Goal: Information Seeking & Learning: Learn about a topic

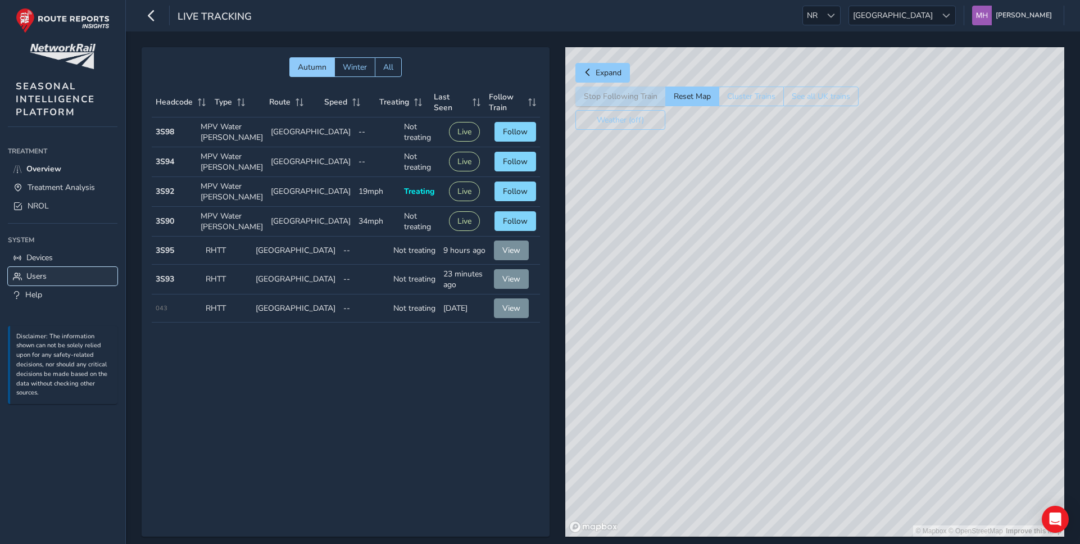
click at [40, 273] on span "Users" at bounding box center [36, 276] width 20 height 11
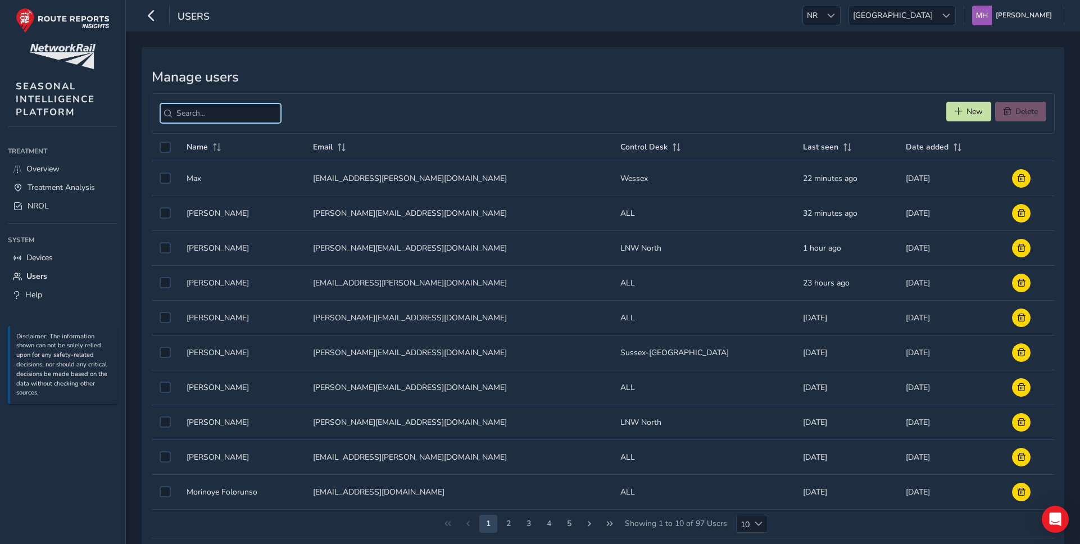
click at [225, 110] on input "search" at bounding box center [220, 113] width 121 height 20
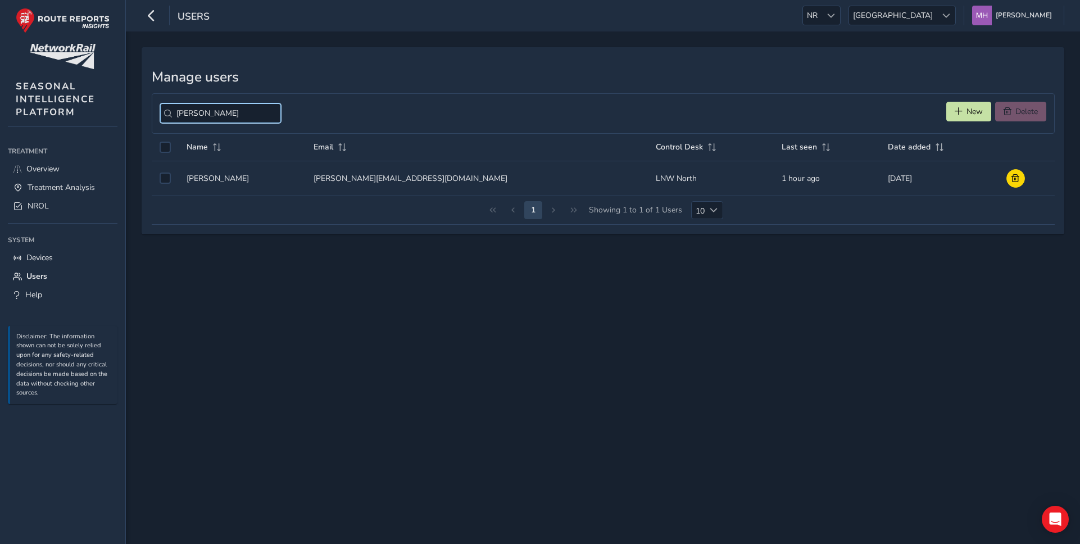
type input "mike win"
click at [212, 182] on td "Name Name Mike Windsor" at bounding box center [243, 178] width 128 height 35
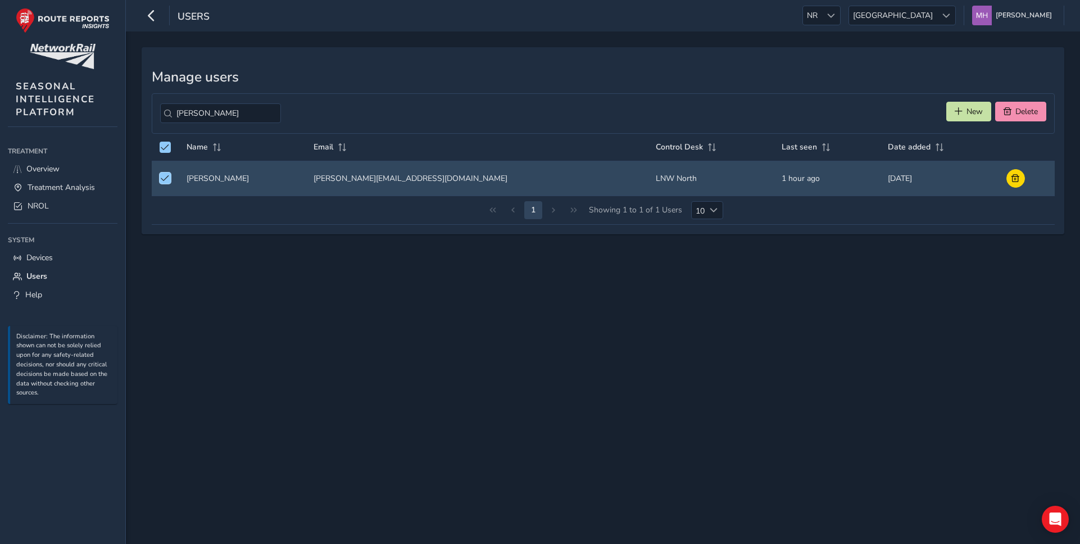
click at [212, 182] on td "Name Name Mike Windsor" at bounding box center [243, 178] width 128 height 35
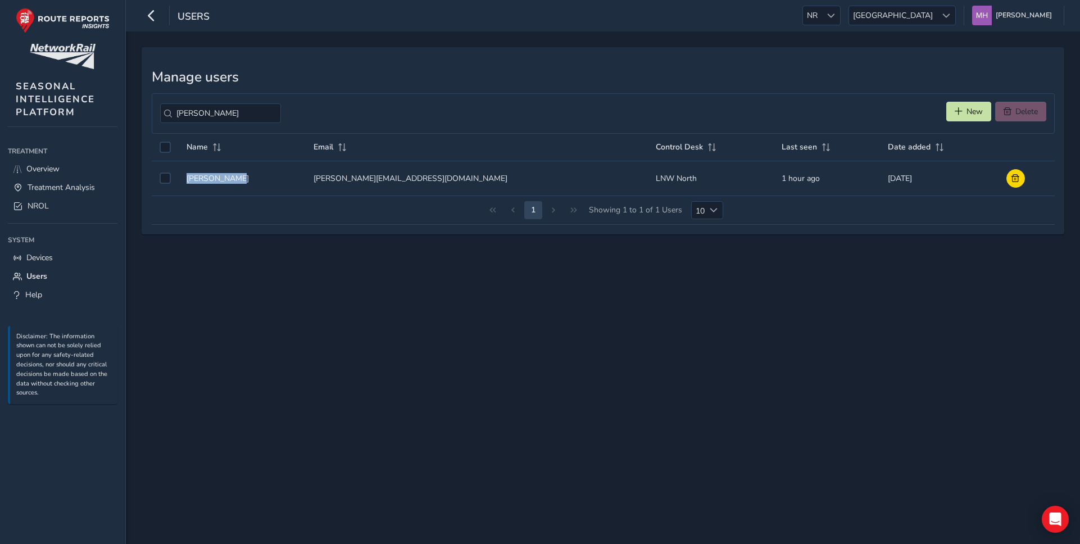
drag, startPoint x: 238, startPoint y: 180, endPoint x: 185, endPoint y: 179, distance: 52.3
click at [185, 179] on td "Name Name Mike Windsor" at bounding box center [243, 178] width 128 height 35
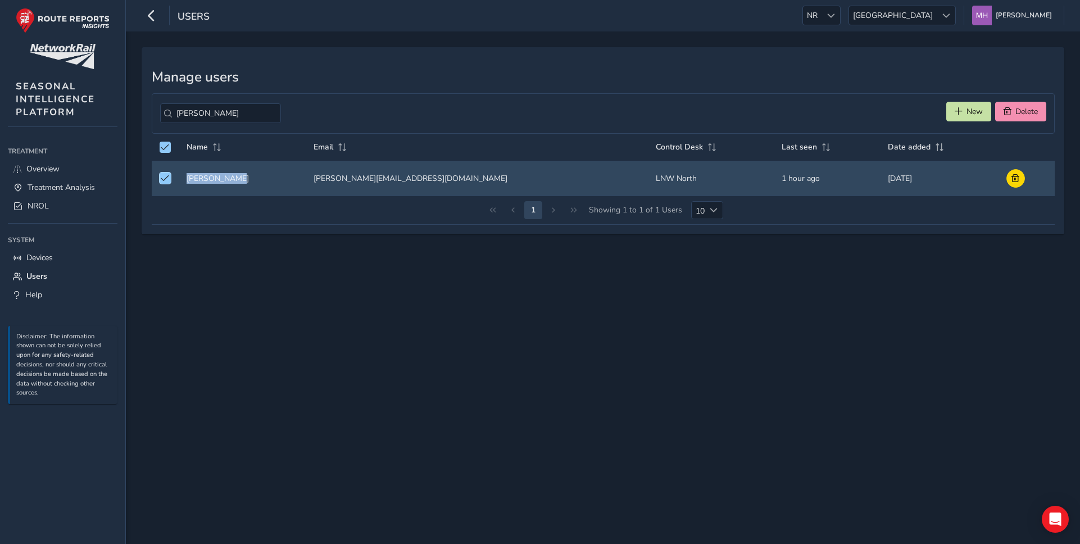
copy td "[PERSON_NAME]"
click at [358, 281] on div "Manage users mike win New Delete Name Email Control Desk Last seen Date added N…" at bounding box center [603, 287] width 954 height 512
click at [974, 108] on span "New" at bounding box center [974, 111] width 16 height 11
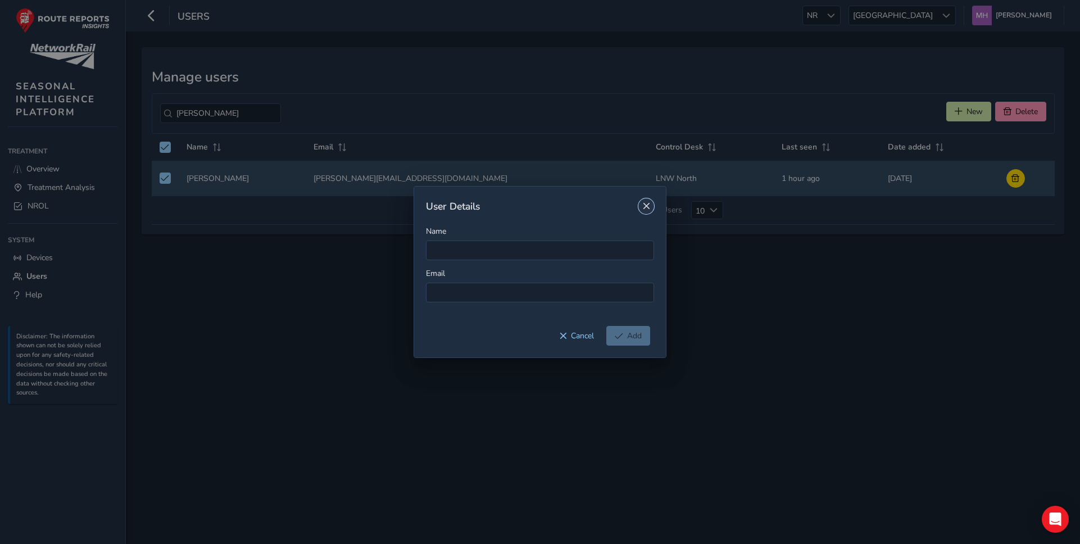
click at [649, 204] on span "Close" at bounding box center [646, 206] width 8 height 8
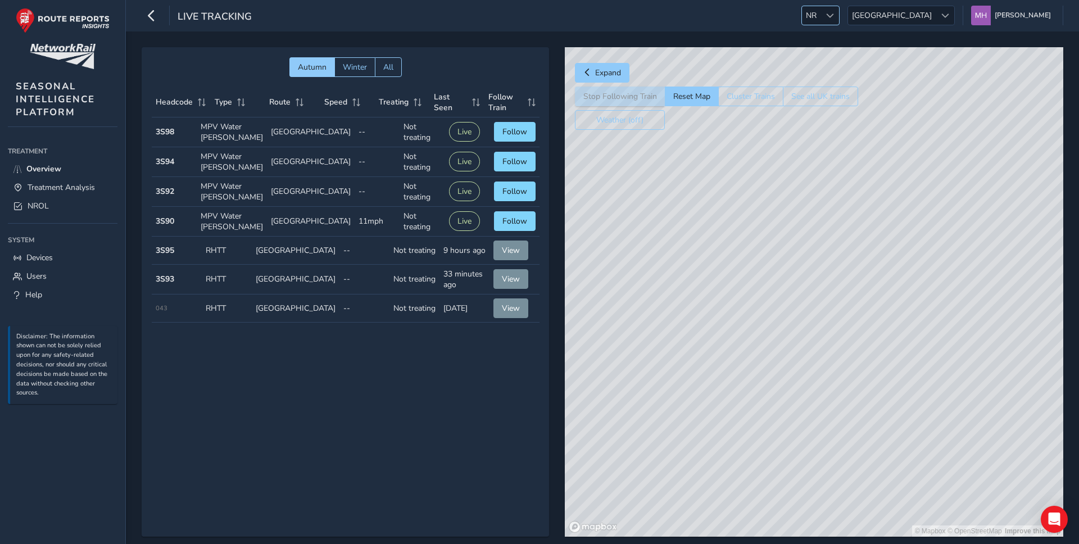
click at [820, 21] on span "NR" at bounding box center [811, 15] width 19 height 19
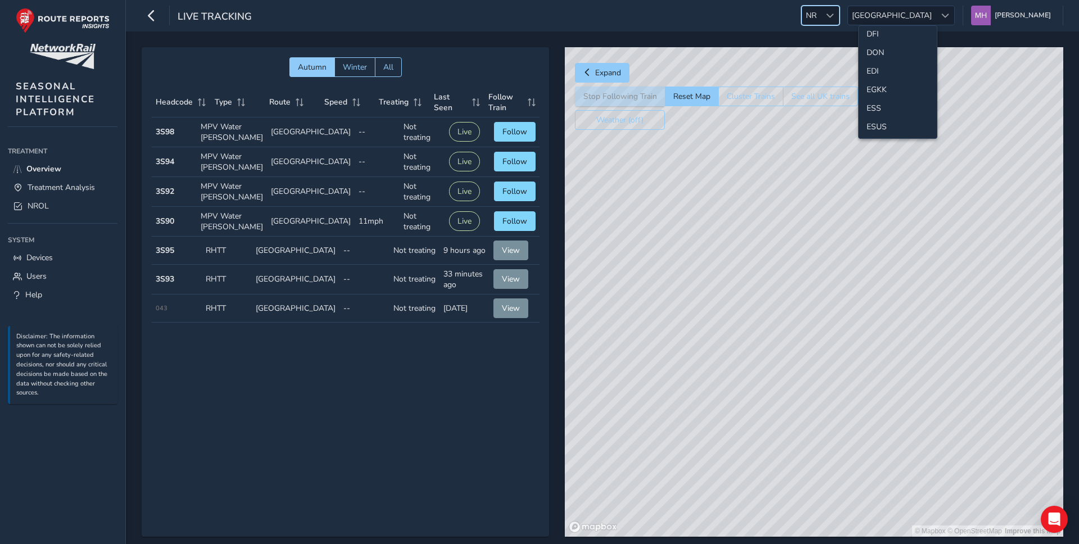
scroll to position [122, 0]
click at [886, 95] on li "ESS" at bounding box center [898, 102] width 78 height 19
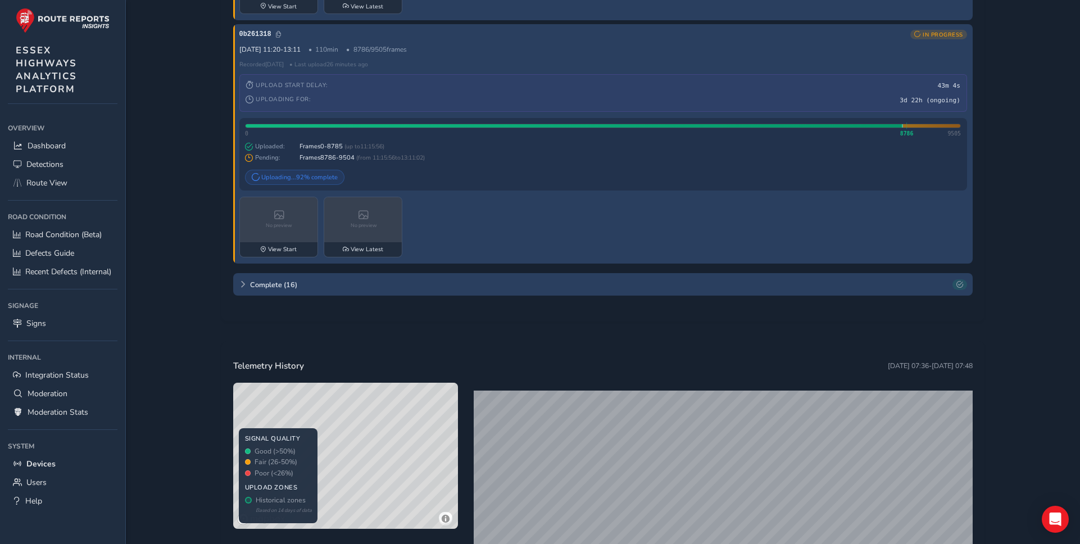
scroll to position [1032, 0]
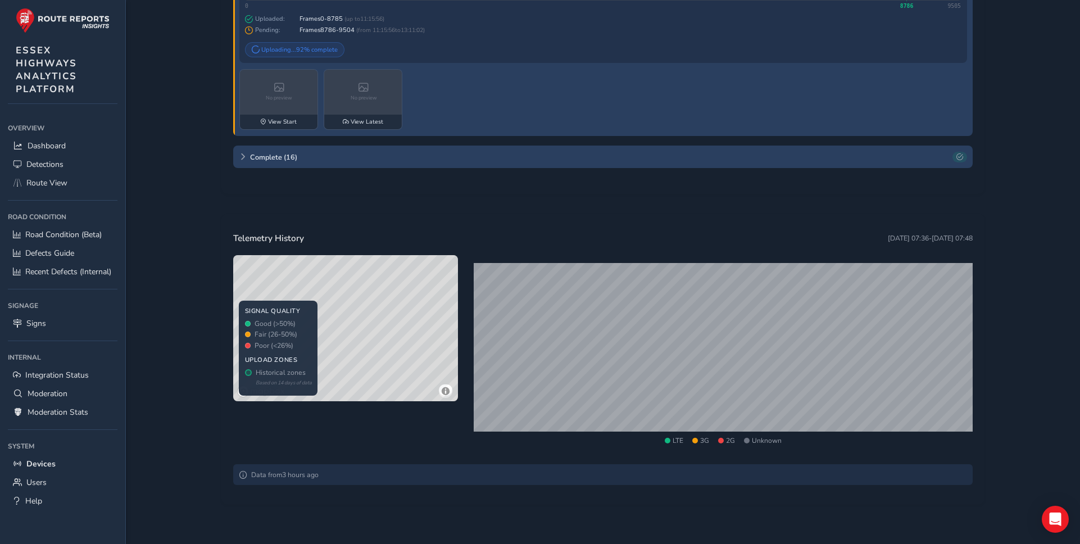
drag, startPoint x: 388, startPoint y: 329, endPoint x: 421, endPoint y: 324, distance: 34.2
click at [421, 324] on div "© Mapbox © OpenStreetMap Improve this map © Maxar" at bounding box center [345, 328] width 225 height 146
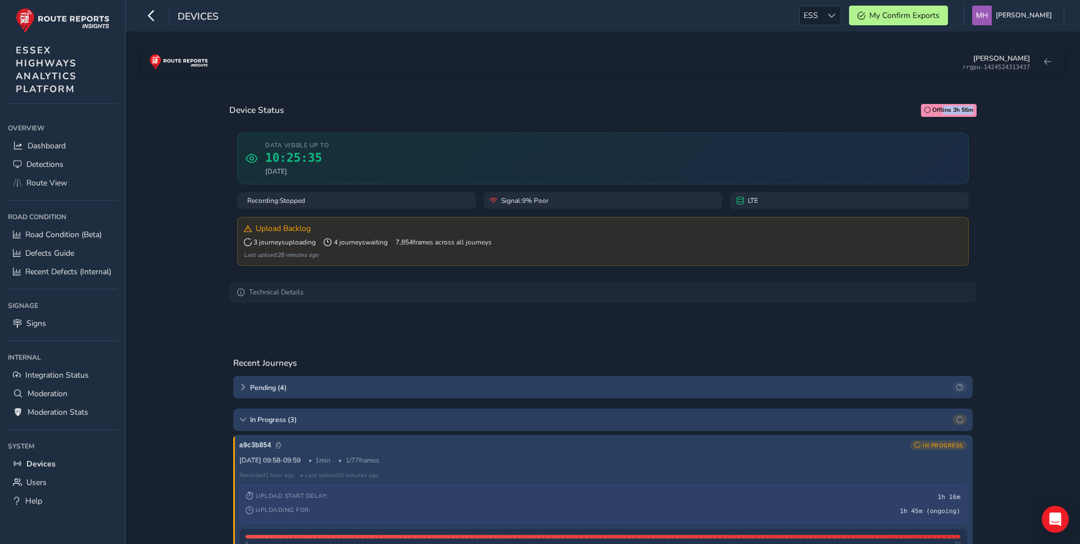
drag, startPoint x: 943, startPoint y: 111, endPoint x: 975, endPoint y: 111, distance: 32.6
click at [975, 111] on span "Offline 3h 56m" at bounding box center [949, 110] width 56 height 13
click at [960, 111] on span "Offline 3h 56m" at bounding box center [952, 110] width 41 height 9
drag, startPoint x: 351, startPoint y: 262, endPoint x: 254, endPoint y: 273, distance: 97.9
click at [254, 273] on div "Data visible up to 10:25:35 25 Sep 2025 Recording: Stopped Signal: 9% Poor LTE …" at bounding box center [602, 199] width 747 height 149
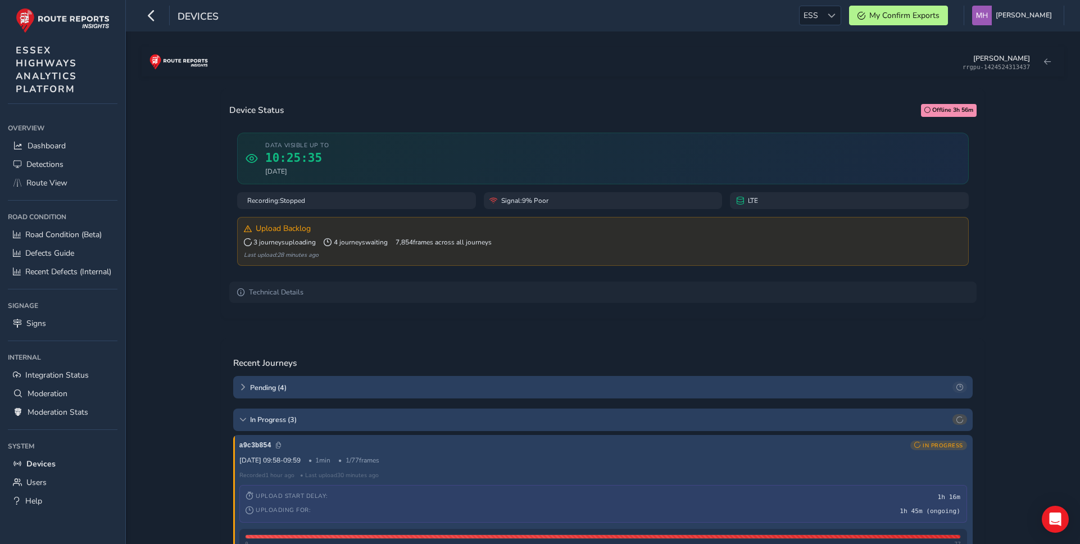
drag, startPoint x: 258, startPoint y: 260, endPoint x: 333, endPoint y: 260, distance: 74.7
click at [333, 259] on div "Last upload: 28 minutes ago" at bounding box center [603, 255] width 719 height 8
drag, startPoint x: 333, startPoint y: 260, endPoint x: 278, endPoint y: 258, distance: 54.5
click at [278, 258] on div "Last upload: 28 minutes ago" at bounding box center [603, 255] width 719 height 8
click at [354, 271] on div "Data visible up to 10:25:35 25 Sep 2025 Recording: Stopped Signal: 9% Poor LTE …" at bounding box center [602, 199] width 747 height 149
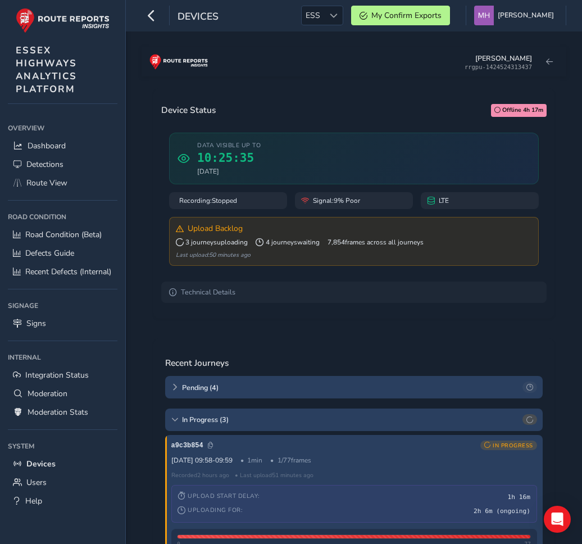
click at [329, 4] on div "Devices ESS ESS My Confirm Exports Mikko Haavisto Colour Scheme: Dark Dim Light…" at bounding box center [354, 15] width 456 height 31
click at [324, 12] on span "ESS" at bounding box center [313, 15] width 22 height 19
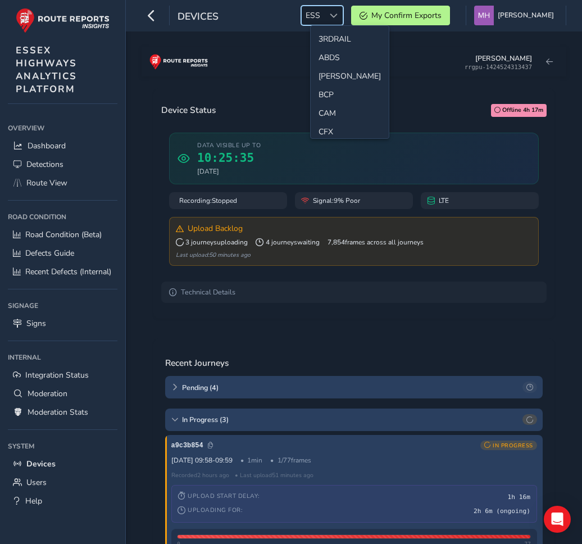
scroll to position [96, 0]
click at [395, 72] on div "Mikko rrgpu-1424524313437" at bounding box center [354, 61] width 425 height 29
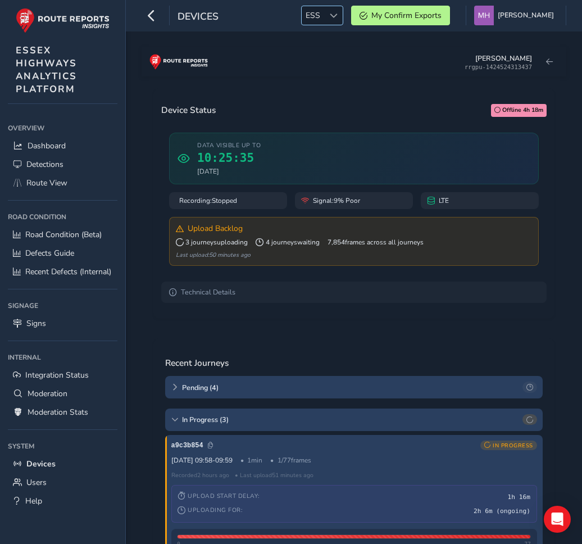
click at [324, 24] on span "ESS" at bounding box center [313, 15] width 22 height 19
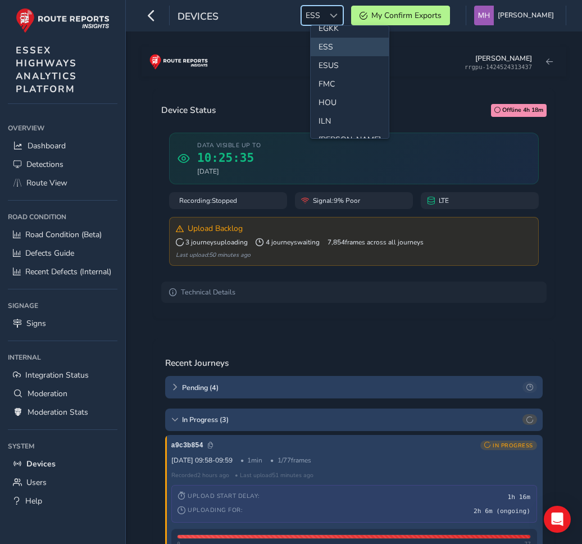
scroll to position [178, 0]
click at [553, 61] on button at bounding box center [549, 61] width 19 height 17
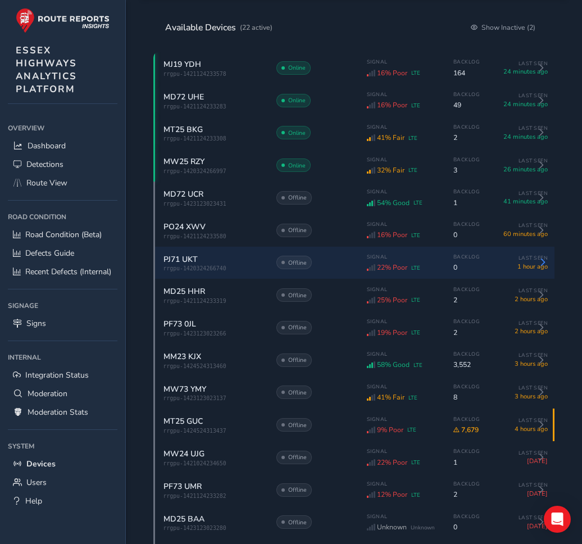
scroll to position [78, 0]
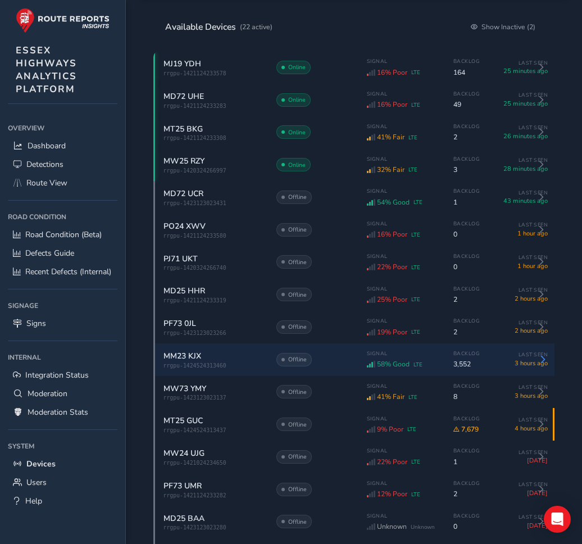
click at [380, 369] on span "58% Good" at bounding box center [393, 364] width 33 height 9
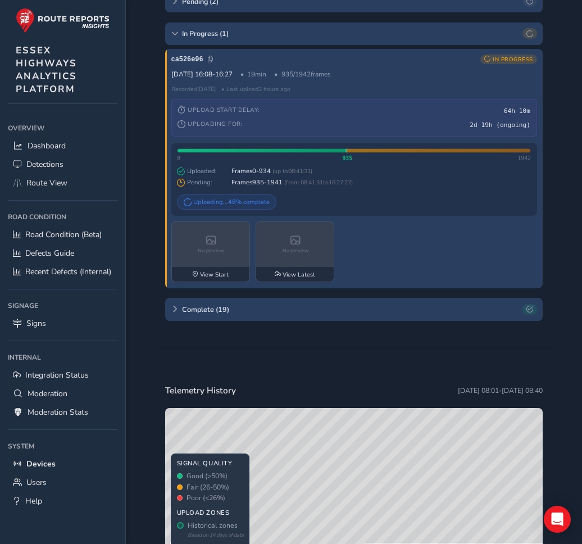
scroll to position [7, 0]
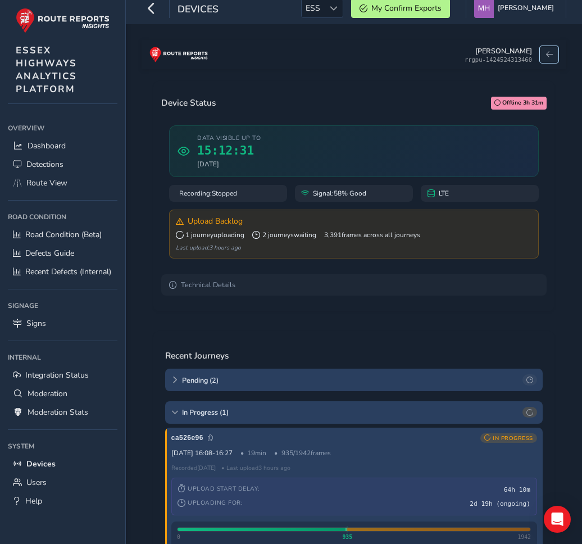
click at [552, 55] on span at bounding box center [549, 54] width 7 height 7
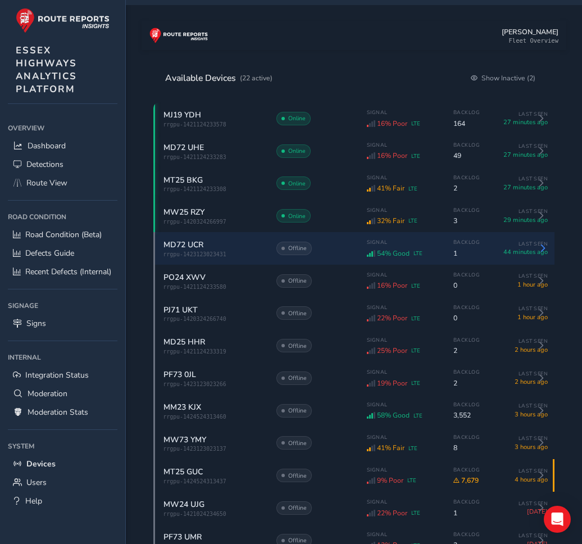
scroll to position [30, 0]
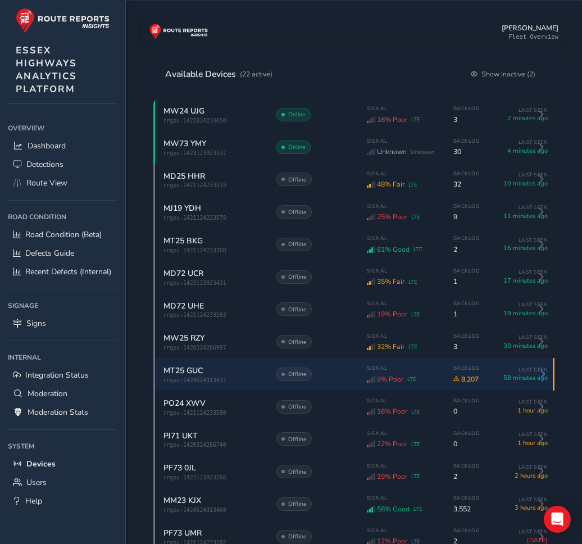
click at [464, 380] on span "8,207" at bounding box center [466, 379] width 27 height 9
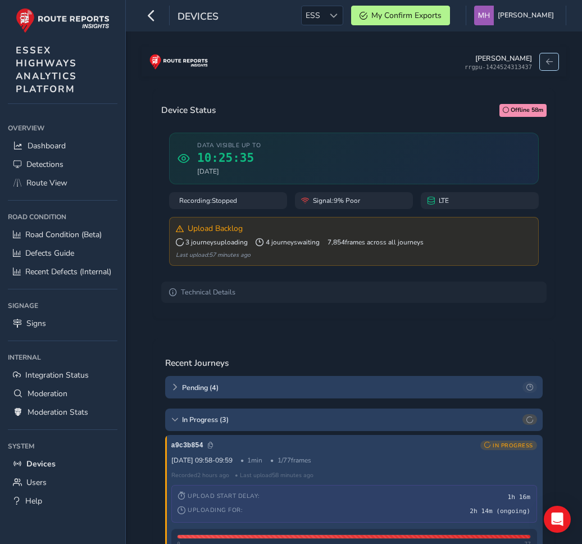
click at [550, 62] on span at bounding box center [549, 61] width 7 height 7
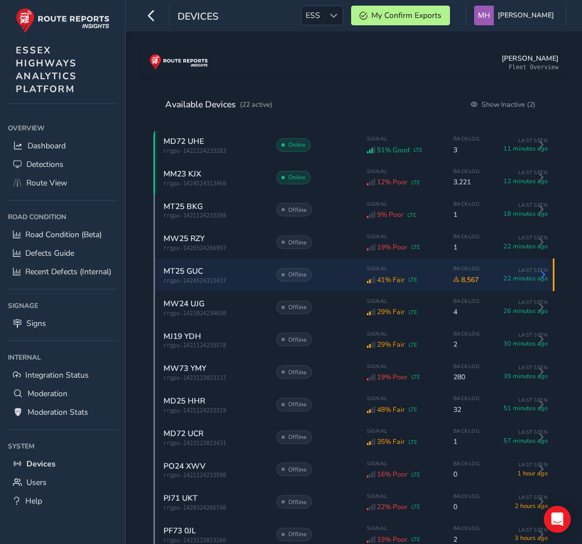
click at [494, 282] on span "22 minutes ago" at bounding box center [520, 278] width 56 height 8
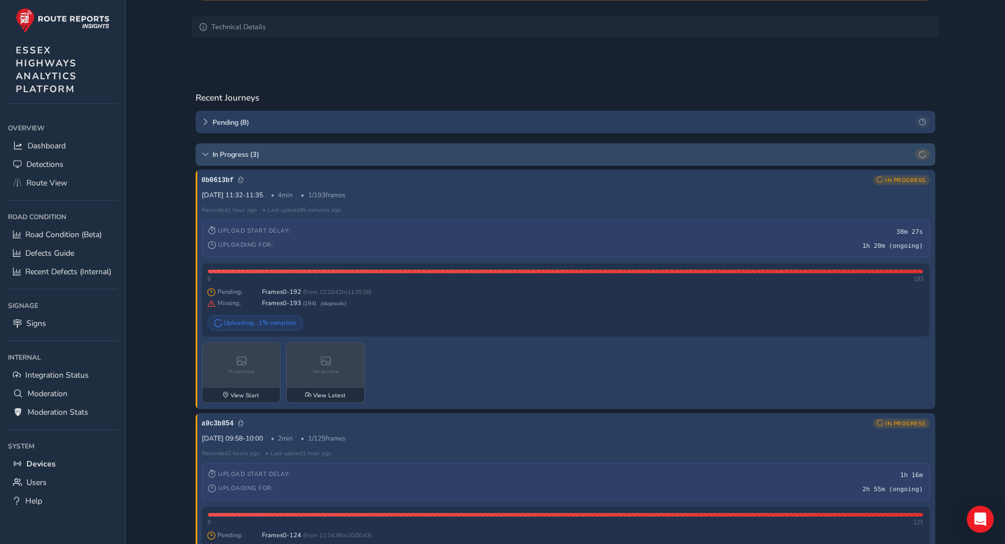
scroll to position [258, 0]
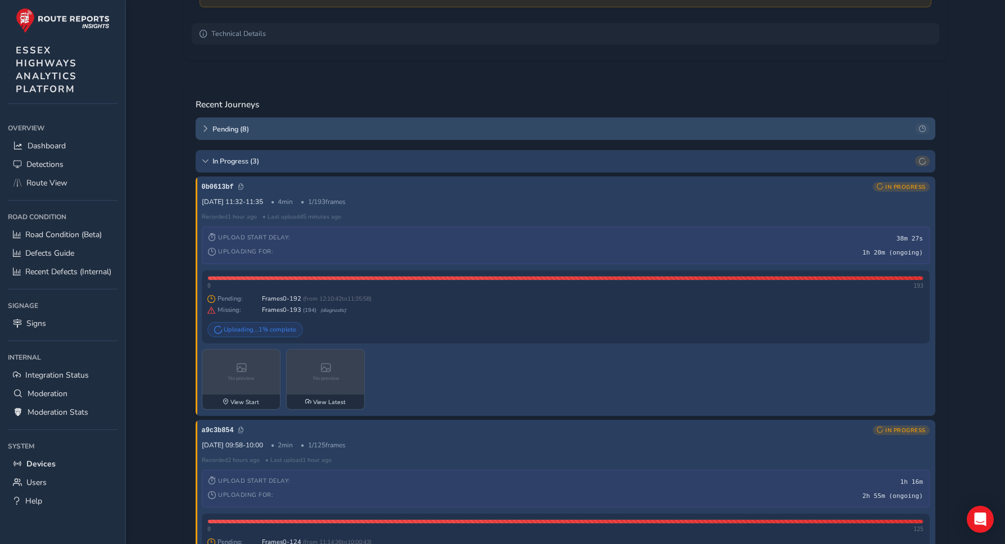
click at [244, 138] on div "Pending ( 8 )" at bounding box center [565, 128] width 739 height 22
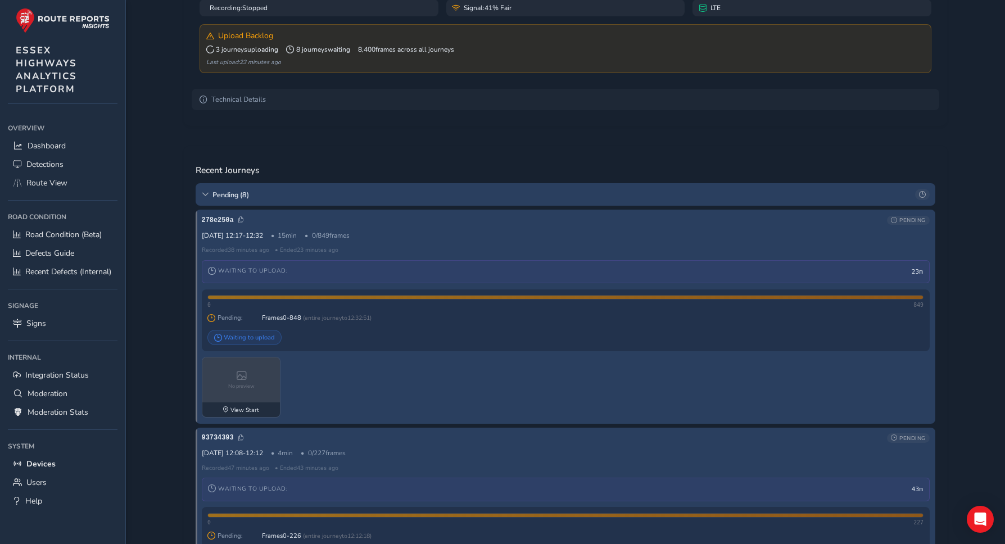
scroll to position [0, 0]
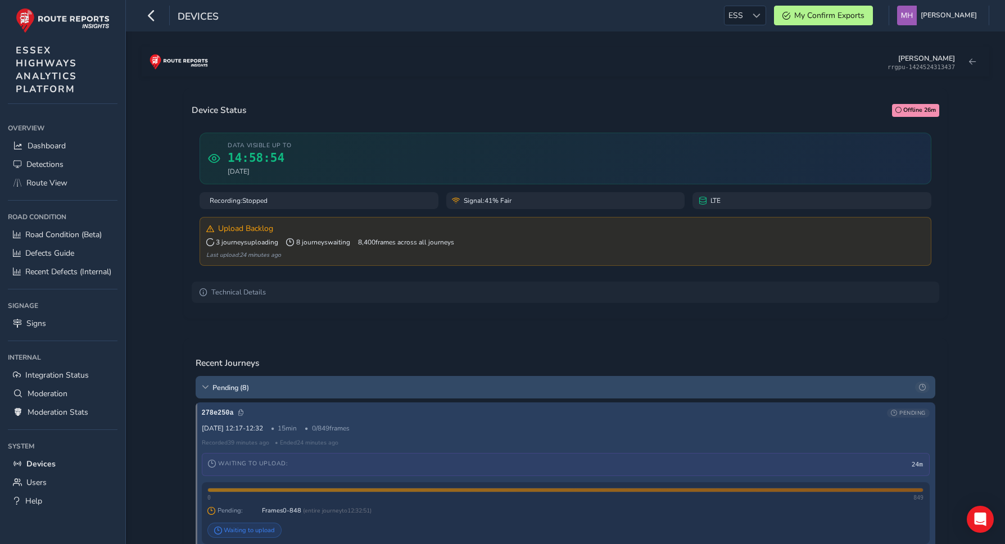
click at [282, 385] on div "Pending ( 8 )" at bounding box center [565, 387] width 739 height 22
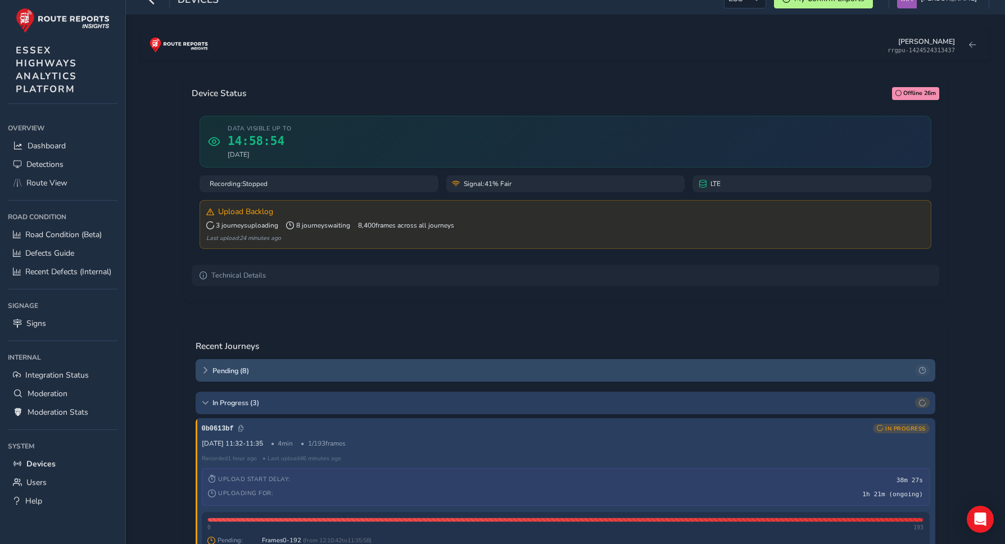
scroll to position [31, 0]
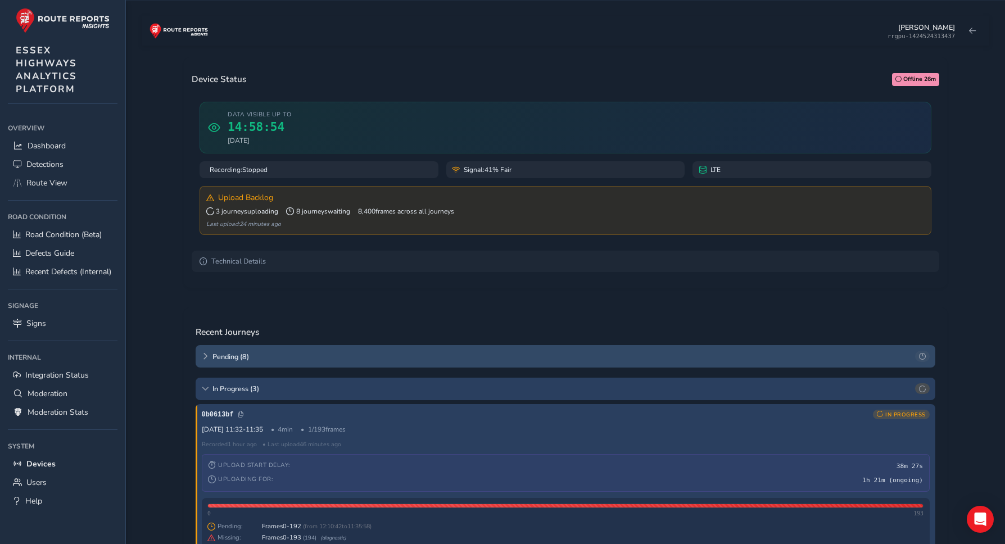
click at [283, 367] on div "Pending ( 8 )" at bounding box center [565, 356] width 739 height 22
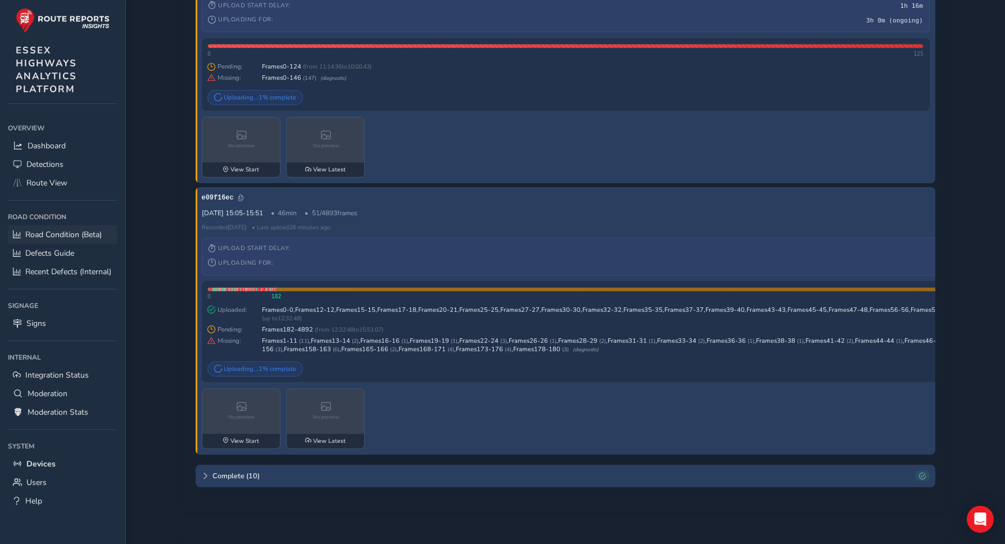
scroll to position [2599, 0]
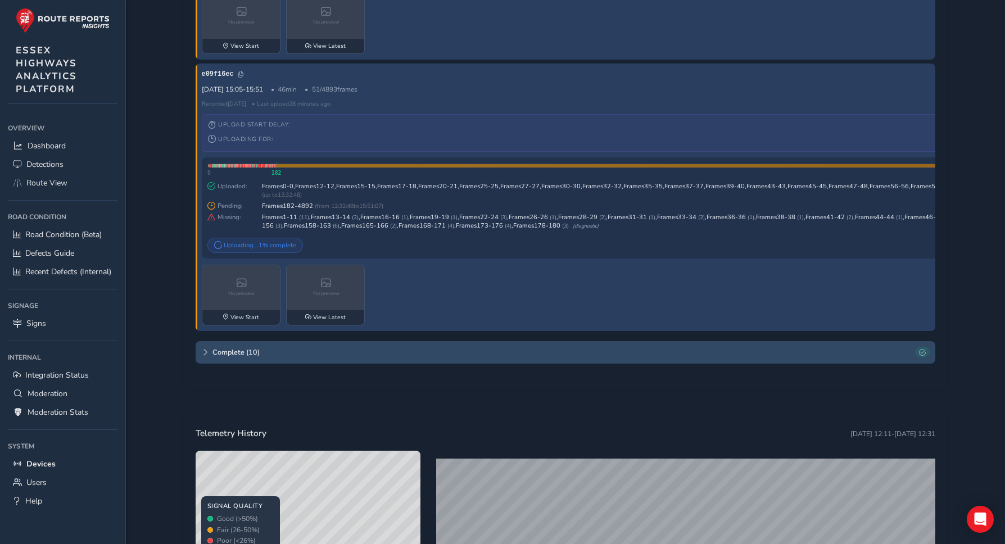
click at [211, 364] on div "Complete ( 10 )" at bounding box center [565, 352] width 739 height 22
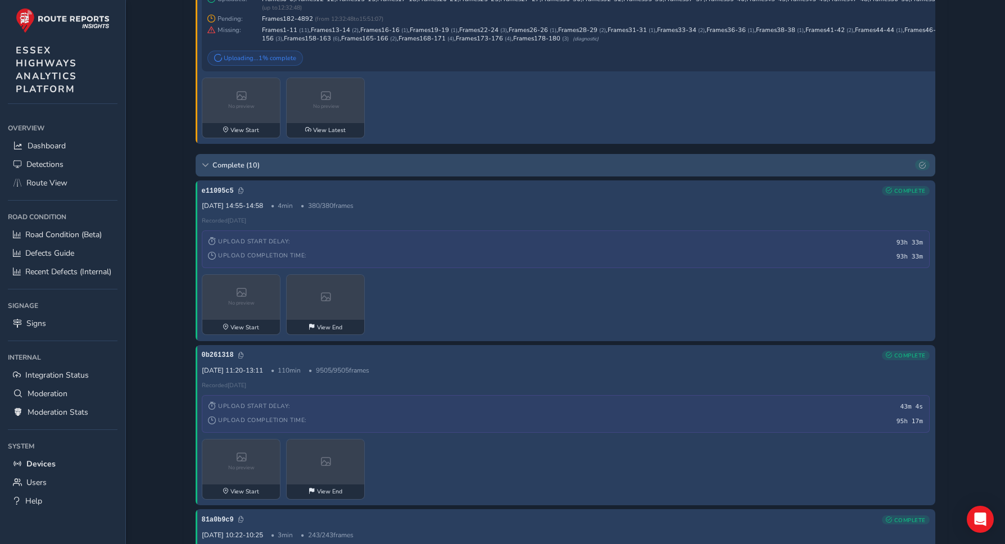
scroll to position [2730, 0]
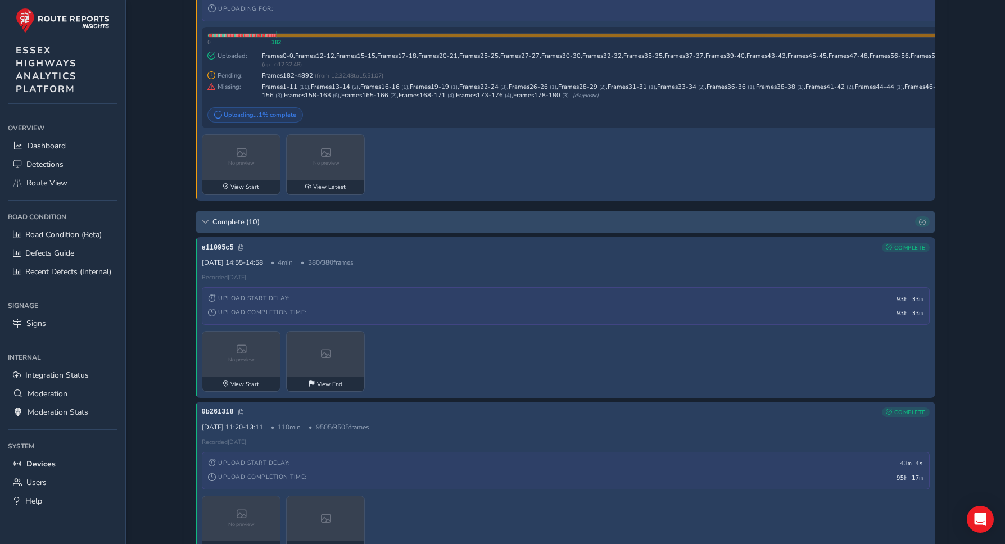
click at [213, 233] on div "Complete ( 10 )" at bounding box center [565, 222] width 739 height 22
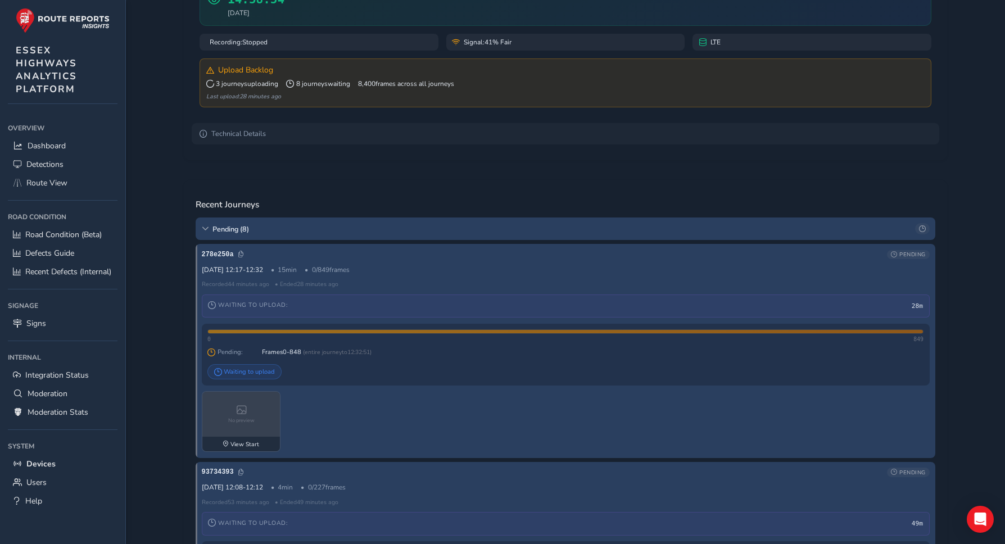
scroll to position [0, 0]
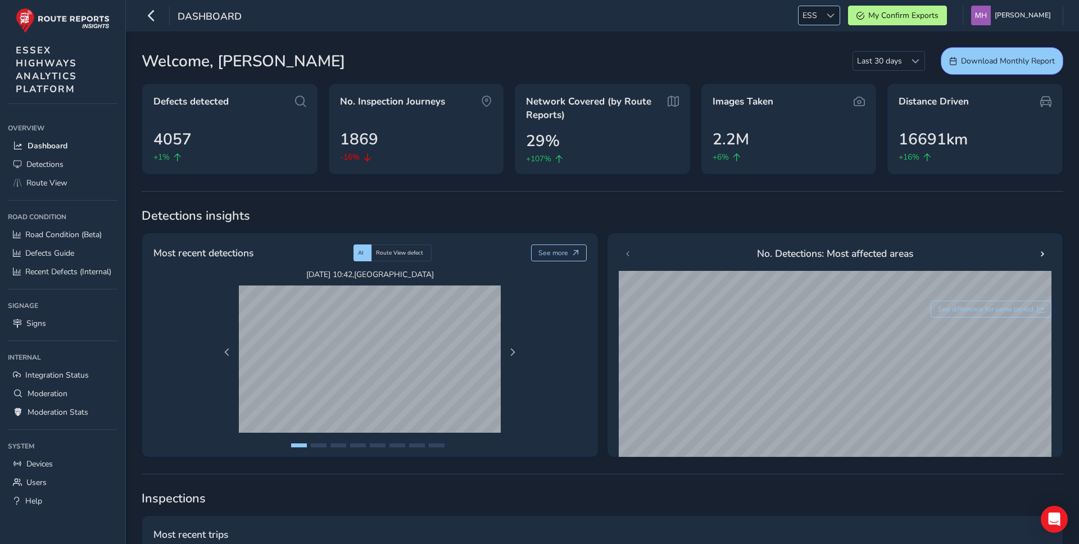
click at [821, 8] on span "ESS" at bounding box center [809, 15] width 22 height 19
click at [836, 96] on li "NR" at bounding box center [846, 101] width 78 height 19
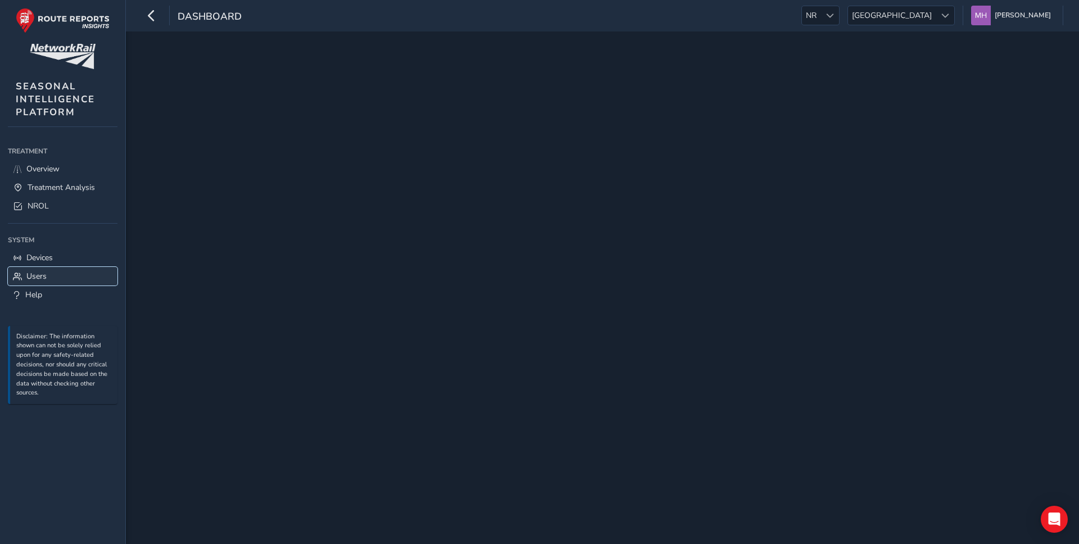
click at [38, 275] on span "Users" at bounding box center [36, 276] width 20 height 11
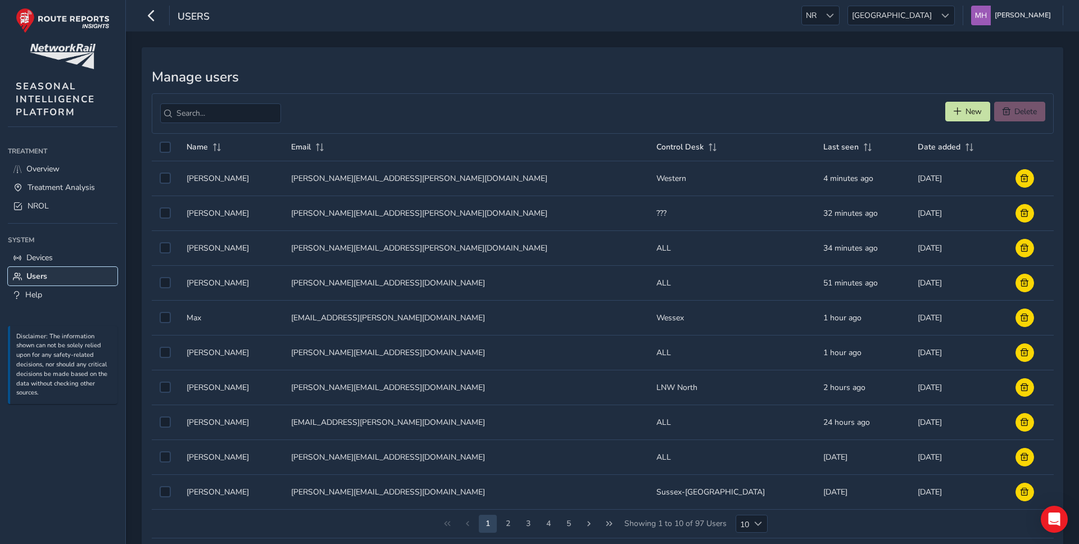
click at [38, 275] on span "Users" at bounding box center [36, 276] width 21 height 11
click at [961, 111] on button "New" at bounding box center [967, 112] width 45 height 20
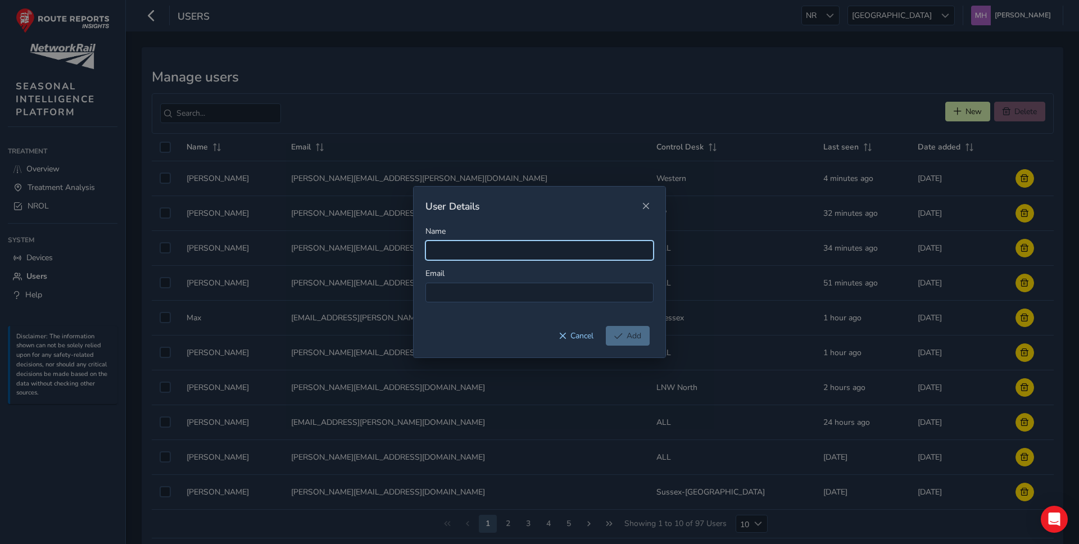
click at [487, 252] on input "Name" at bounding box center [539, 250] width 228 height 20
type input "[PERSON_NAME]"
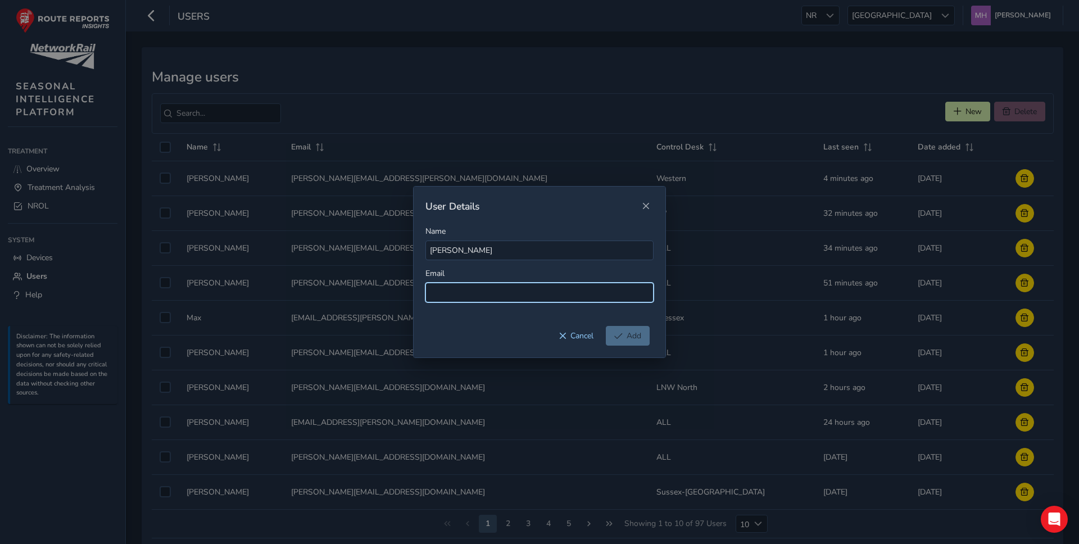
click at [456, 295] on input at bounding box center [539, 293] width 228 height 20
type input "[PERSON_NAME][EMAIL_ADDRESS][PERSON_NAME][DOMAIN_NAME]"
click at [630, 332] on span "Add" at bounding box center [634, 335] width 15 height 11
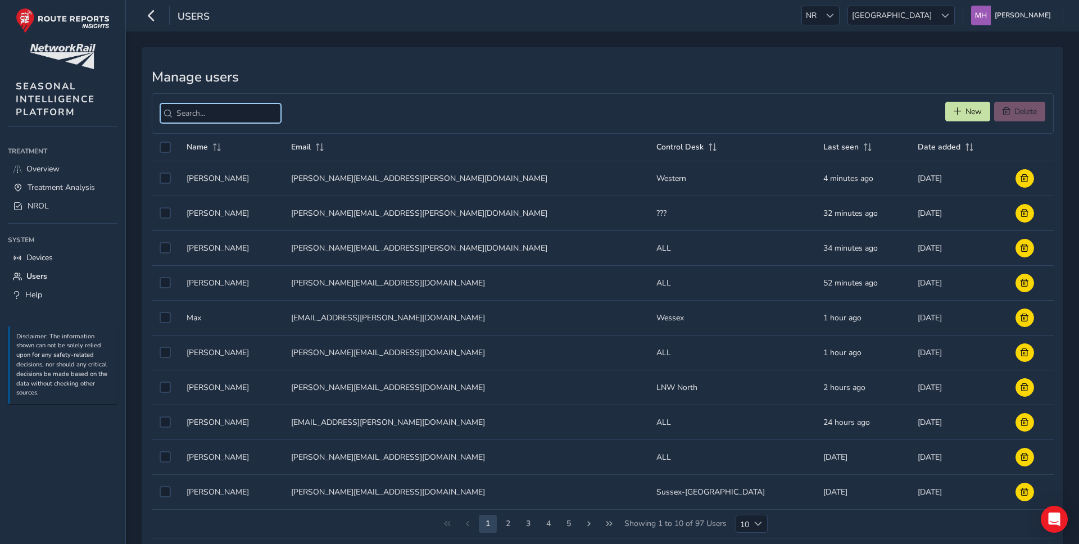
click at [202, 117] on input "search" at bounding box center [220, 113] width 121 height 20
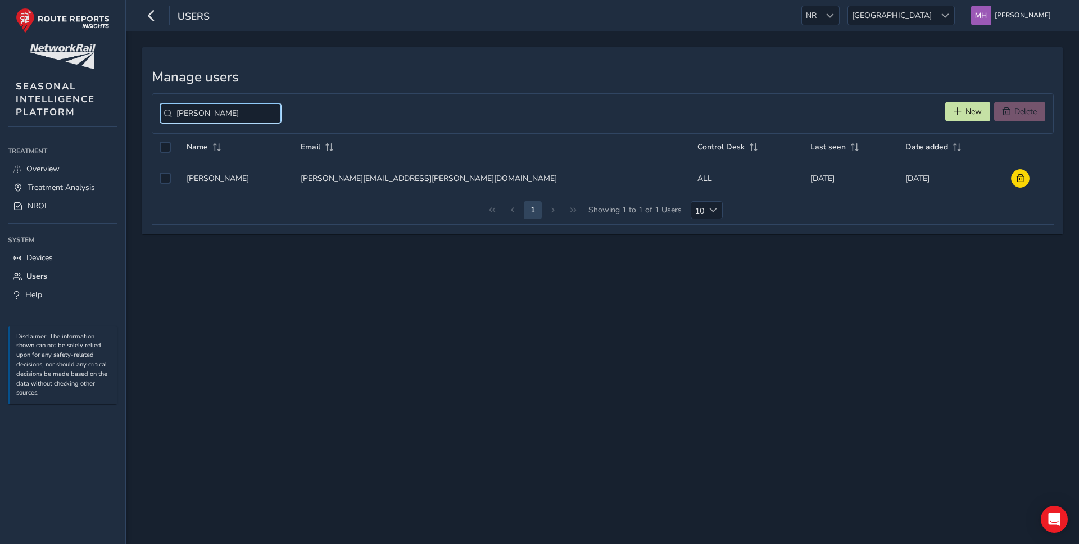
type input "[PERSON_NAME]"
click at [689, 179] on td "Control Desk ALL" at bounding box center [745, 178] width 112 height 35
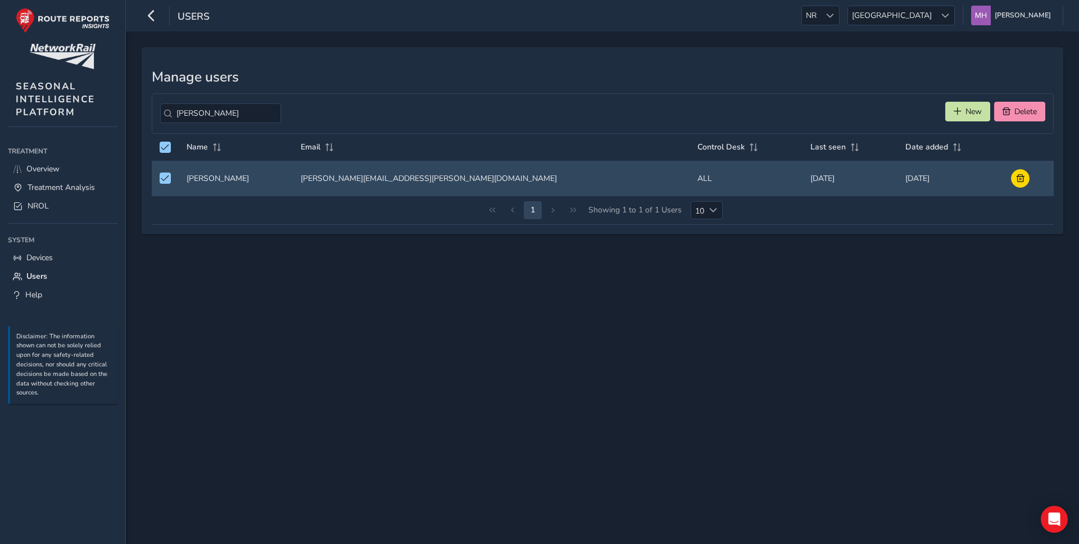
click at [689, 179] on td "Control Desk ALL" at bounding box center [745, 178] width 112 height 35
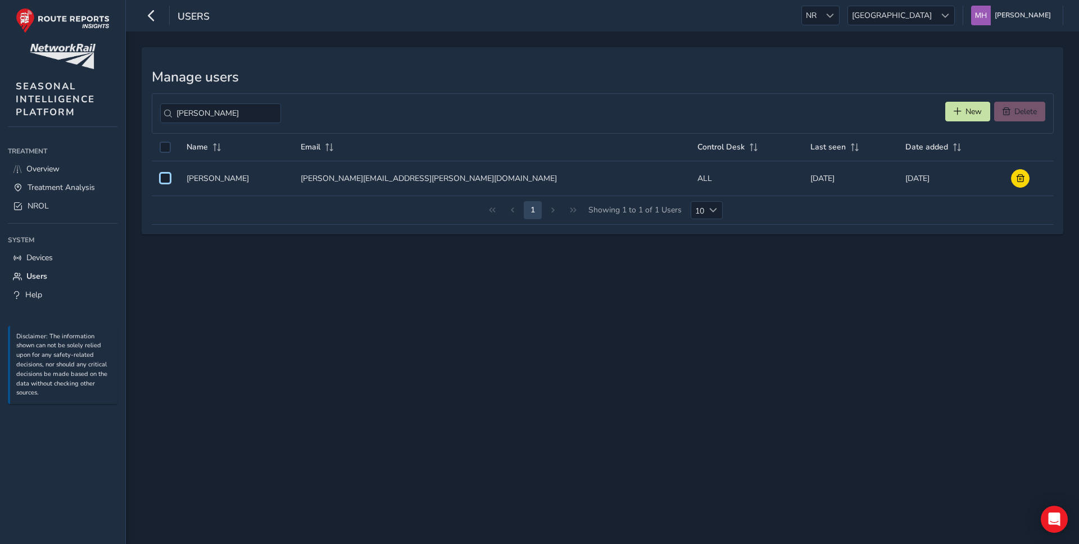
click at [689, 179] on td "Control Desk ALL" at bounding box center [745, 178] width 112 height 35
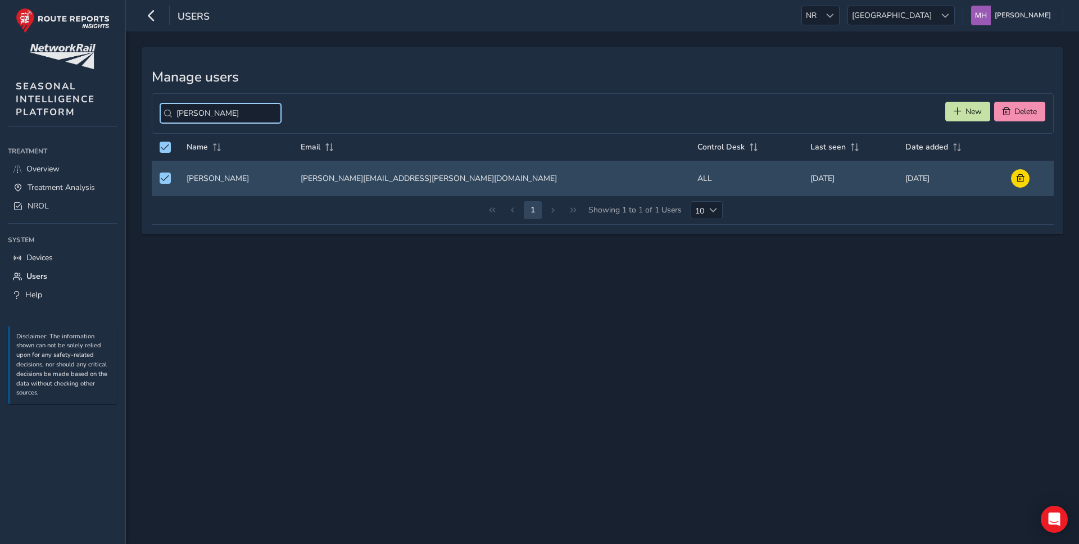
click at [255, 114] on input "dave" at bounding box center [220, 113] width 121 height 20
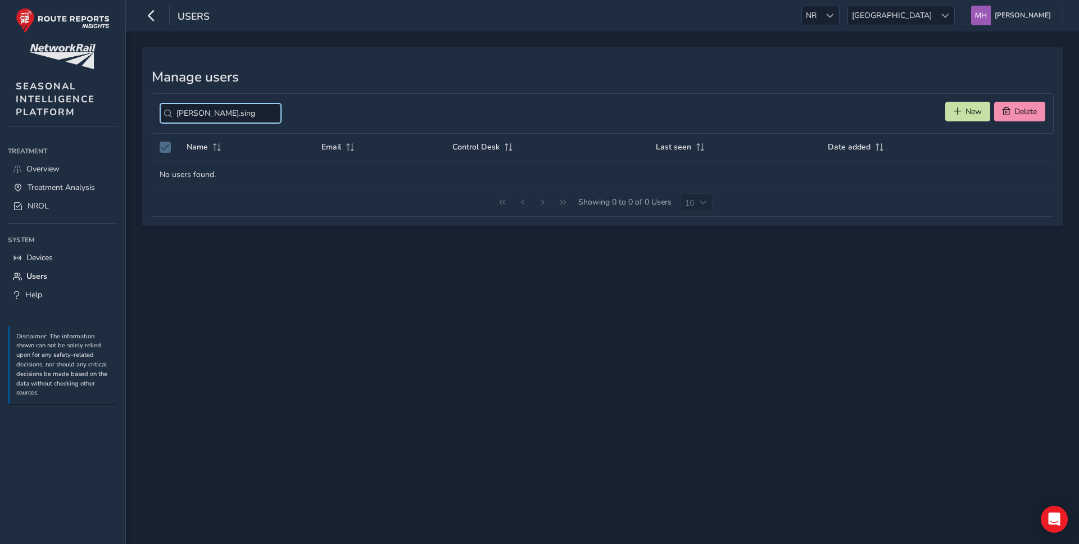
type input "dave.singh"
click at [962, 113] on button "New" at bounding box center [967, 112] width 45 height 20
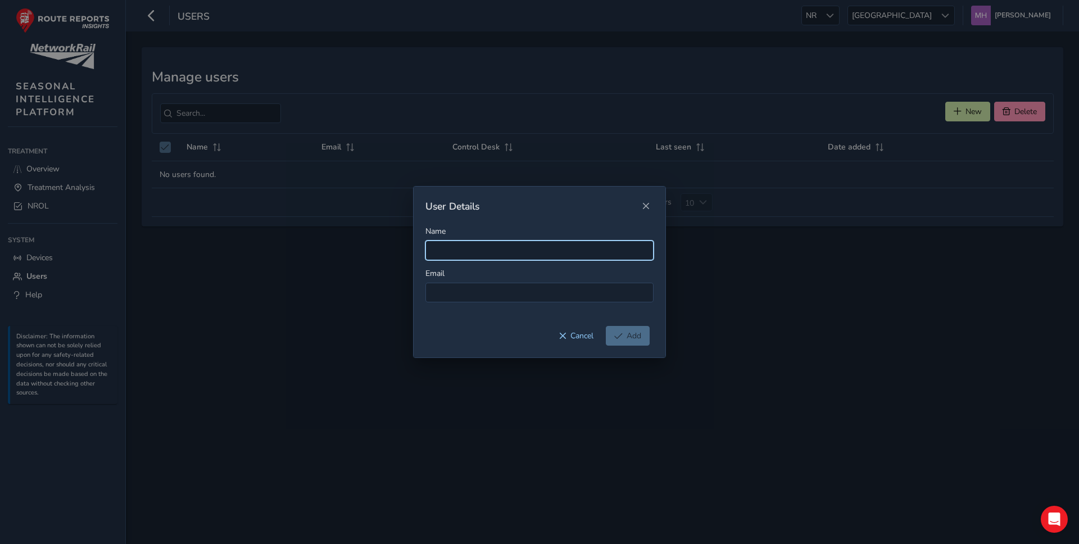
click at [448, 249] on input "Name" at bounding box center [539, 250] width 228 height 20
type input "Daniel Hewitt"
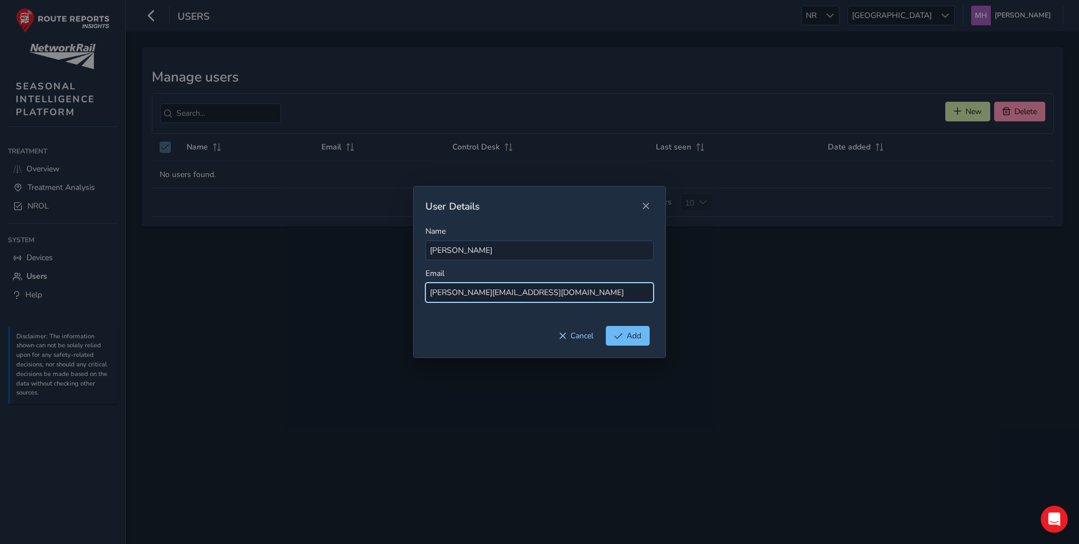
type input "daniel.hewitt2@networkrail.co.uk"
click at [621, 333] on span "Add" at bounding box center [618, 336] width 8 height 8
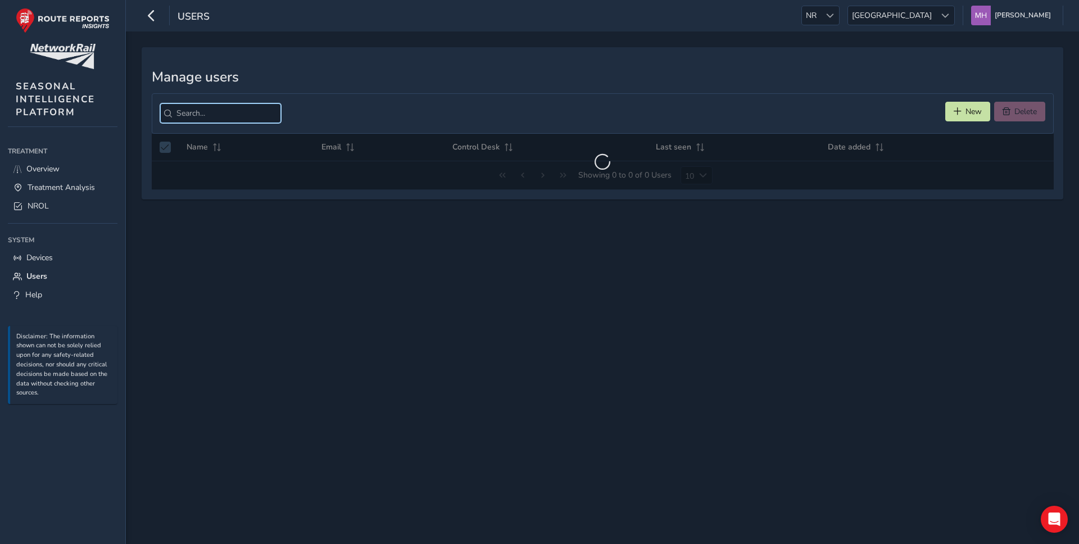
click at [194, 115] on input "search" at bounding box center [220, 113] width 121 height 20
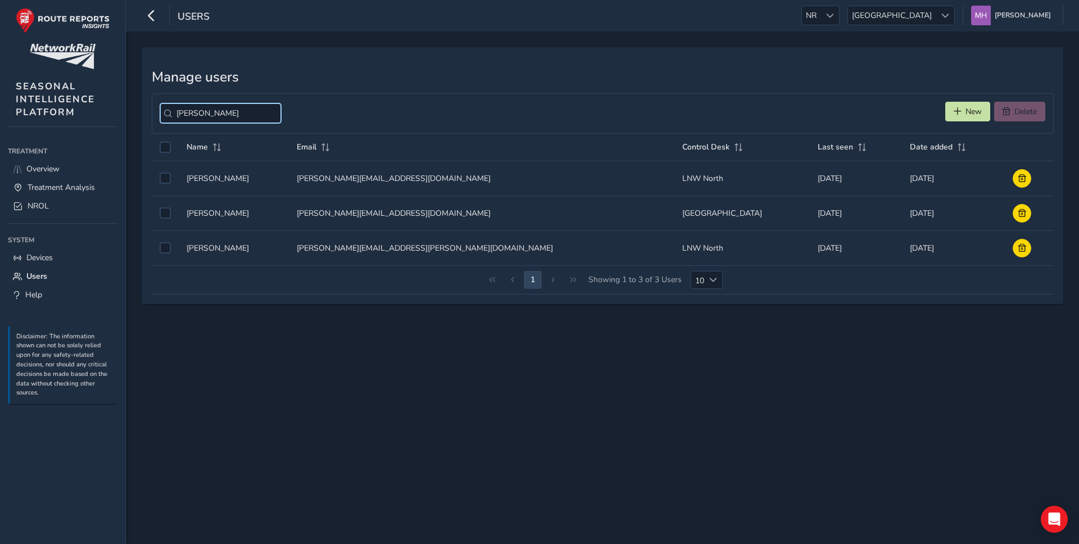
type input "[PERSON_NAME]"
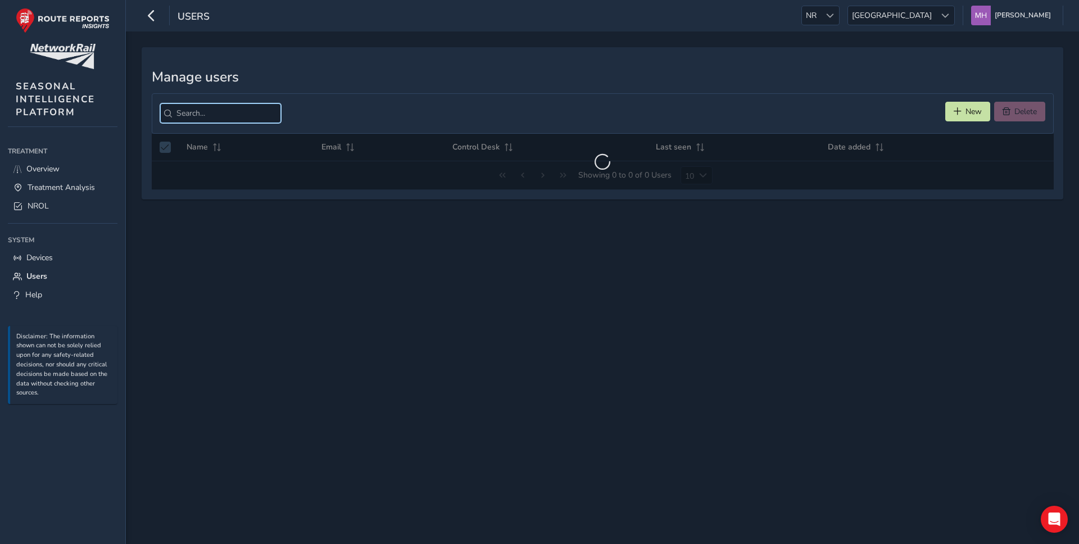
click at [187, 113] on input "search" at bounding box center [220, 113] width 121 height 20
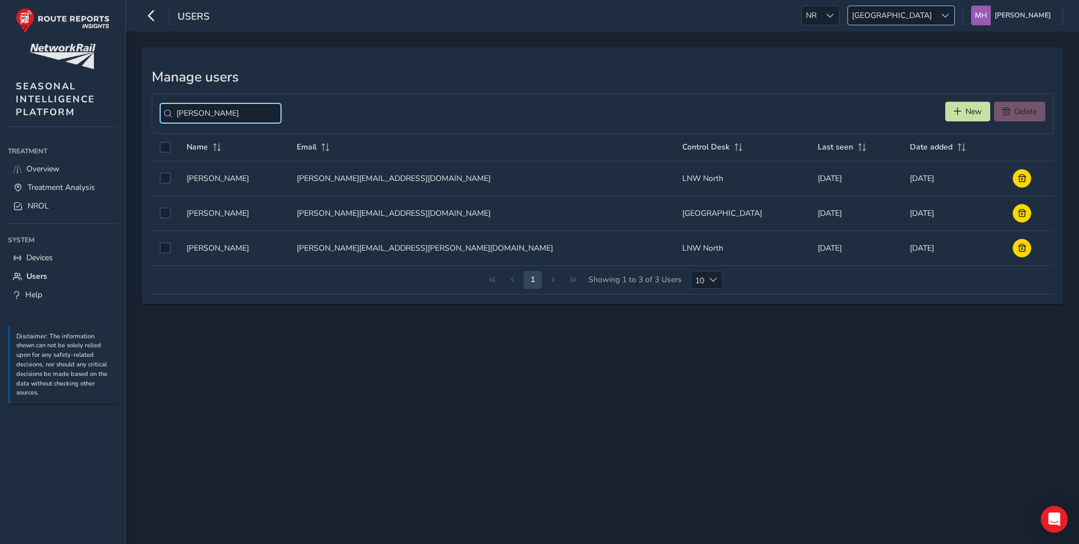
type input "daniel"
click at [921, 16] on span "[GEOGRAPHIC_DATA]" at bounding box center [892, 15] width 88 height 19
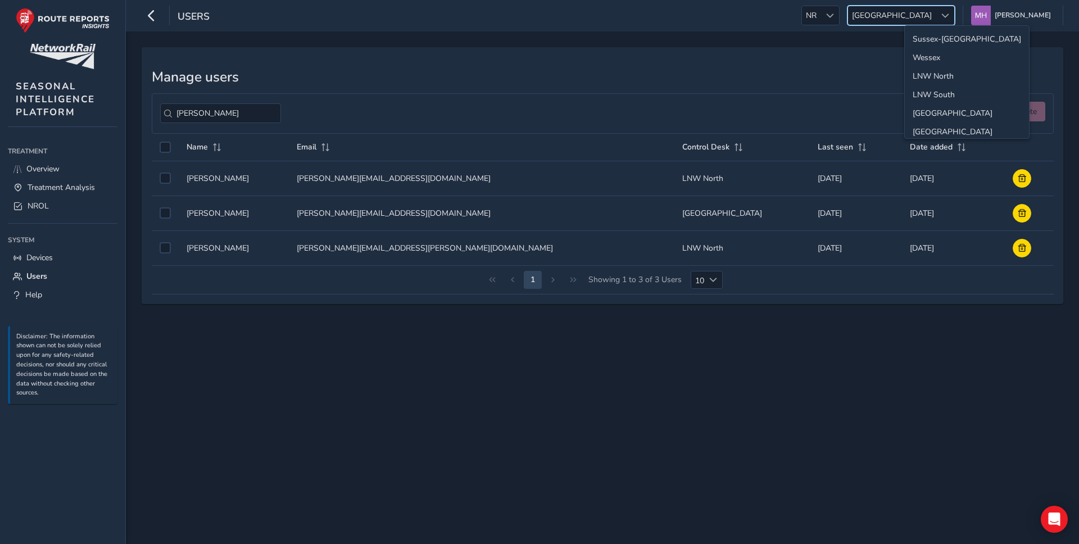
scroll to position [40, 0]
click at [925, 31] on li "LNW North" at bounding box center [967, 36] width 124 height 19
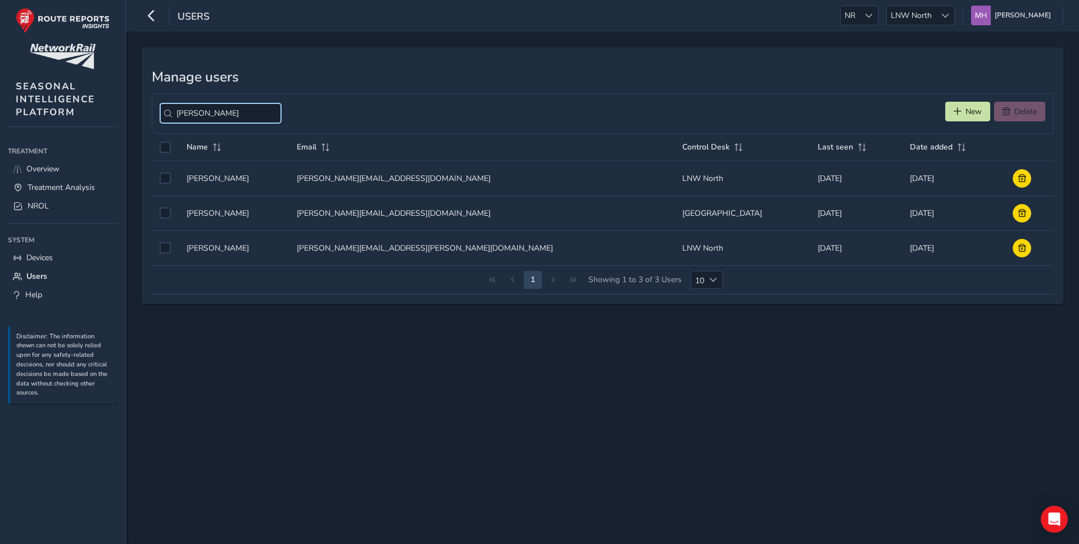
click at [258, 112] on input "daniel" at bounding box center [220, 113] width 121 height 20
click at [348, 106] on div "New Delete" at bounding box center [603, 113] width 902 height 40
click at [224, 115] on input "search" at bounding box center [220, 113] width 121 height 20
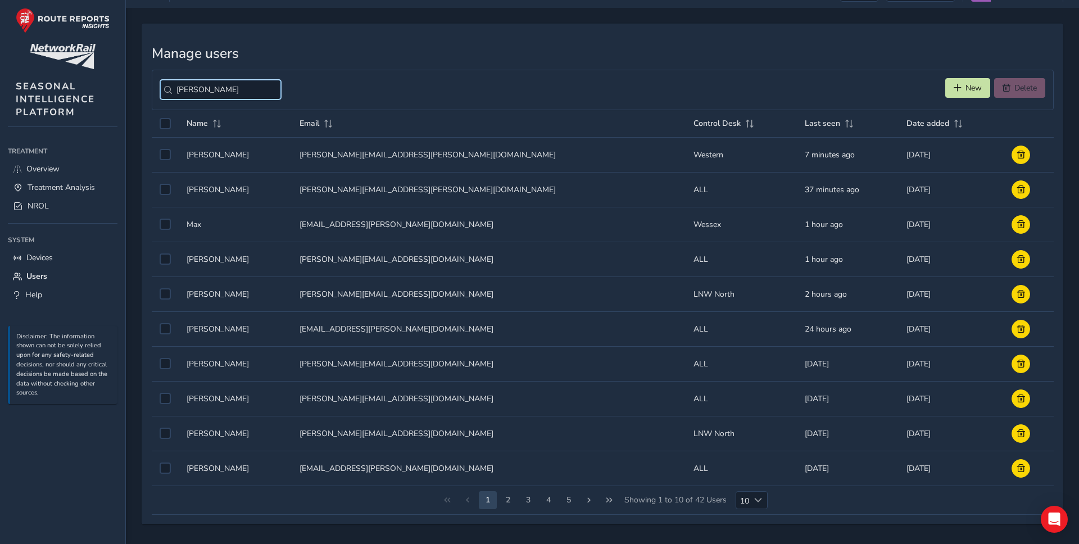
scroll to position [0, 0]
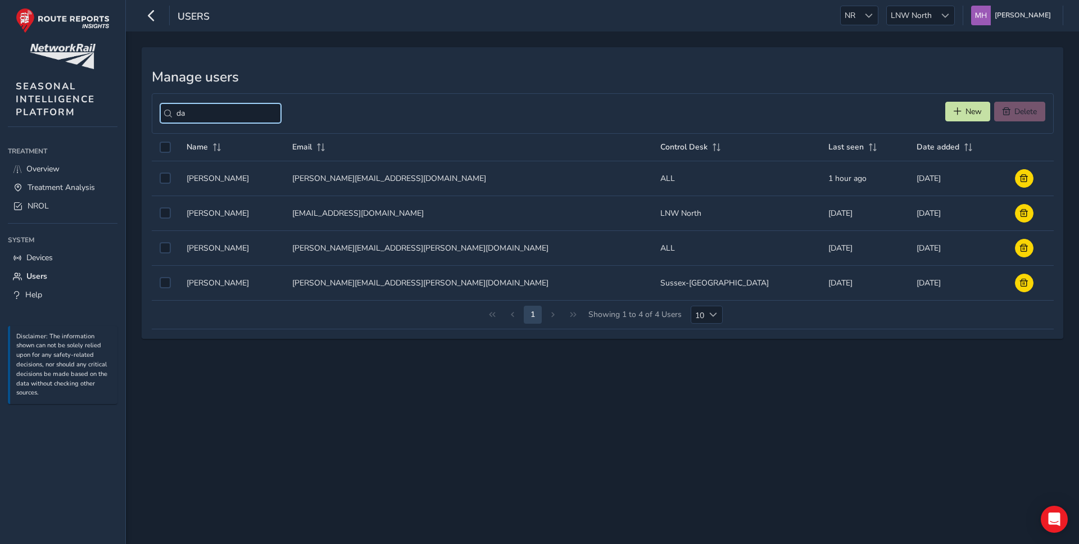
type input "d"
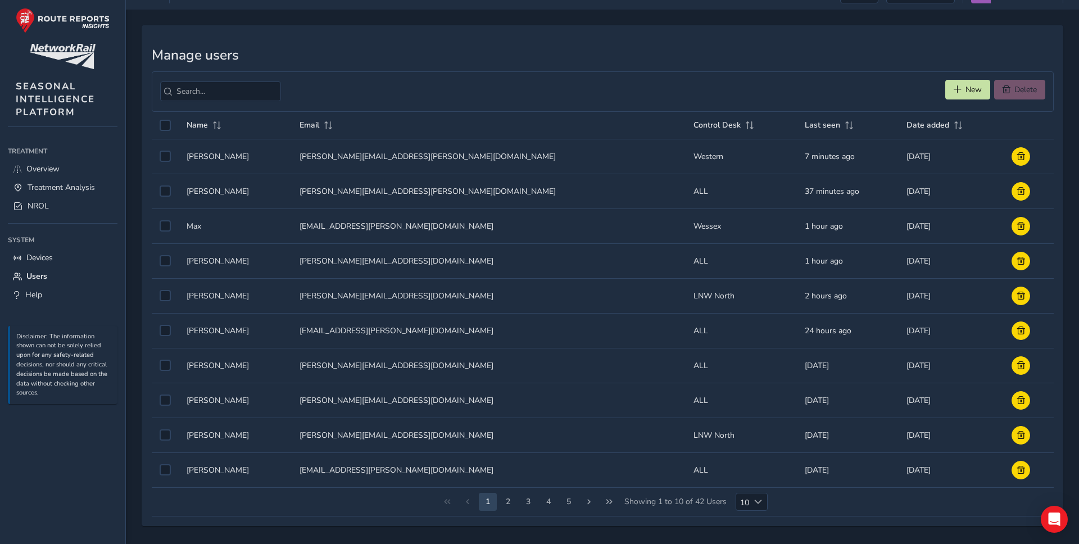
scroll to position [24, 0]
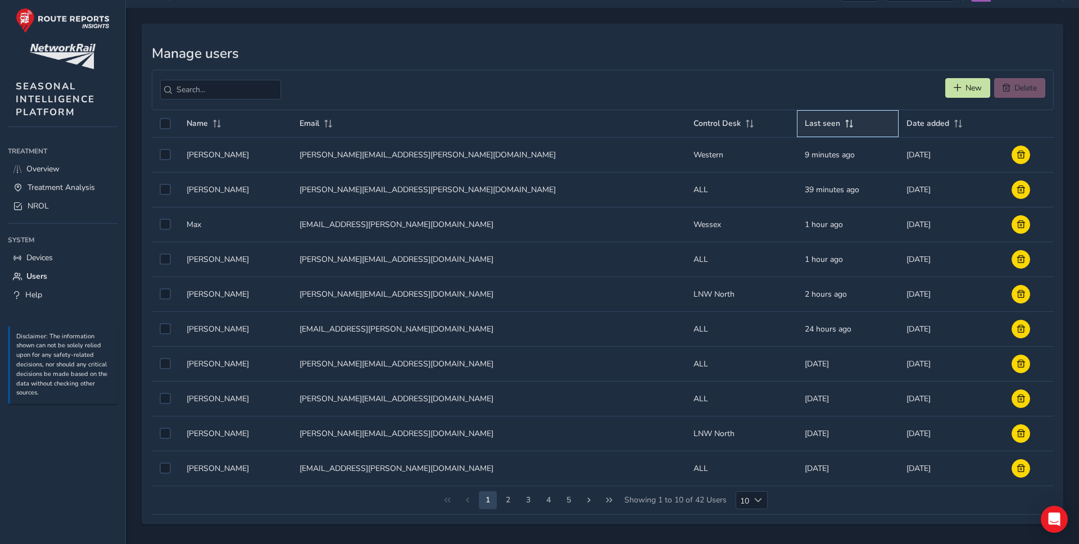
click at [844, 126] on span at bounding box center [849, 124] width 10 height 8
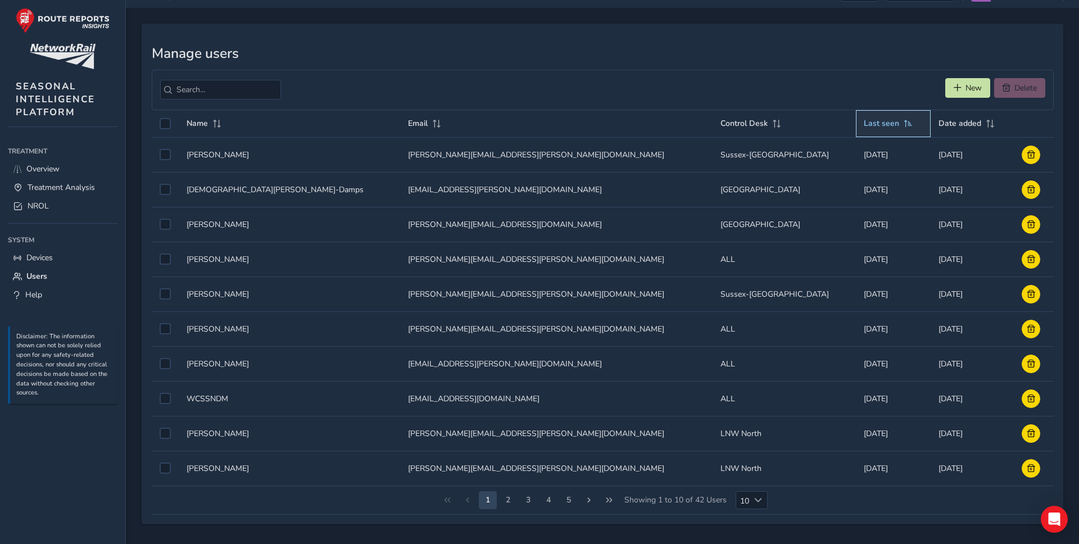
click at [903, 120] on span at bounding box center [908, 124] width 10 height 8
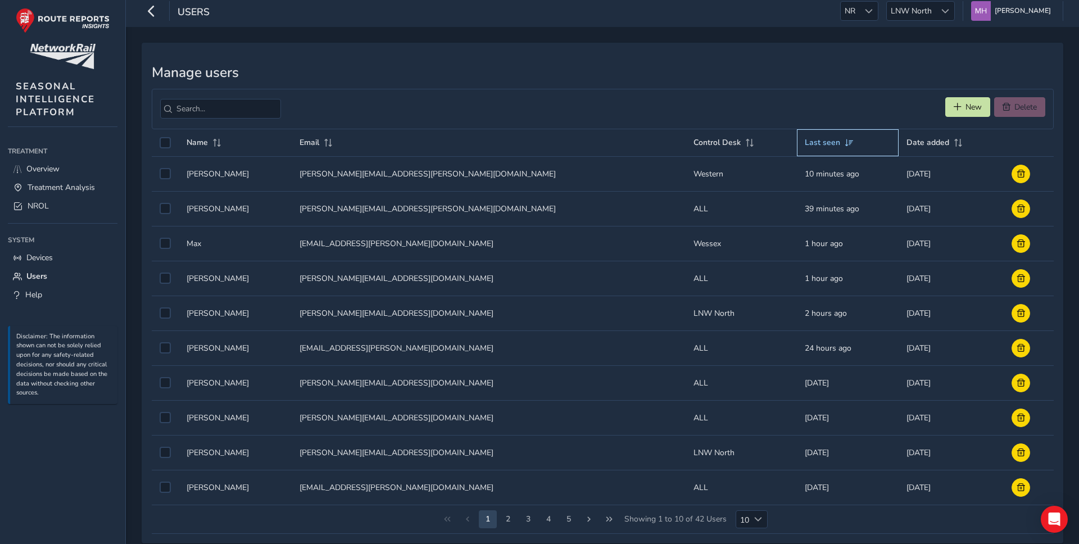
scroll to position [0, 0]
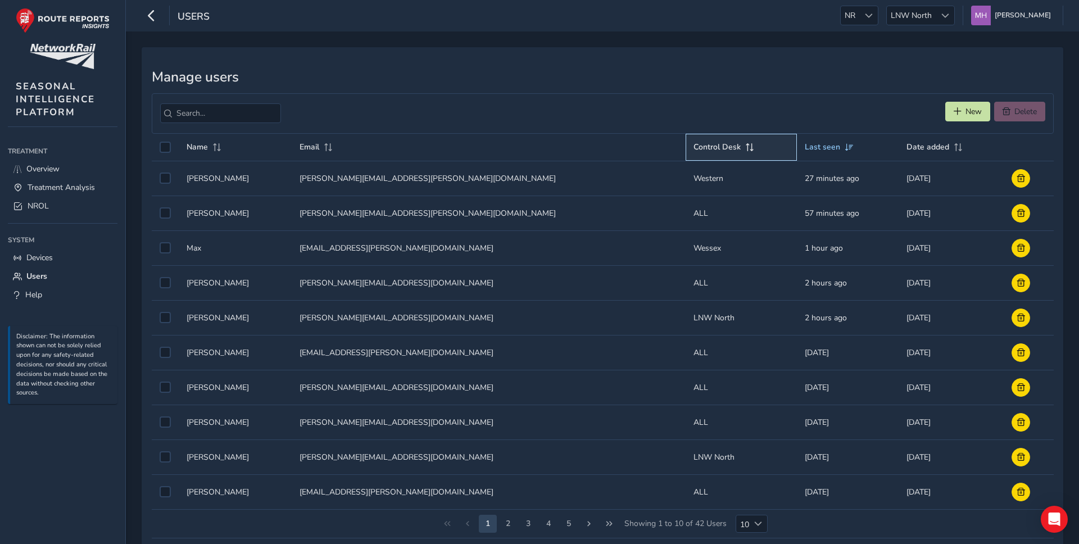
click at [693, 148] on div "Control Desk" at bounding box center [741, 147] width 96 height 11
click at [745, 146] on span at bounding box center [750, 147] width 10 height 8
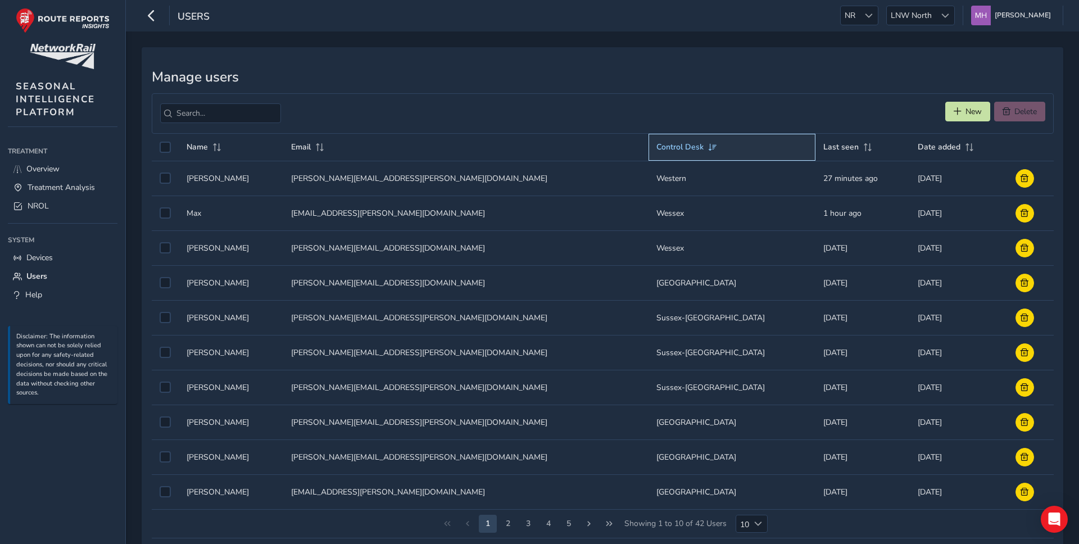
click at [656, 146] on div "Control Desk" at bounding box center [731, 147] width 151 height 11
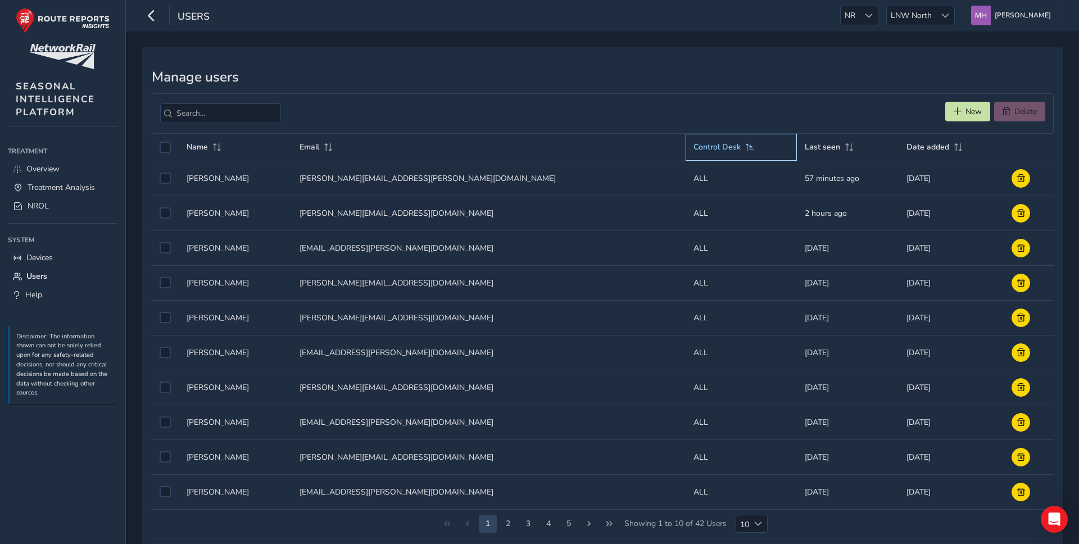
scroll to position [24, 0]
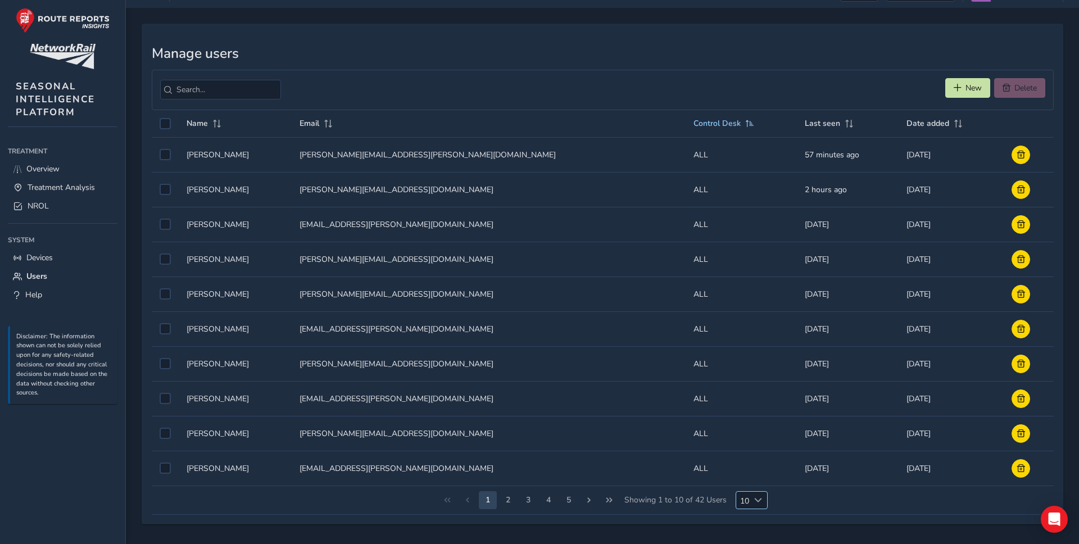
click at [759, 498] on span "Choose" at bounding box center [758, 500] width 8 height 8
click at [753, 478] on li "25" at bounding box center [751, 477] width 32 height 19
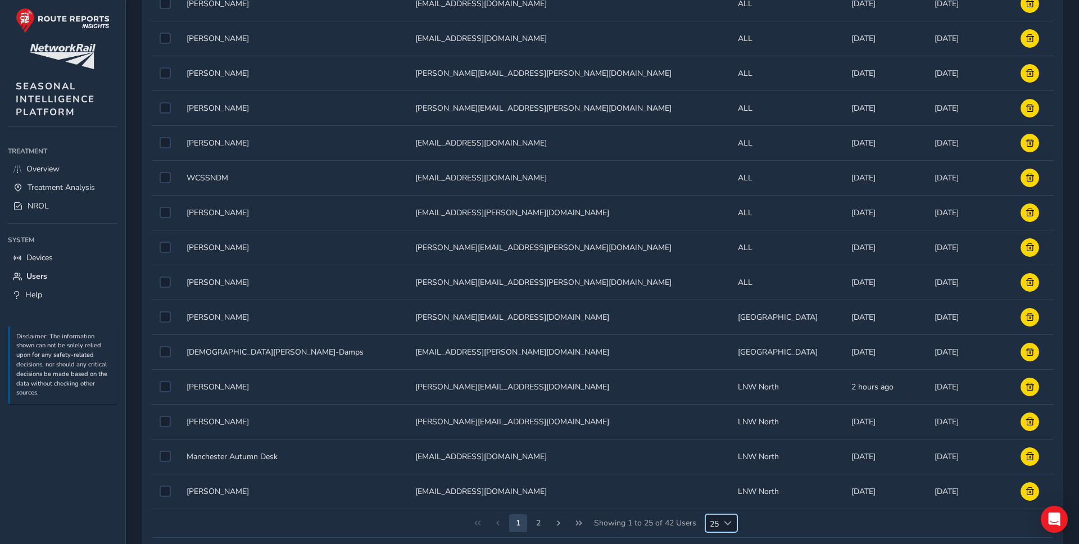
scroll to position [546, 0]
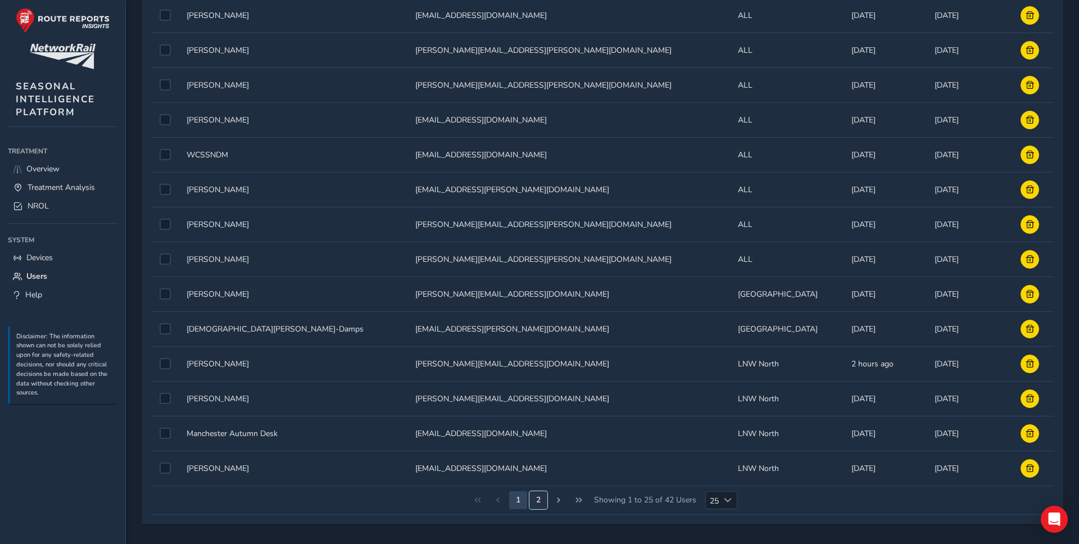
click at [535, 500] on button "2" at bounding box center [538, 500] width 18 height 18
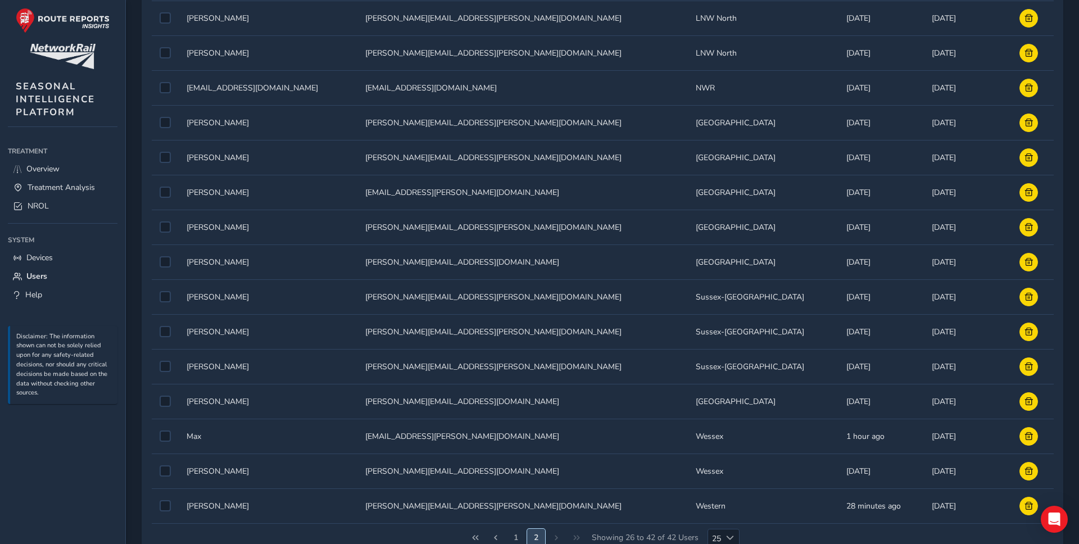
scroll to position [267, 0]
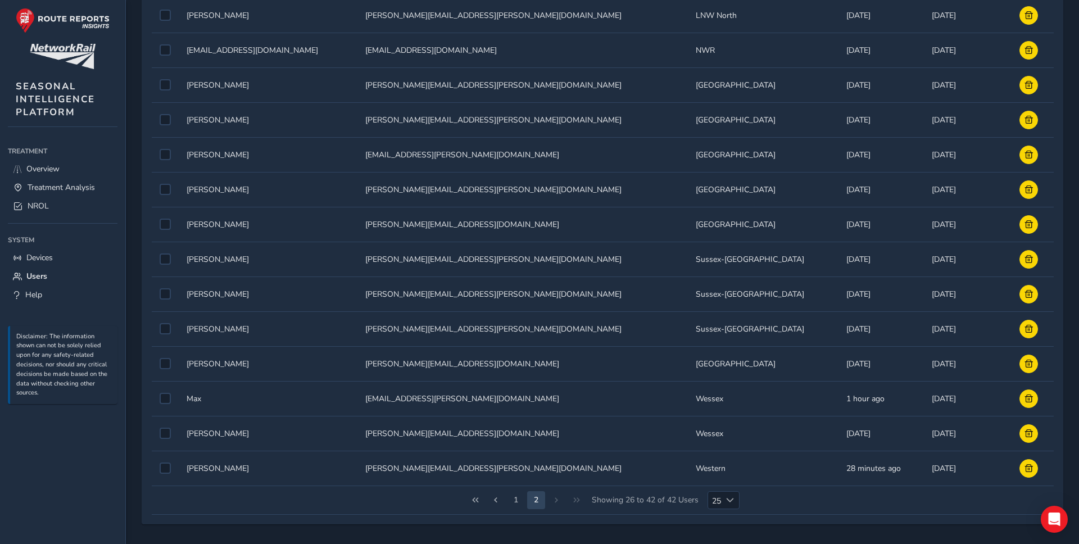
click at [555, 497] on div "1 2 Showing 26 to 42 of 42 Users 25 25" at bounding box center [603, 500] width 902 height 29
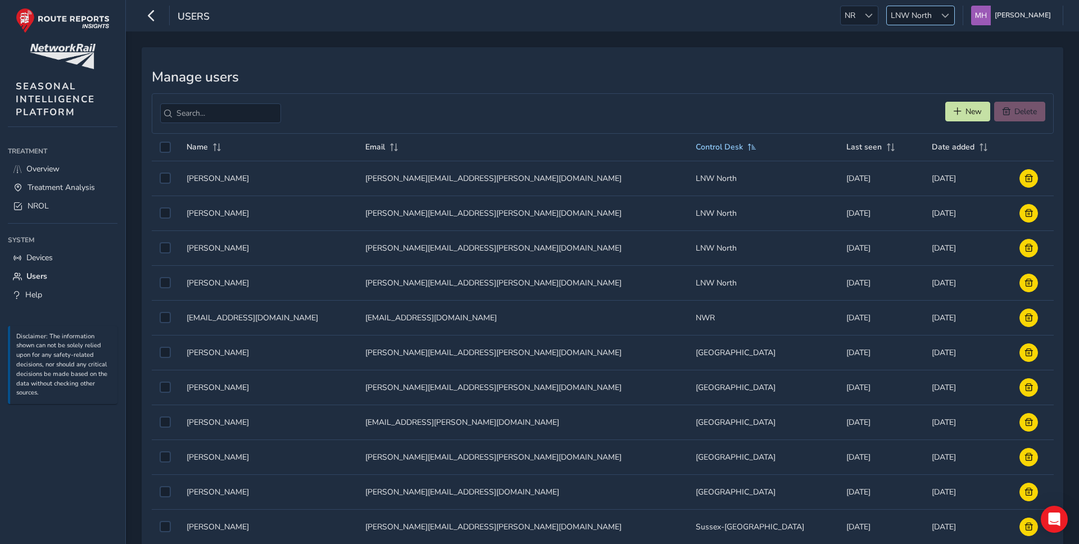
click at [923, 11] on span "LNW North" at bounding box center [911, 15] width 49 height 19
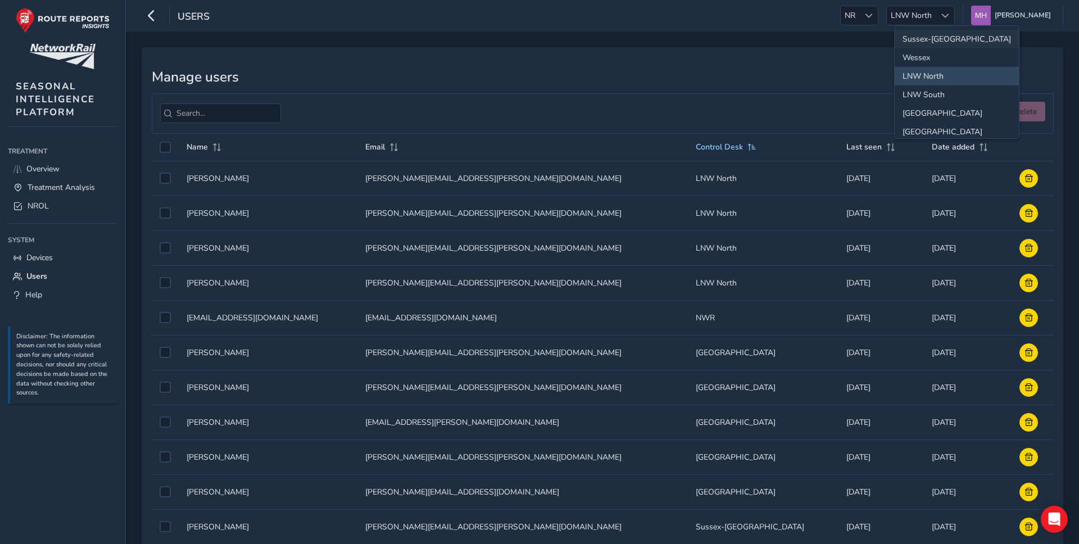
click at [924, 40] on li "Sussex-Kent" at bounding box center [957, 39] width 124 height 19
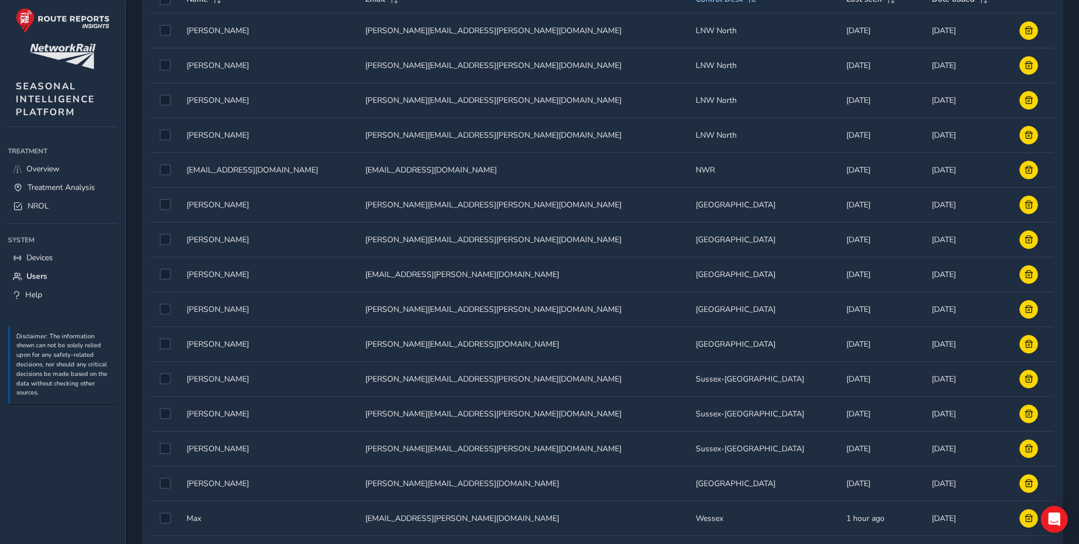
scroll to position [267, 0]
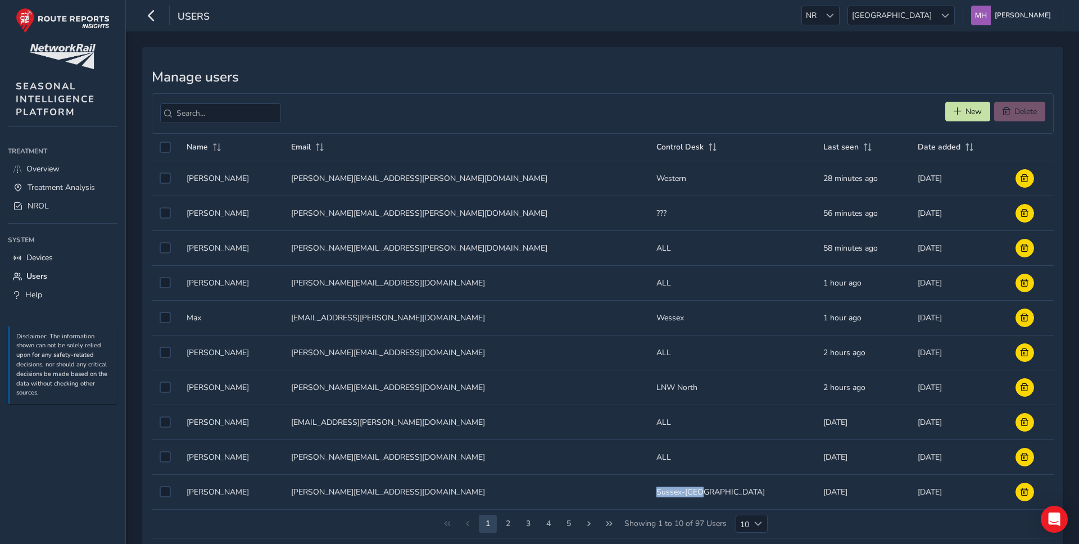
drag, startPoint x: 647, startPoint y: 491, endPoint x: 597, endPoint y: 491, distance: 50.0
click at [648, 491] on td "Control Desk Sussex-Kent" at bounding box center [731, 491] width 167 height 35
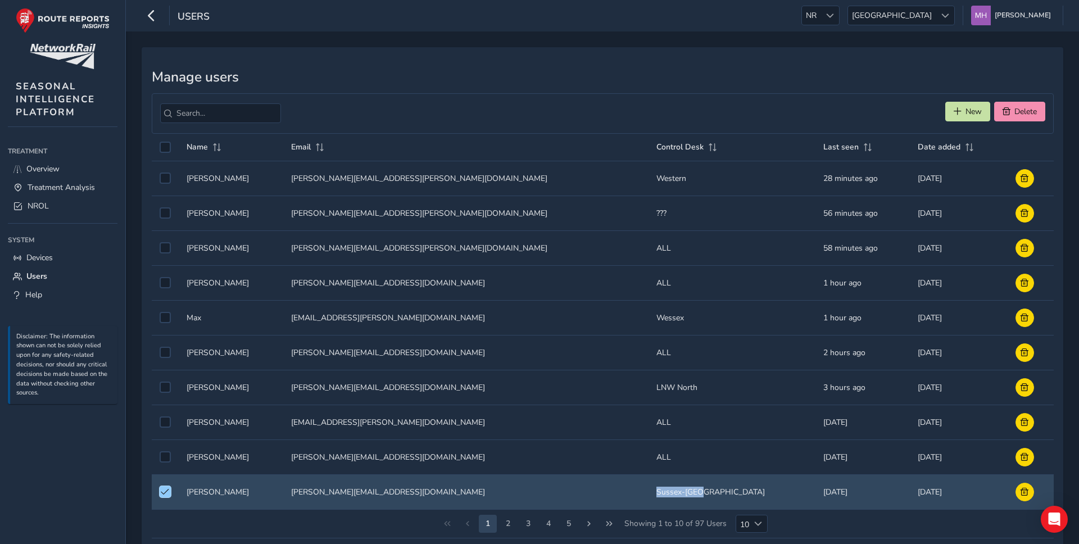
copy td "Sussex-Kent"
click at [915, 25] on div "Users NR NR Scotland Scotland Mikko Haavisto Colour Scheme: Dark Dim Light Logo…" at bounding box center [602, 15] width 953 height 31
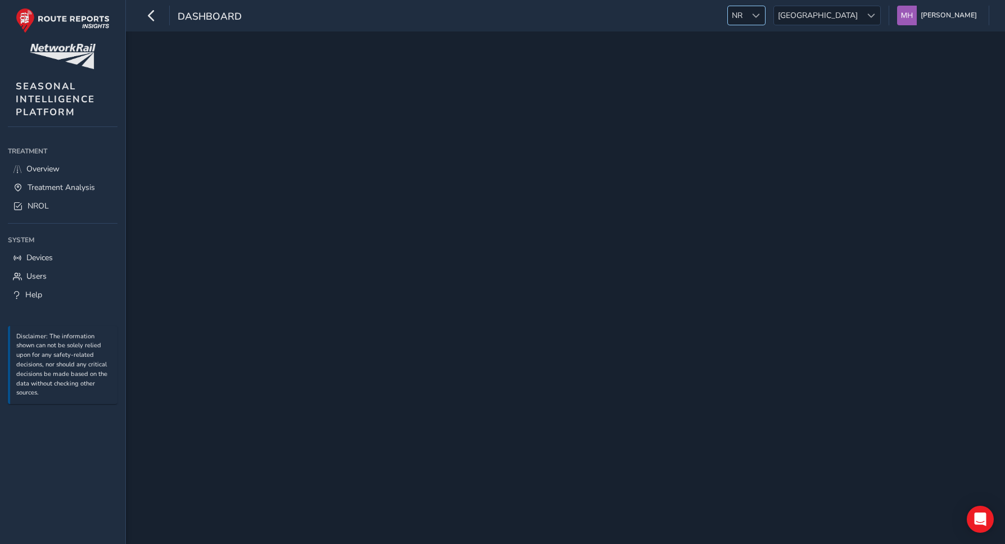
click at [746, 23] on span "NR" at bounding box center [737, 15] width 19 height 19
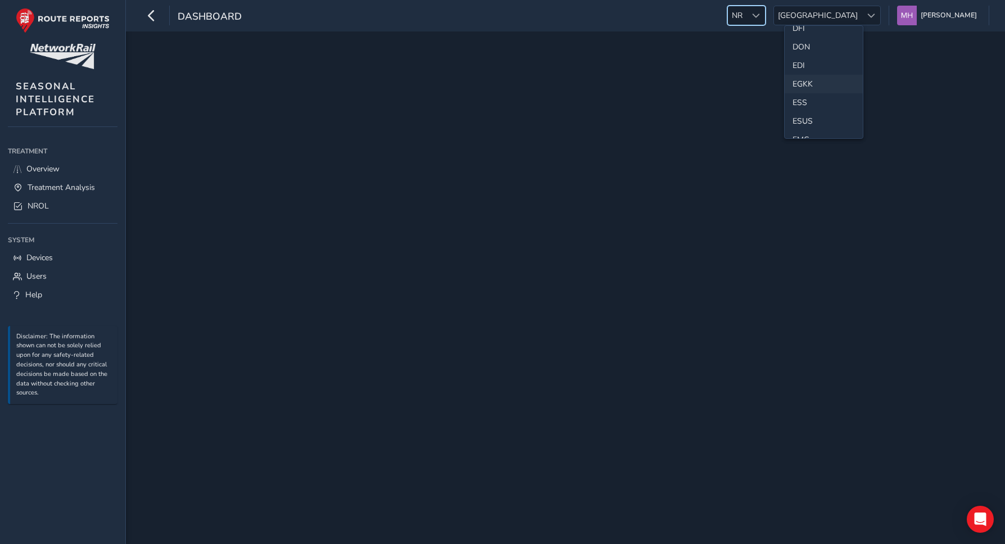
scroll to position [122, 0]
click at [805, 99] on li "ESS" at bounding box center [823, 102] width 78 height 19
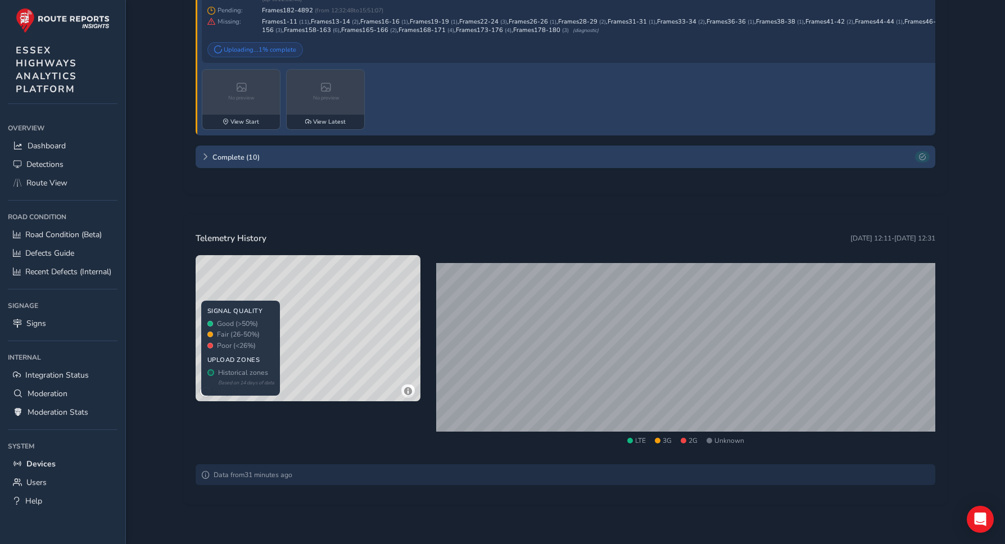
scroll to position [1086, 0]
click at [204, 474] on icon at bounding box center [206, 475] width 8 height 8
click at [208, 474] on icon at bounding box center [206, 475] width 8 height 8
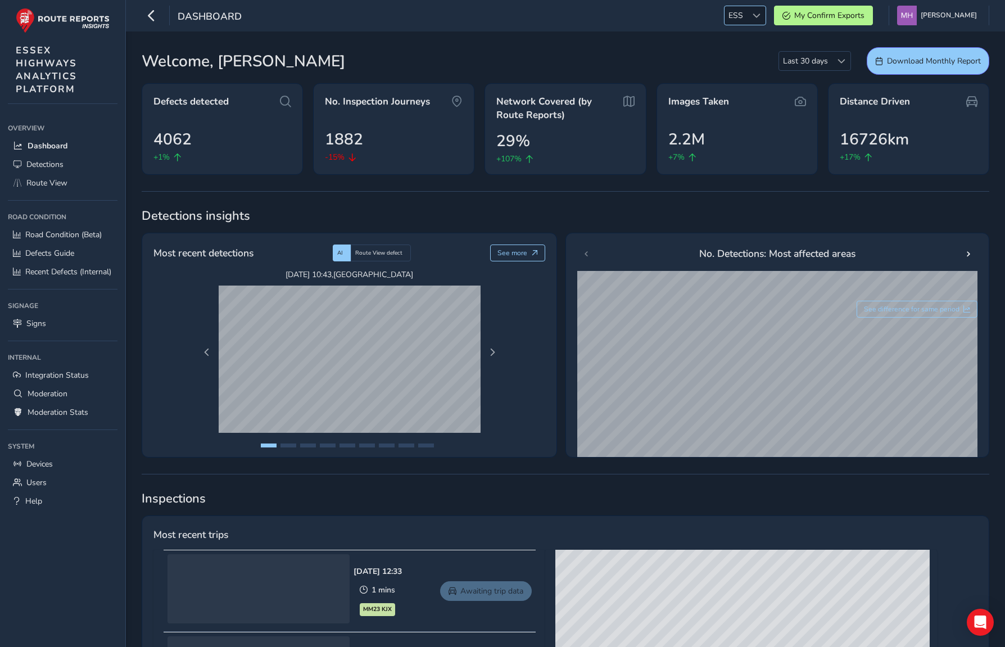
click at [747, 24] on span "ESS" at bounding box center [735, 15] width 22 height 19
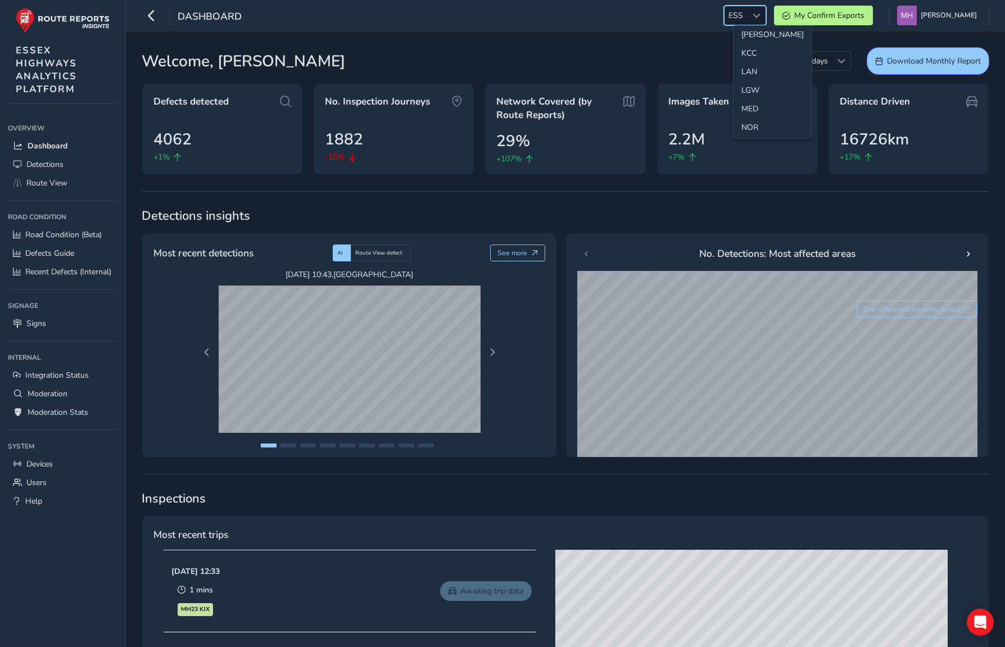
scroll to position [355, 0]
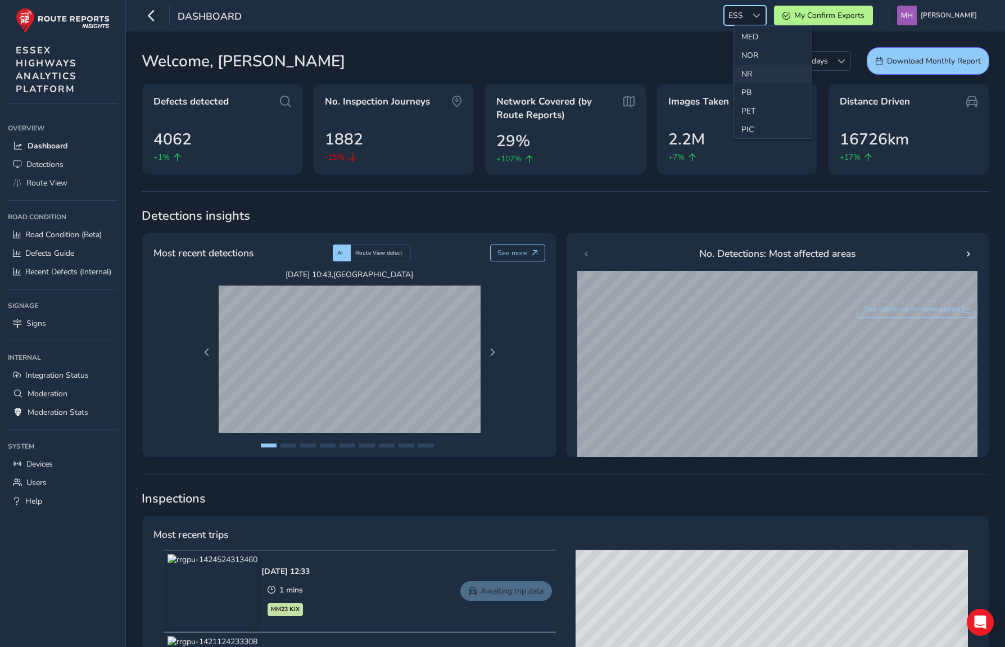
click at [751, 74] on li "NR" at bounding box center [772, 74] width 78 height 19
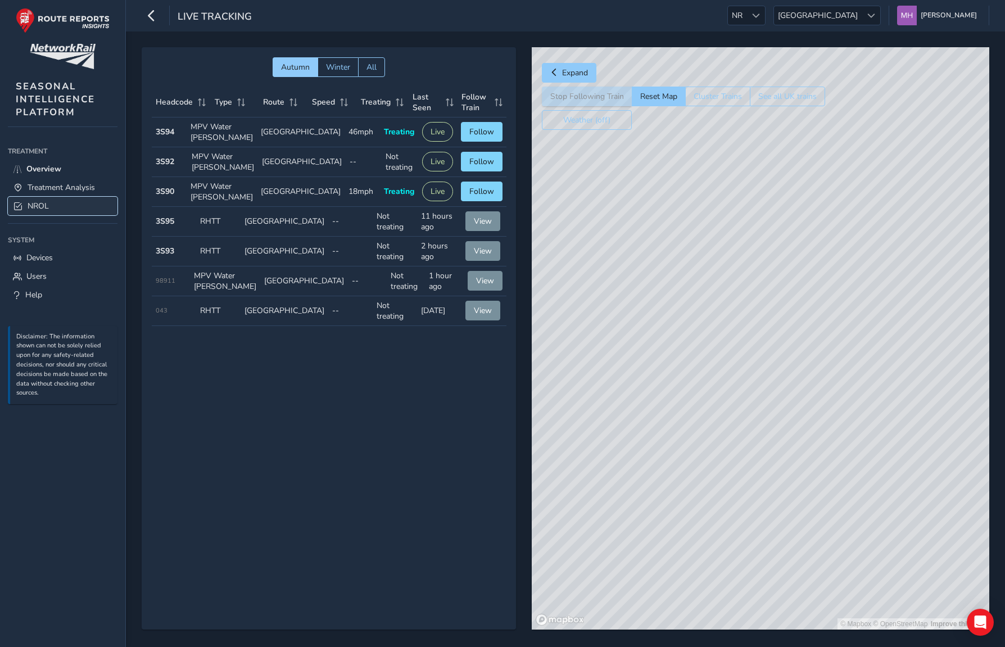
click at [52, 208] on link "NROL" at bounding box center [63, 206] width 110 height 19
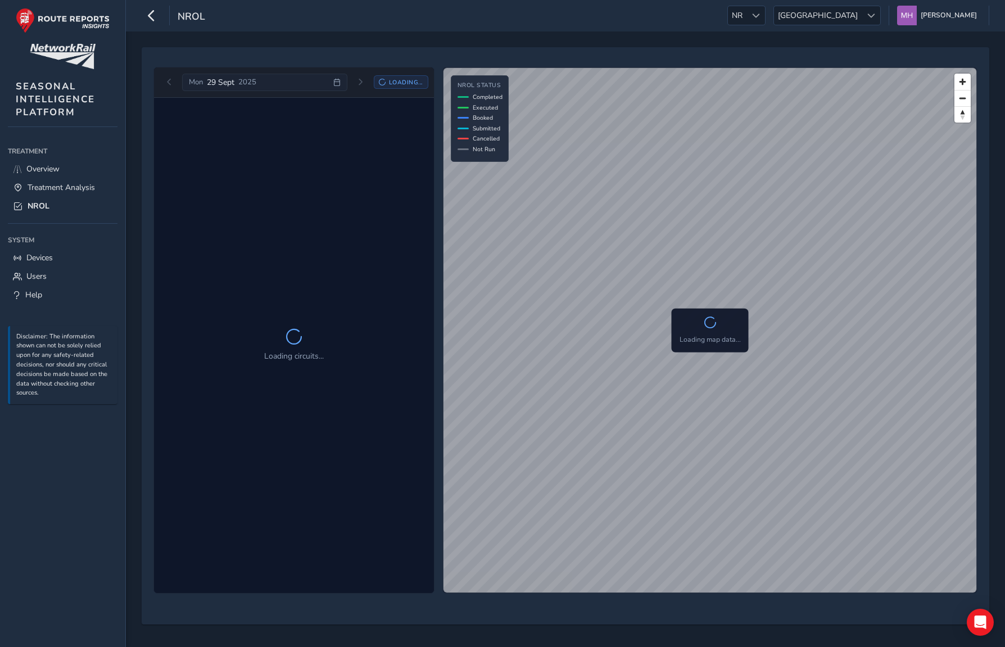
click at [166, 81] on div "Mon 29 Sept 2025 Loading..." at bounding box center [294, 83] width 268 height 18
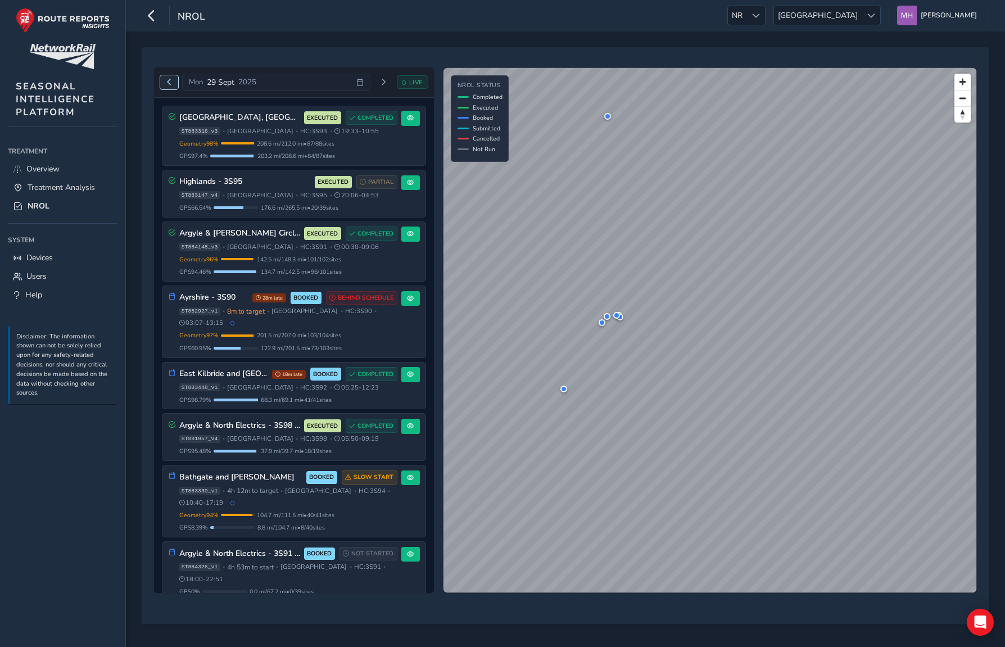
click at [167, 81] on span "Previous day" at bounding box center [169, 82] width 7 height 7
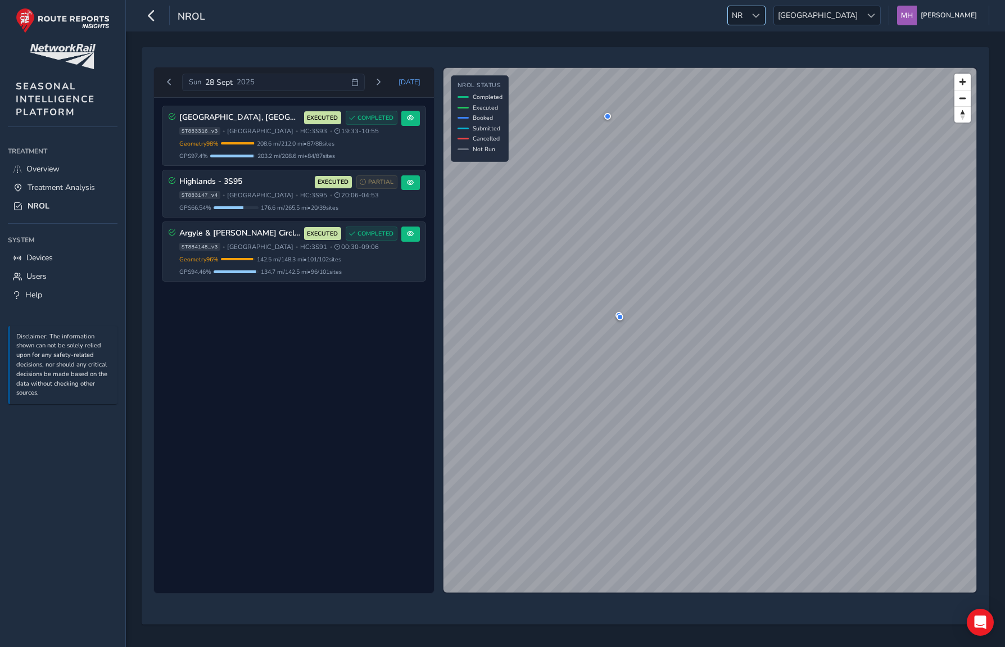
click at [765, 15] on div at bounding box center [755, 15] width 19 height 19
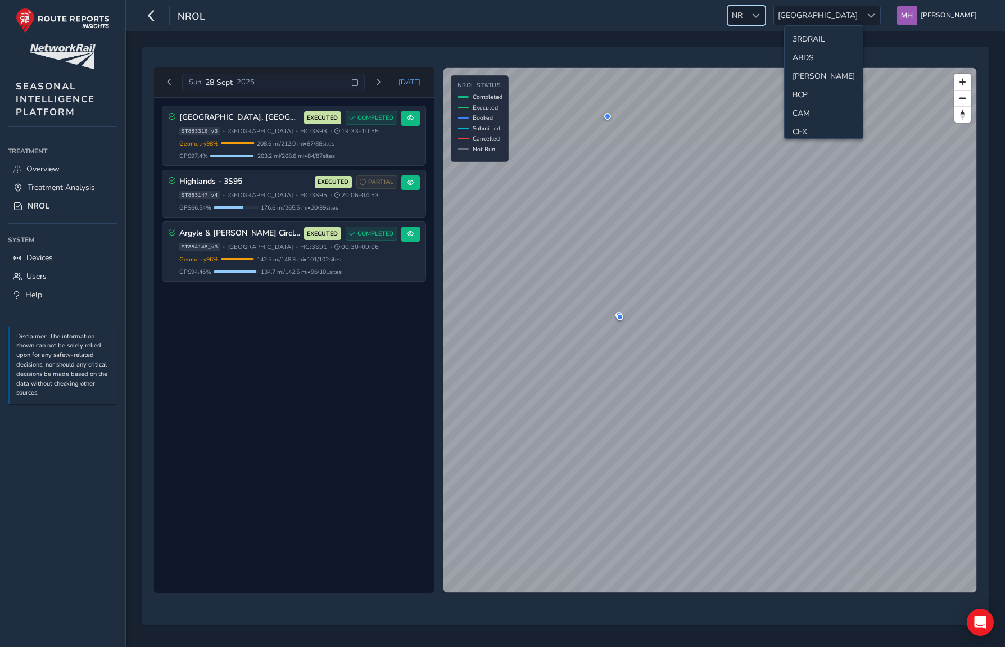
scroll to position [299, 0]
click at [765, 15] on div at bounding box center [755, 15] width 19 height 19
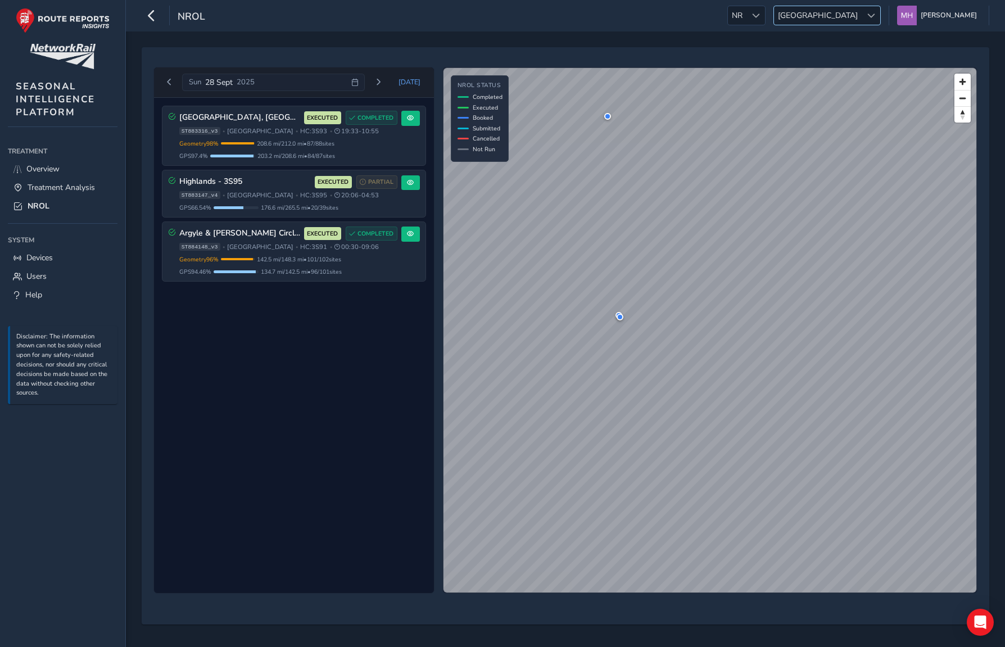
click at [848, 19] on span "[GEOGRAPHIC_DATA]" at bounding box center [818, 15] width 88 height 19
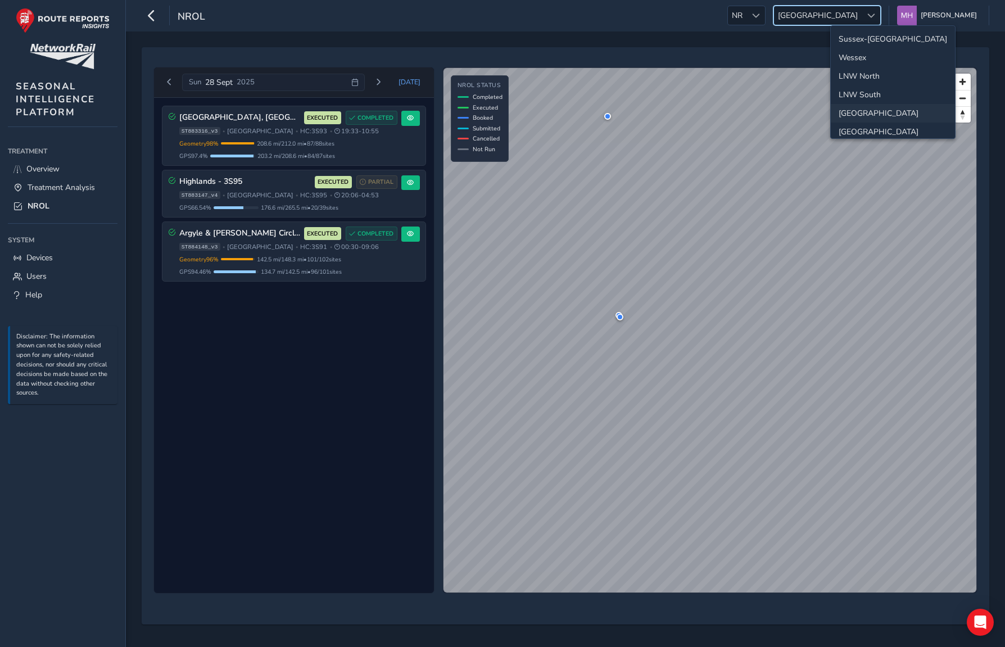
scroll to position [40, 0]
click at [869, 115] on li "Western" at bounding box center [892, 110] width 124 height 19
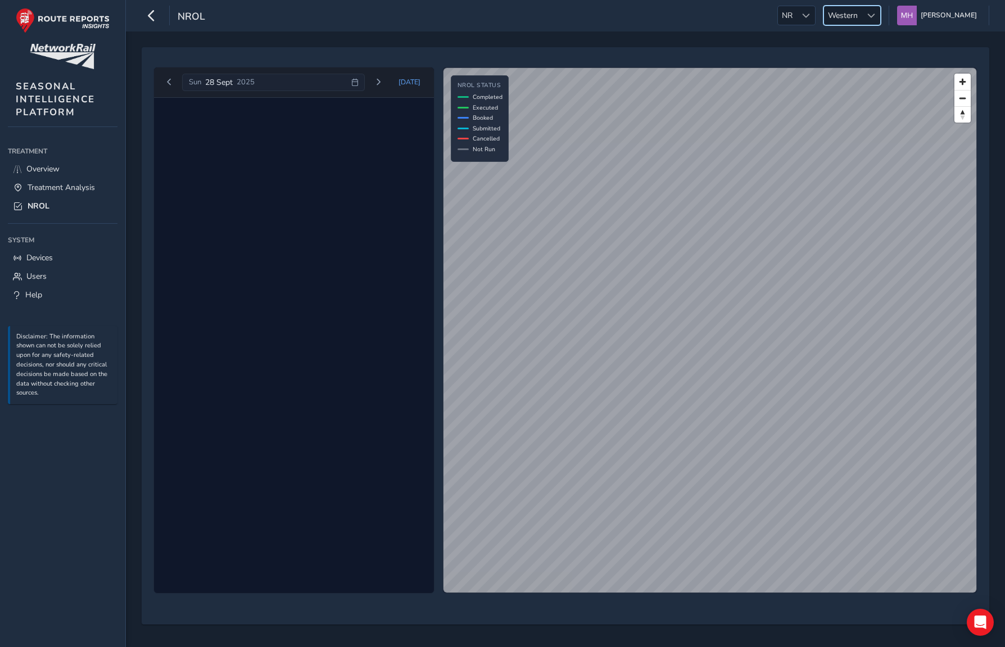
click at [859, 12] on span "Western" at bounding box center [843, 15] width 38 height 19
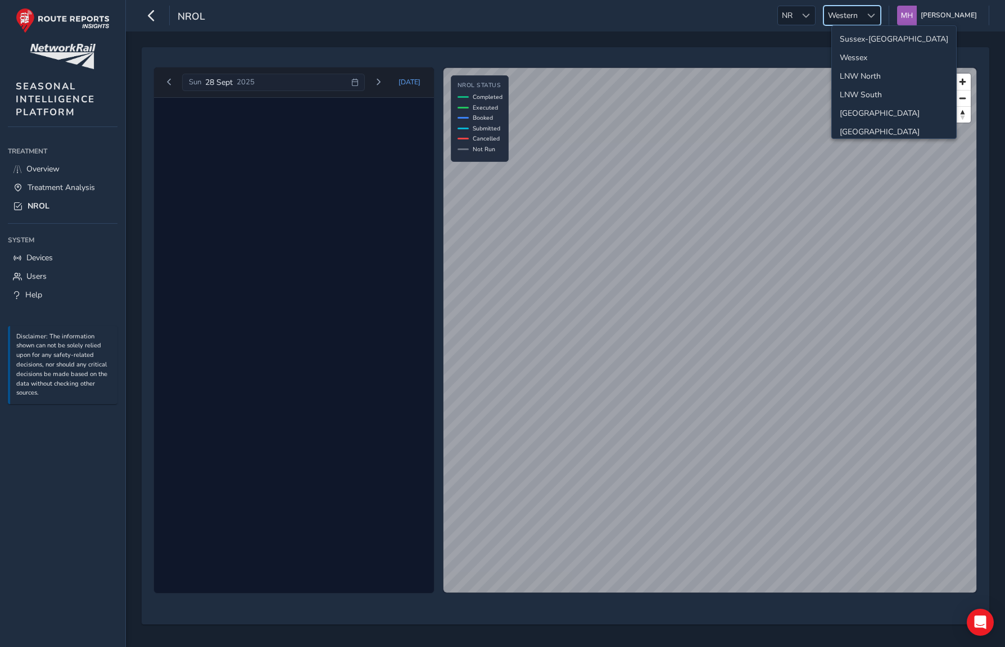
scroll to position [21, 0]
click at [862, 70] on li "LNW South" at bounding box center [894, 73] width 124 height 19
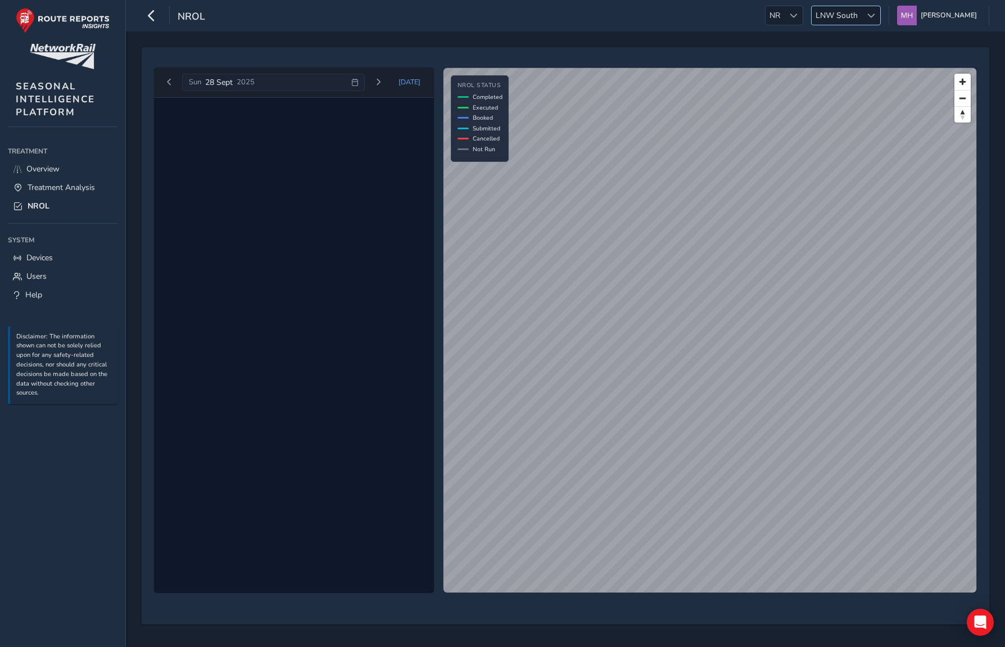
click at [870, 13] on div at bounding box center [870, 15] width 19 height 19
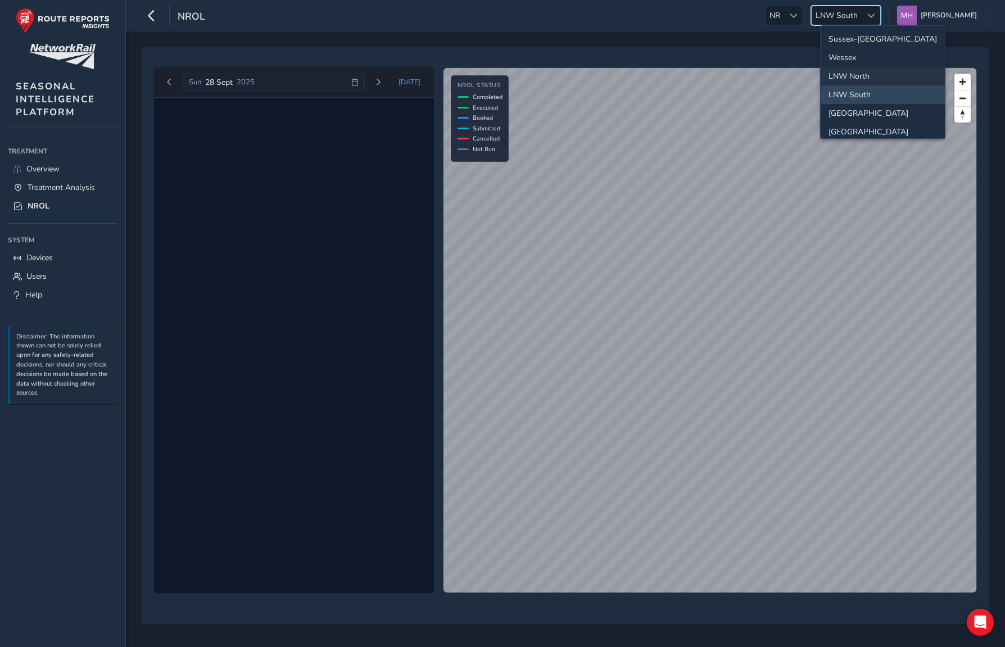
click at [873, 81] on li "LNW North" at bounding box center [882, 76] width 124 height 19
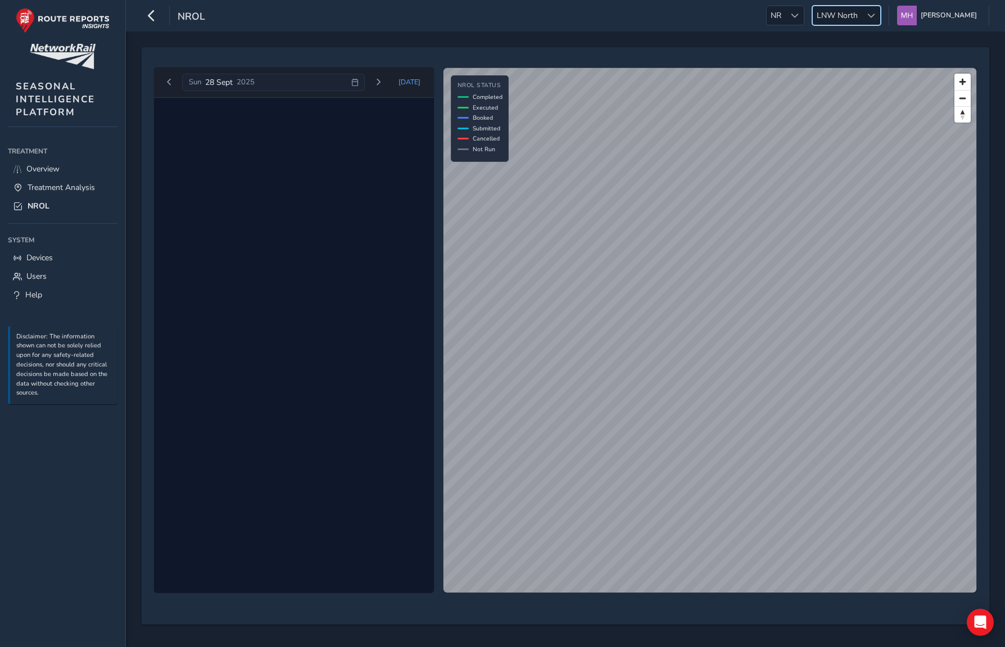
click at [853, 19] on span "LNW North" at bounding box center [837, 15] width 49 height 19
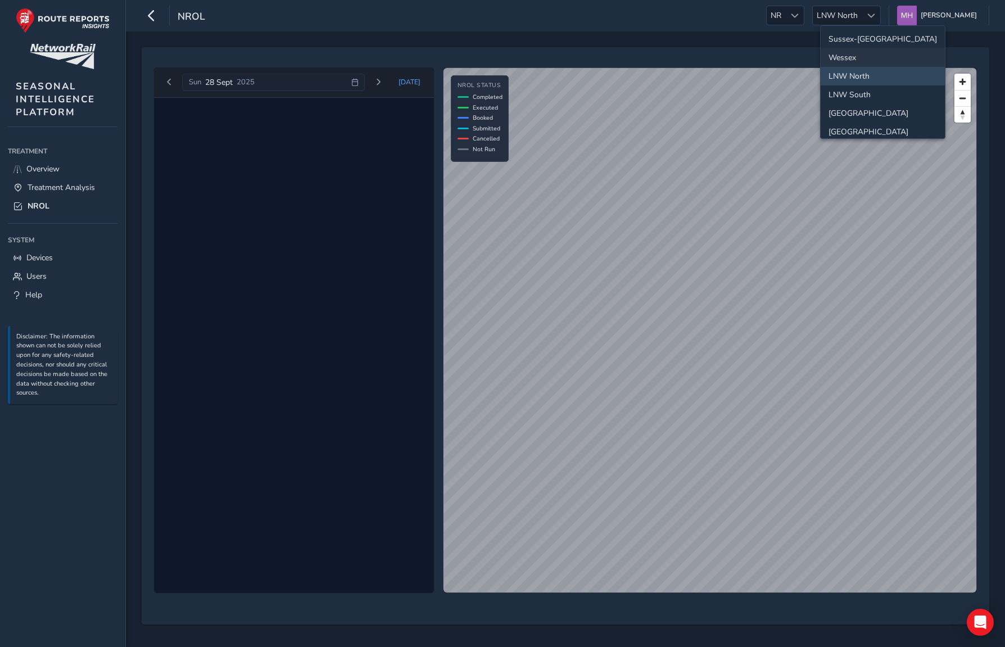
click at [854, 53] on li "Wessex" at bounding box center [882, 57] width 124 height 19
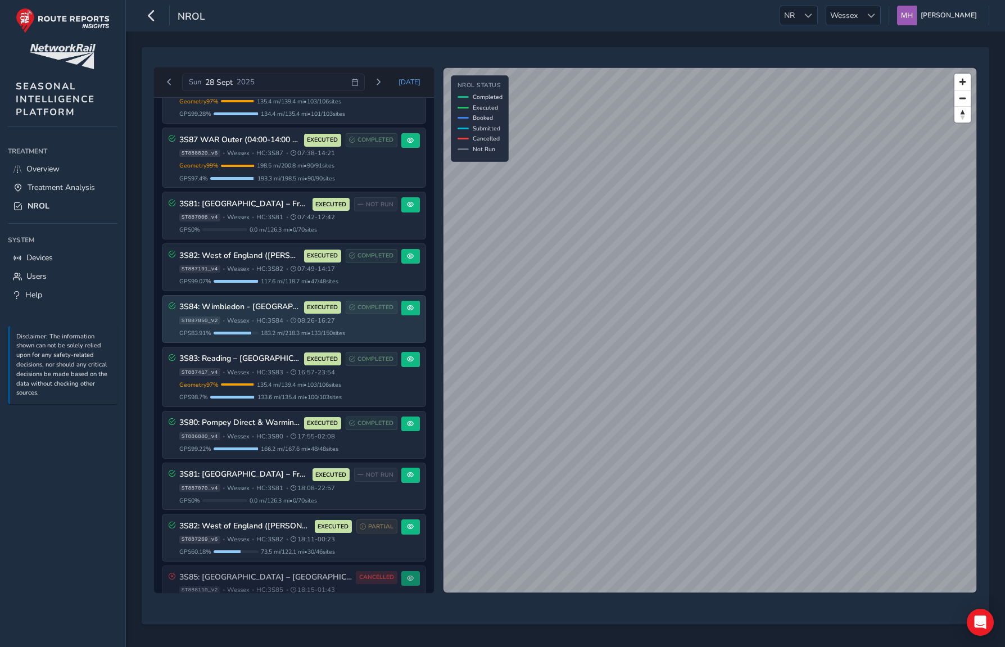
scroll to position [228, 0]
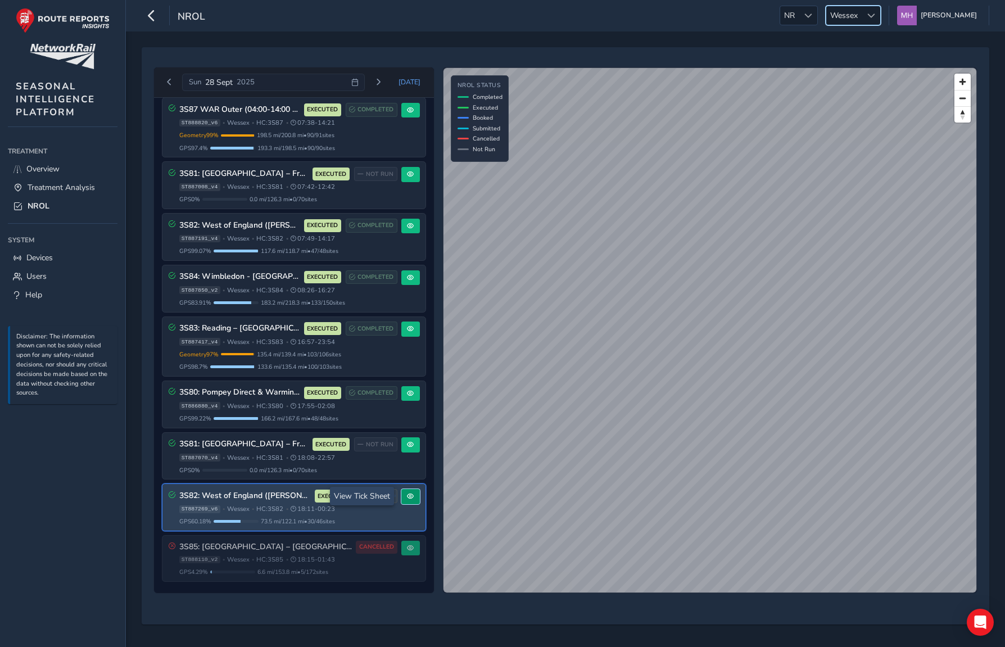
click at [407, 497] on span at bounding box center [410, 496] width 7 height 7
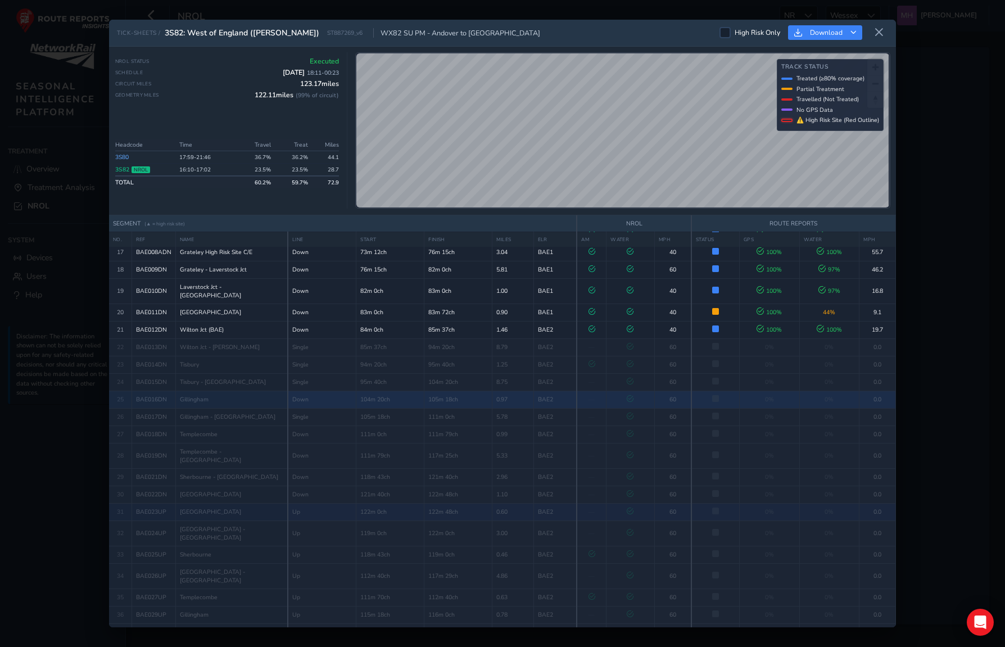
scroll to position [306, 0]
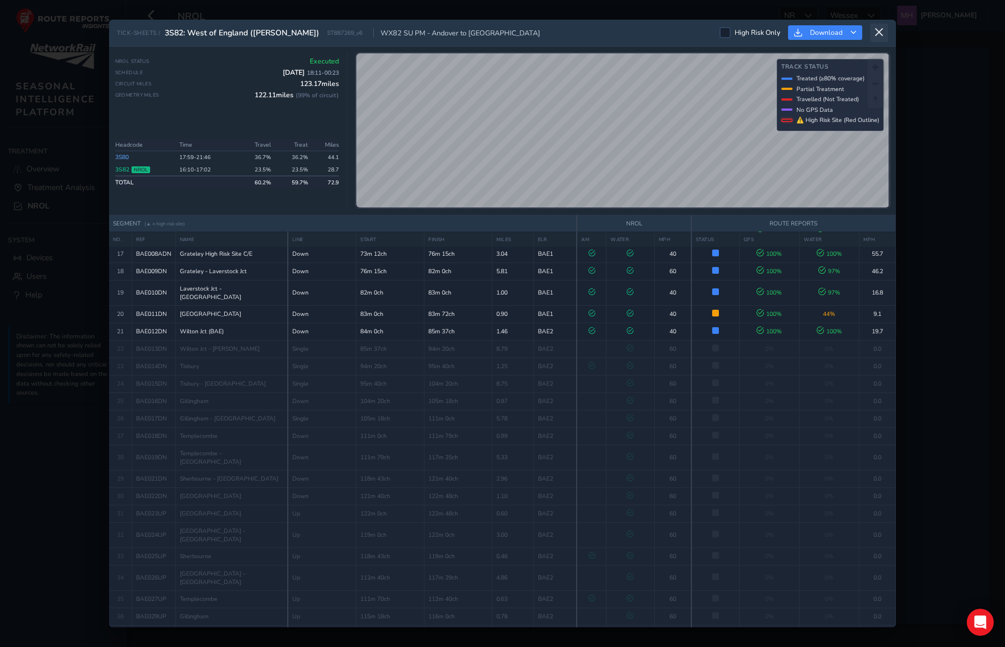
click at [884, 34] on button at bounding box center [879, 33] width 18 height 19
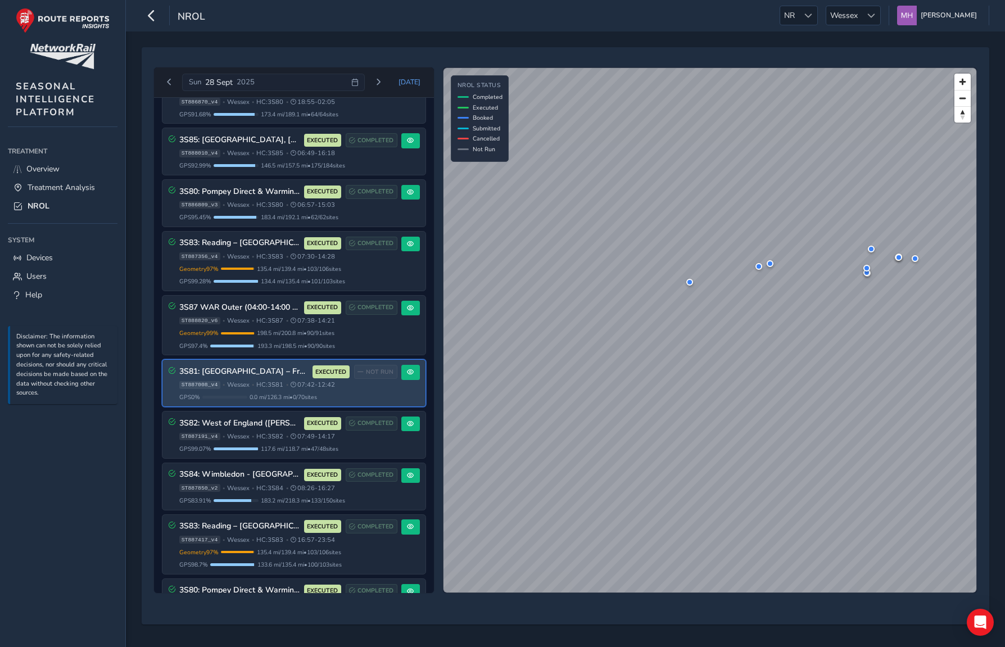
scroll to position [43, 0]
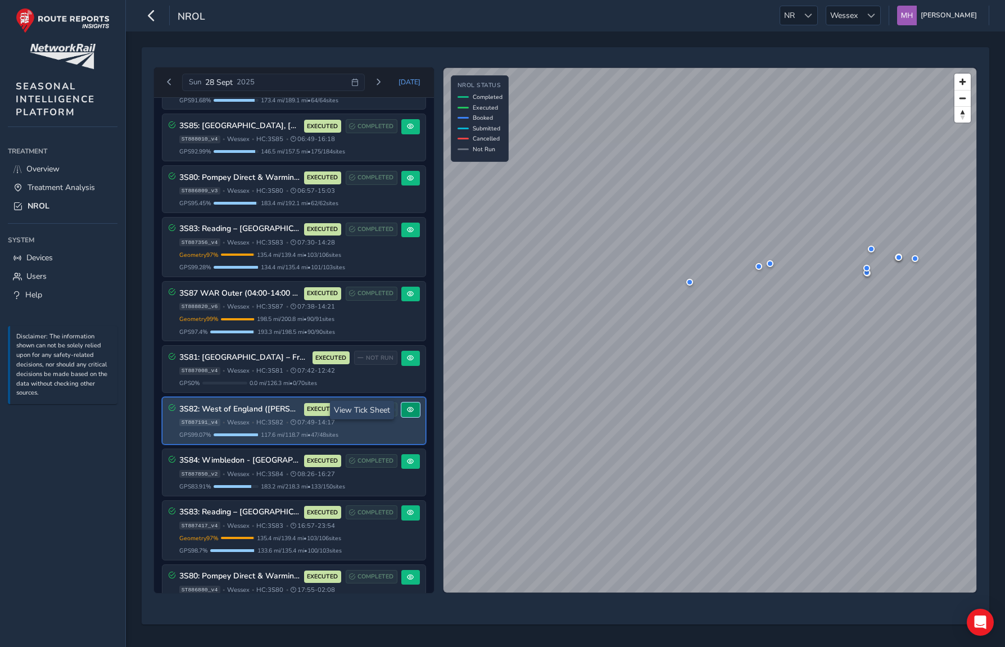
click at [407, 413] on button at bounding box center [410, 409] width 19 height 15
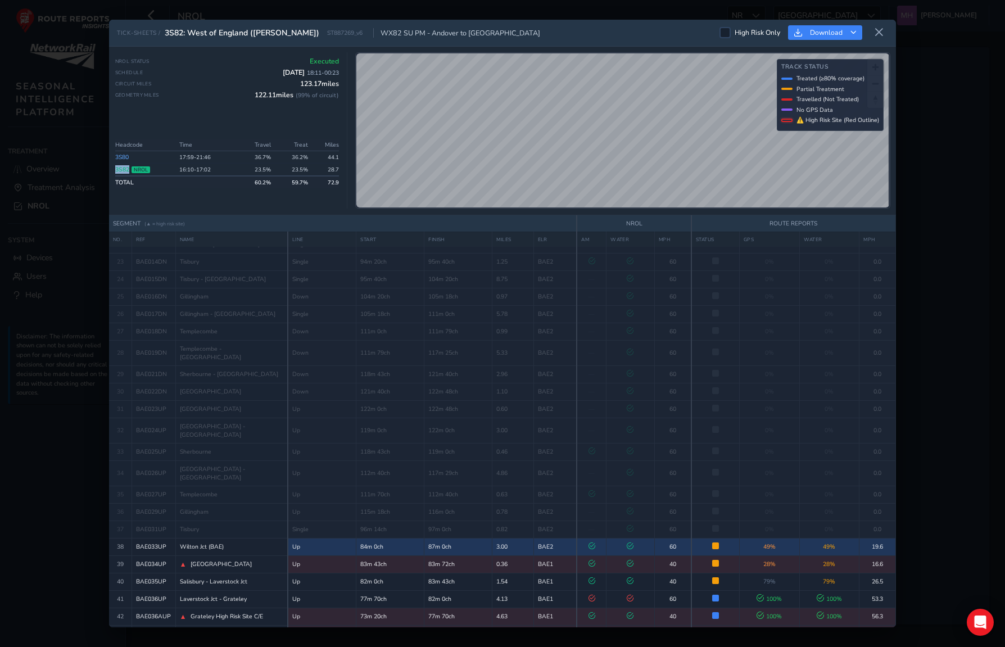
scroll to position [411, 0]
click at [472, 537] on td "87m 0ch" at bounding box center [458, 545] width 68 height 17
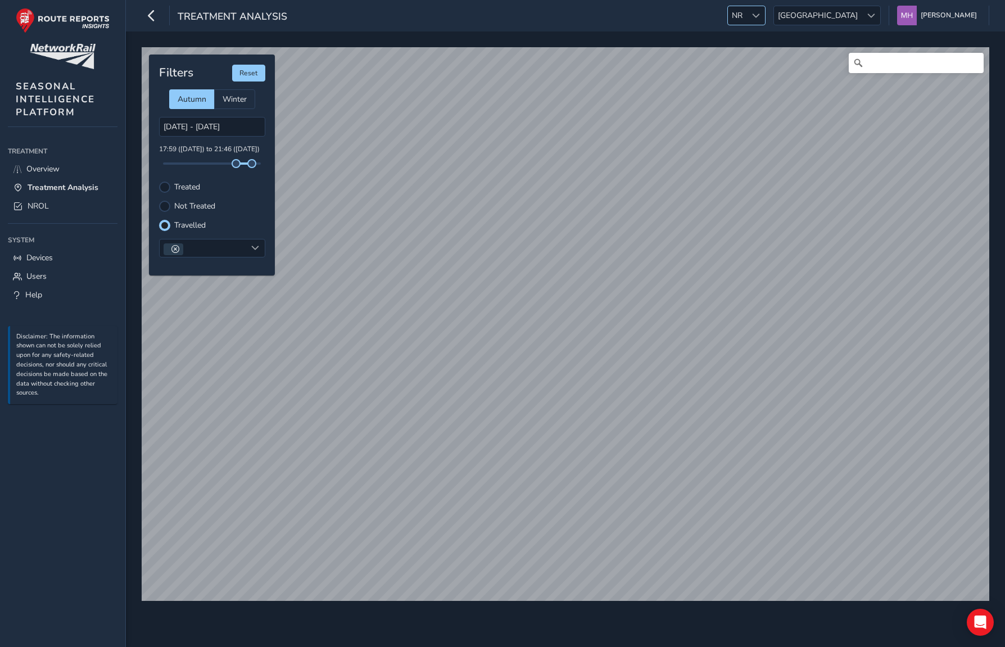
click at [746, 21] on span "NR" at bounding box center [737, 15] width 19 height 19
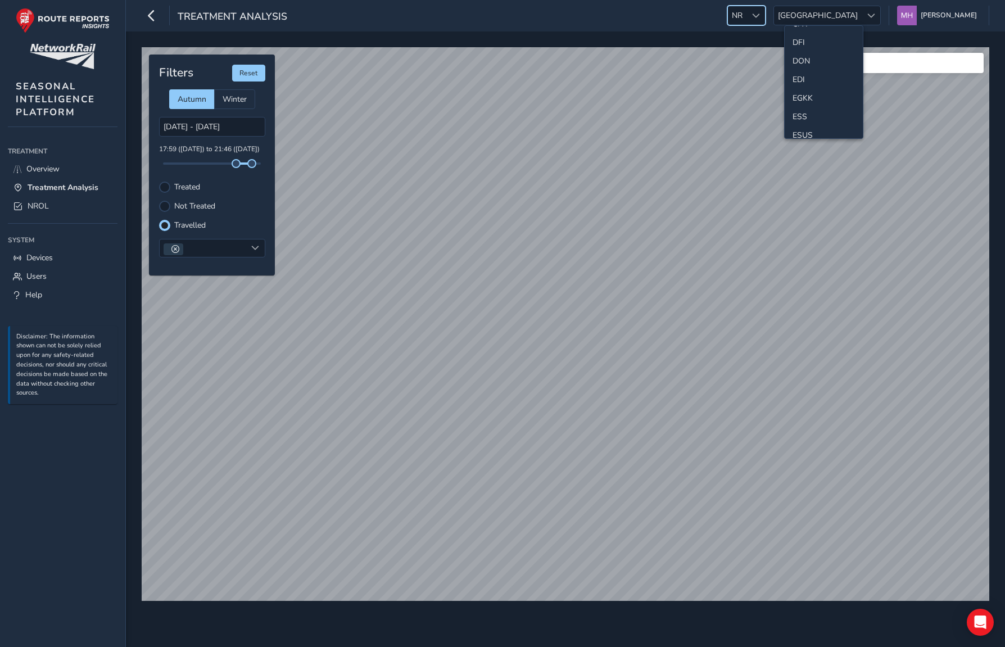
scroll to position [28, 0]
click at [849, 20] on span "[GEOGRAPHIC_DATA]" at bounding box center [818, 15] width 88 height 19
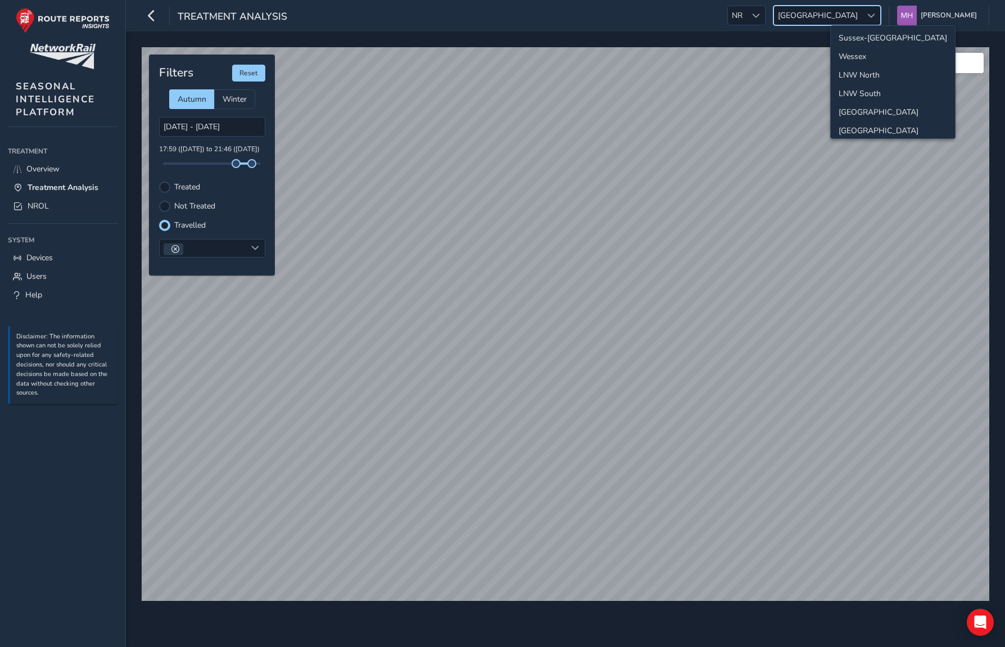
scroll to position [0, 0]
click at [852, 53] on li "Wessex" at bounding box center [892, 57] width 124 height 19
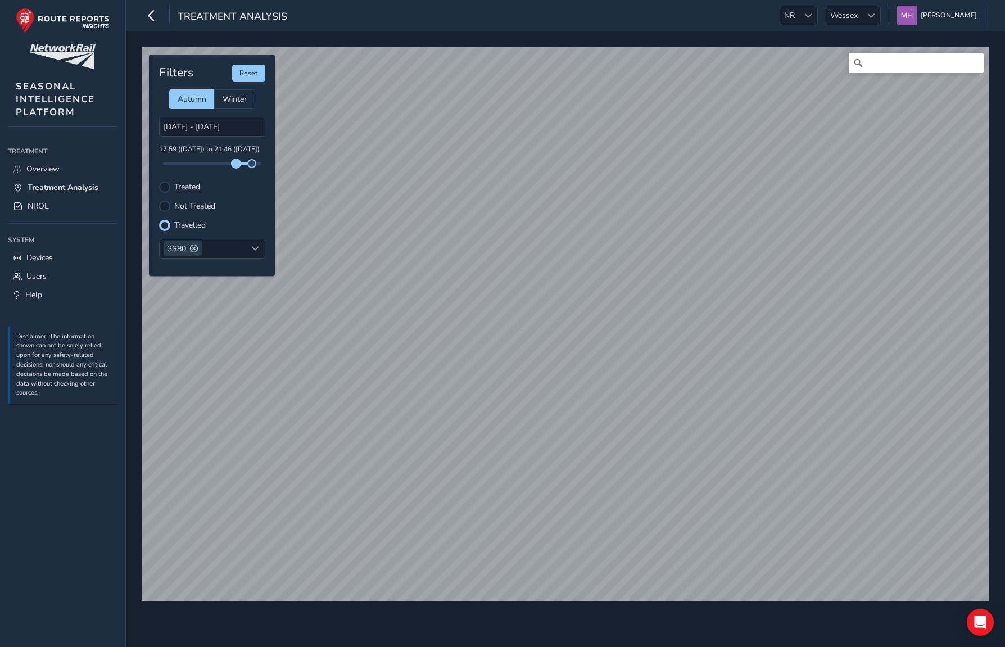
click at [235, 165] on span at bounding box center [236, 163] width 9 height 9
drag, startPoint x: 254, startPoint y: 164, endPoint x: 261, endPoint y: 164, distance: 6.7
click at [256, 164] on span at bounding box center [251, 163] width 9 height 9
drag, startPoint x: 237, startPoint y: 164, endPoint x: 224, endPoint y: 164, distance: 12.4
click at [224, 164] on span at bounding box center [224, 163] width 9 height 9
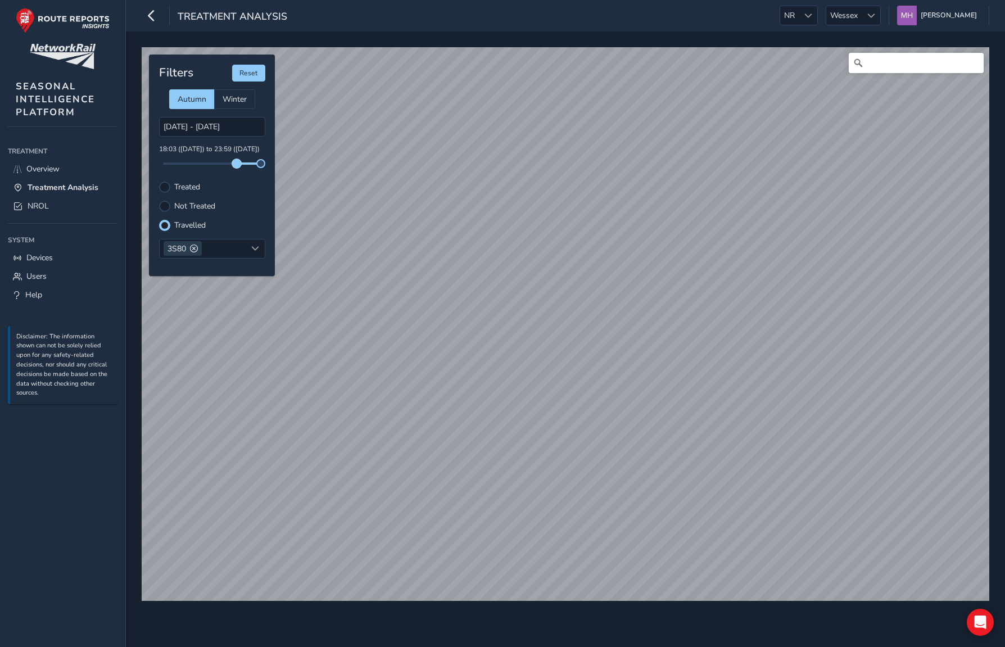
drag, startPoint x: 226, startPoint y: 165, endPoint x: 237, endPoint y: 163, distance: 10.8
click at [237, 163] on span at bounding box center [236, 163] width 9 height 9
drag, startPoint x: 261, startPoint y: 164, endPoint x: 271, endPoint y: 167, distance: 11.2
click at [272, 167] on div "Filters Reset Autumn Winter 28/09/2025 - 28/09/2025 18:03 (28 Sep) to 23:59 (28…" at bounding box center [212, 165] width 126 height 221
click at [240, 133] on input "28/09/2025 - 28/09/2025" at bounding box center [212, 127] width 106 height 20
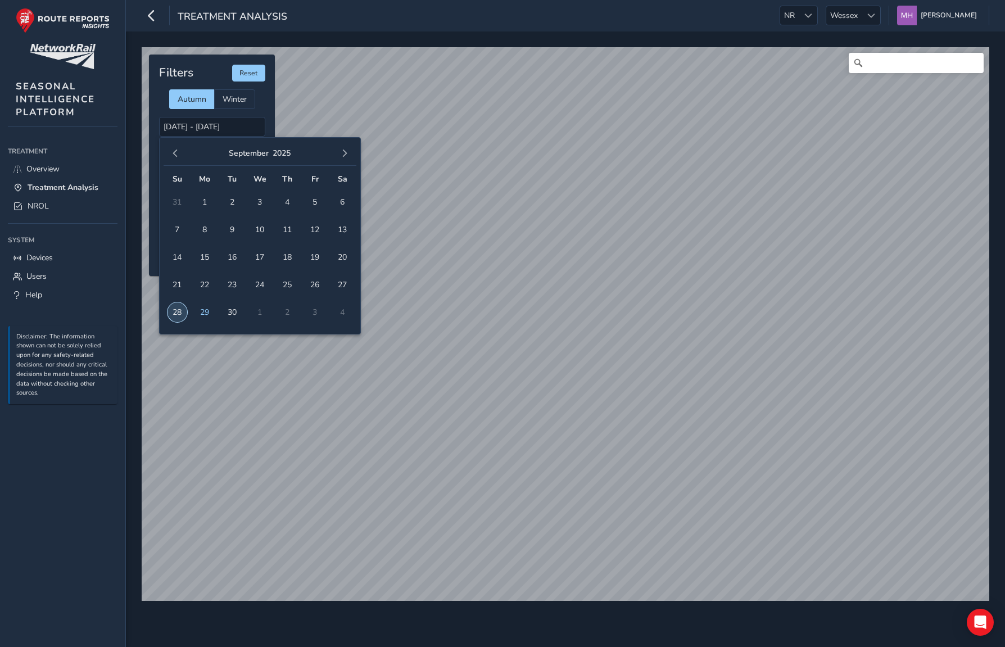
click at [181, 310] on span "28" at bounding box center [177, 312] width 20 height 20
click at [205, 310] on span "29" at bounding box center [205, 312] width 20 height 20
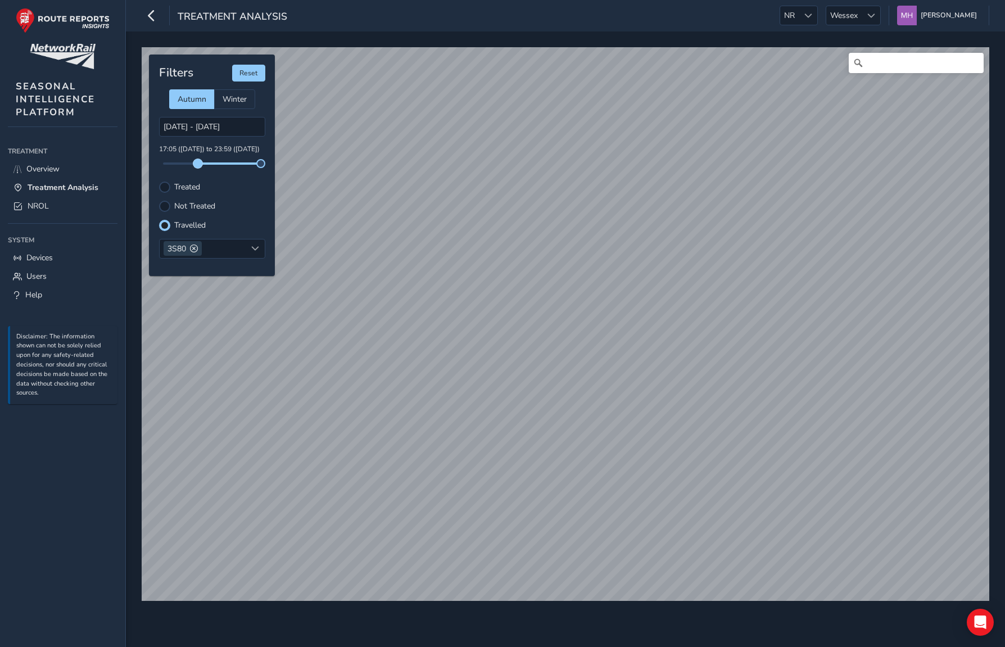
drag, startPoint x: 164, startPoint y: 164, endPoint x: 198, endPoint y: 166, distance: 34.3
click at [198, 166] on span at bounding box center [197, 163] width 9 height 9
click at [282, 165] on div "© Mapbox © OpenStreetMap Improve this map Filters Reset Autumn Winter 28/09/202…" at bounding box center [565, 319] width 855 height 552
click at [193, 249] on span at bounding box center [194, 248] width 8 height 8
click at [239, 220] on div "Travelled" at bounding box center [212, 225] width 106 height 11
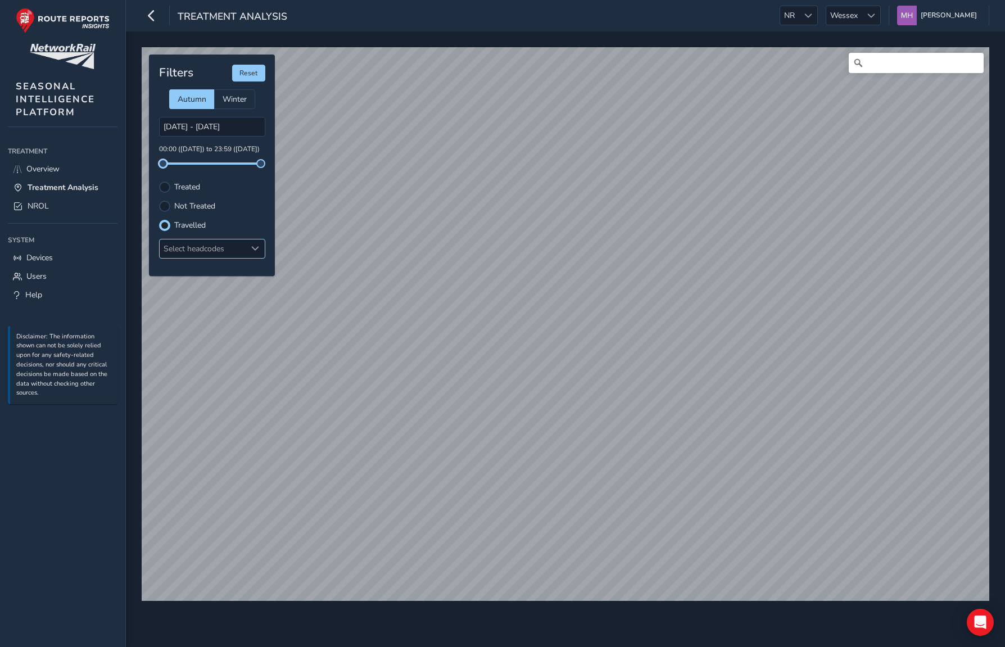
drag, startPoint x: 196, startPoint y: 164, endPoint x: 155, endPoint y: 165, distance: 41.0
click at [155, 165] on div "Filters Reset Autumn Winter 28/09/2025 - 29/09/2025 00:00 (28 Sep) to 23:59 (29…" at bounding box center [212, 165] width 126 height 221
click at [188, 123] on input "28/09/2025 - 29/09/2025" at bounding box center [212, 127] width 106 height 20
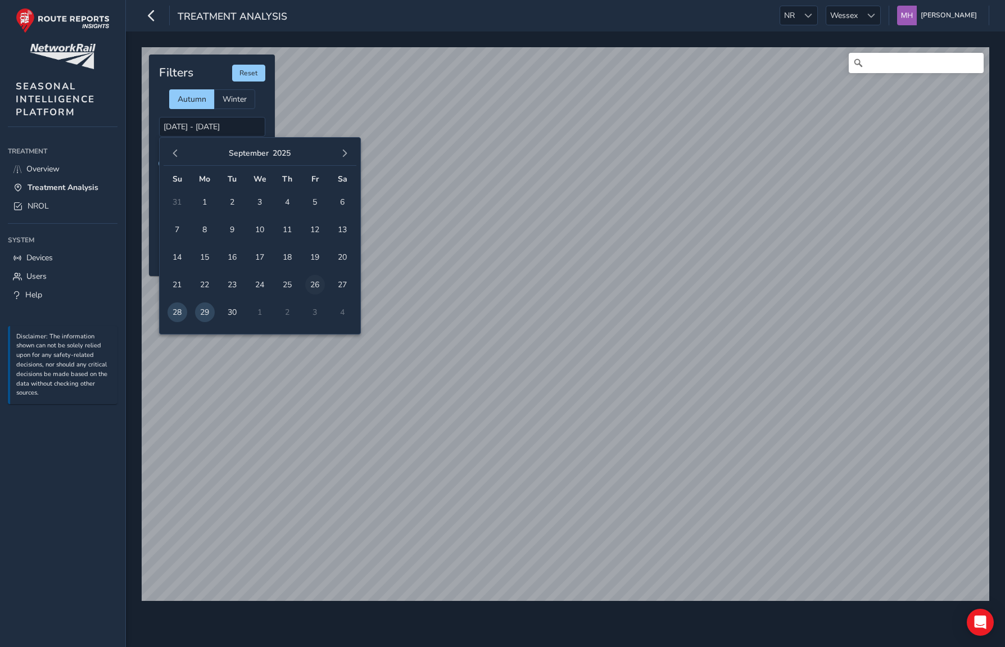
click at [314, 283] on span "26" at bounding box center [315, 285] width 20 height 20
click at [344, 282] on span "27" at bounding box center [343, 285] width 20 height 20
type input "26/09/2025 - 27/09/2025"
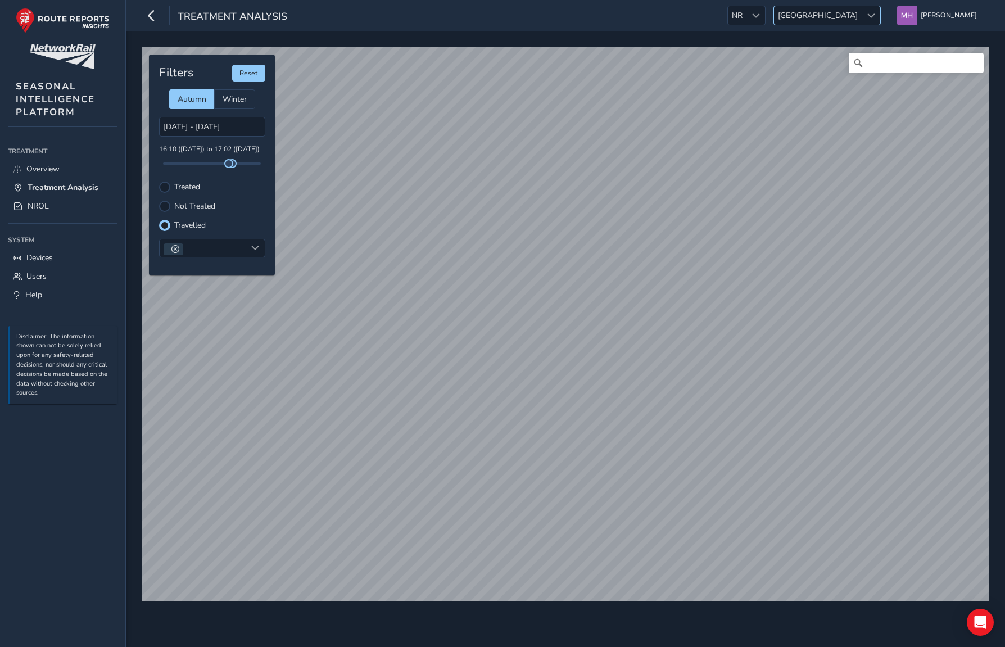
click at [852, 20] on span "[GEOGRAPHIC_DATA]" at bounding box center [818, 15] width 88 height 19
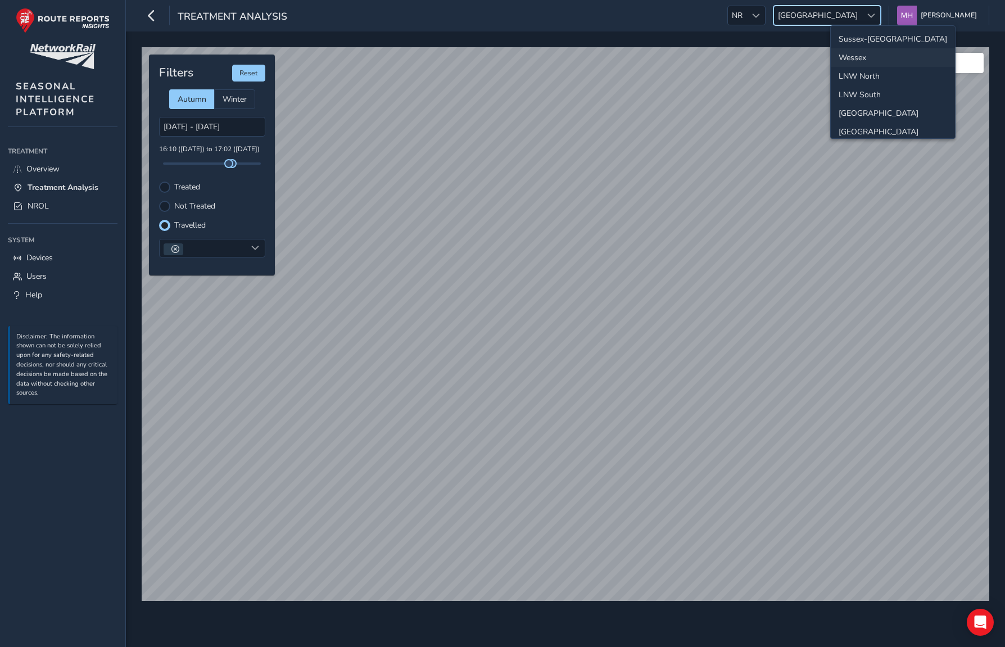
click at [863, 56] on li "Wessex" at bounding box center [892, 57] width 124 height 19
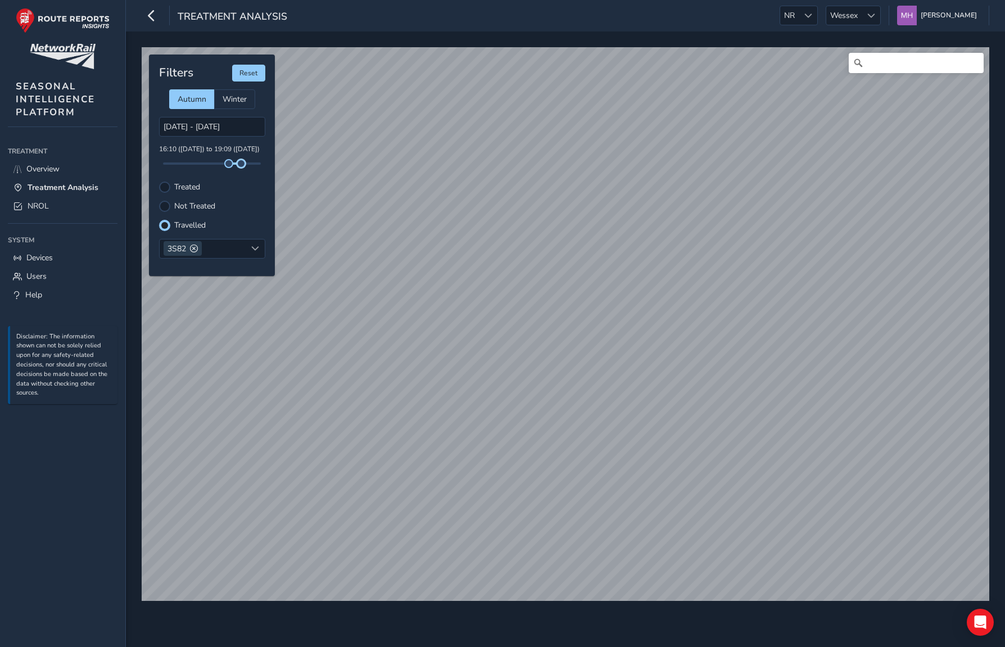
drag, startPoint x: 235, startPoint y: 164, endPoint x: 244, endPoint y: 164, distance: 9.0
click at [244, 164] on span at bounding box center [241, 163] width 9 height 9
click at [220, 165] on span at bounding box center [219, 163] width 9 height 9
click at [196, 247] on span at bounding box center [194, 248] width 8 height 8
click at [208, 165] on span at bounding box center [207, 163] width 9 height 9
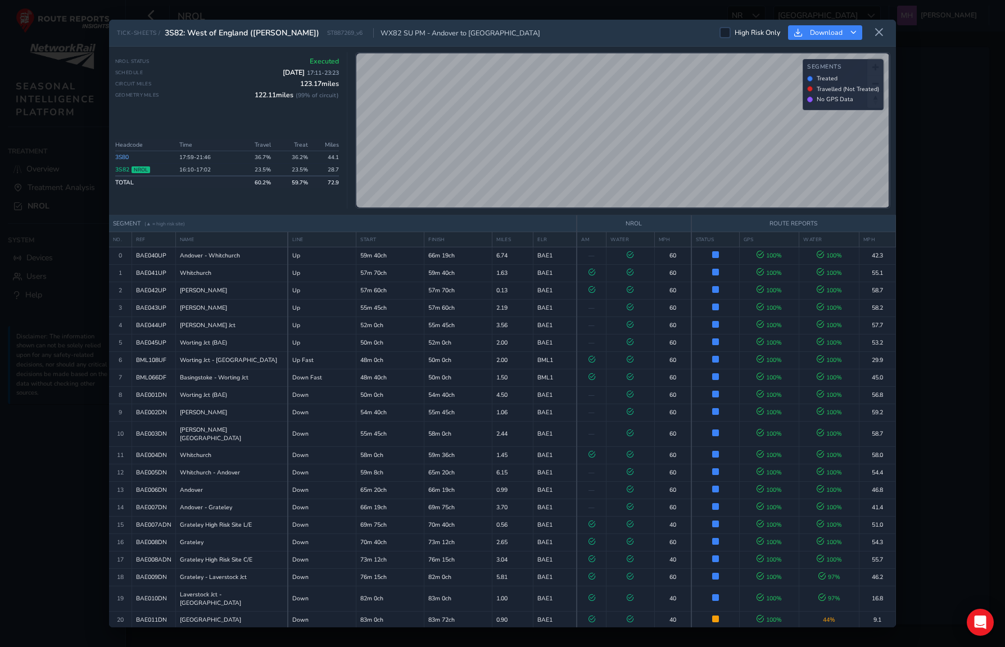
click at [200, 111] on div "NROL Status Executed Schedule [DATE] 17:11 - 23:23 Circuit Miles 123.17 miles G…" at bounding box center [227, 92] width 224 height 70
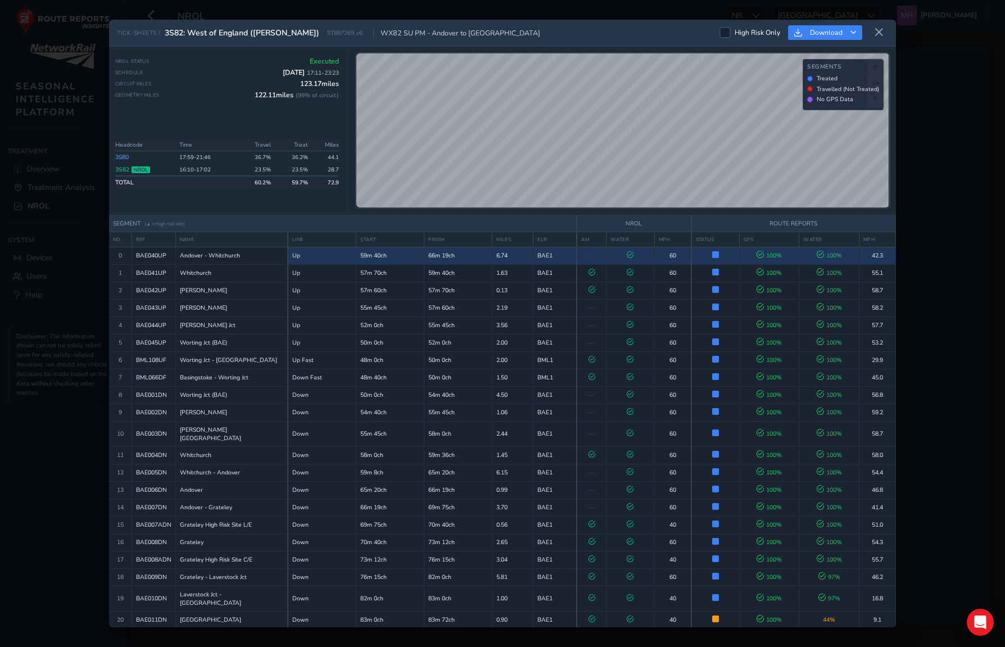
click at [545, 257] on td "BAE1" at bounding box center [554, 255] width 43 height 17
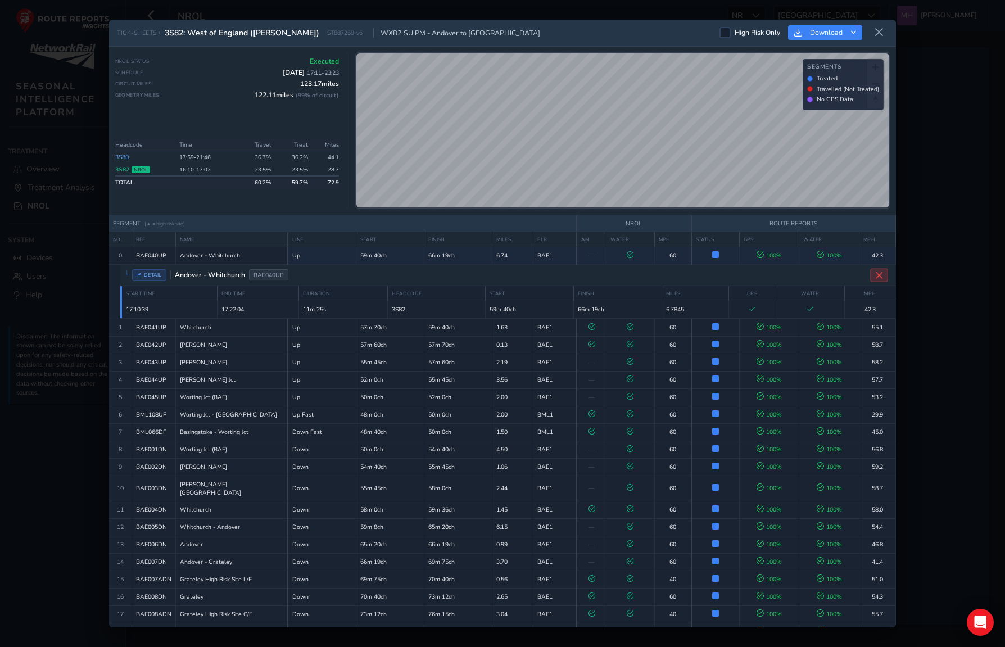
click at [879, 273] on button "Close detail view" at bounding box center [879, 274] width 18 height 13
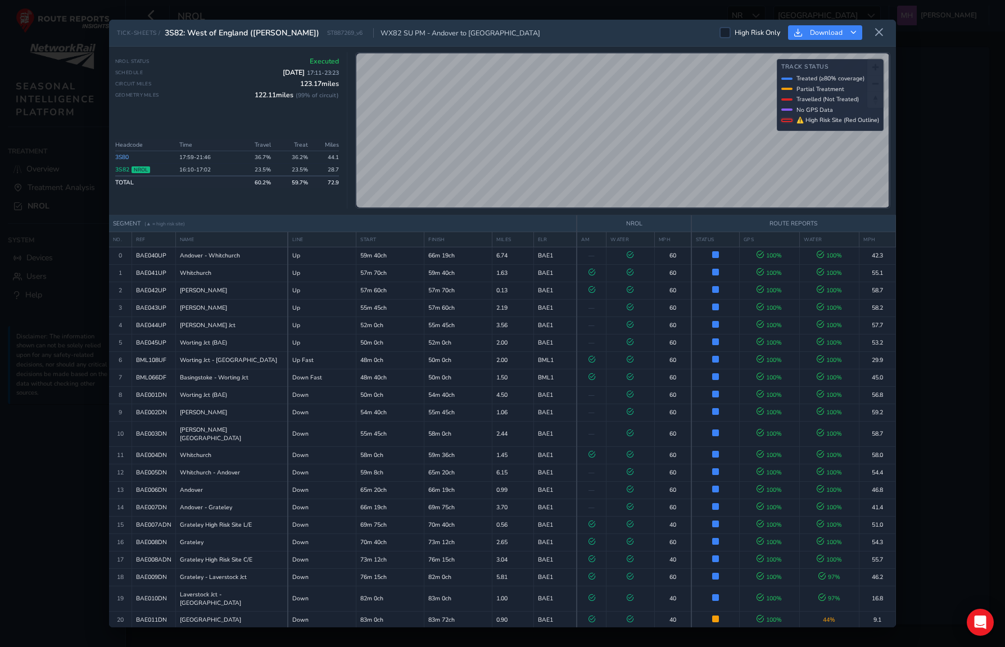
click at [171, 116] on div "NROL Status Executed Schedule [DATE] 17:11 - 23:23 Circuit Miles 123.17 miles G…" at bounding box center [227, 92] width 224 height 70
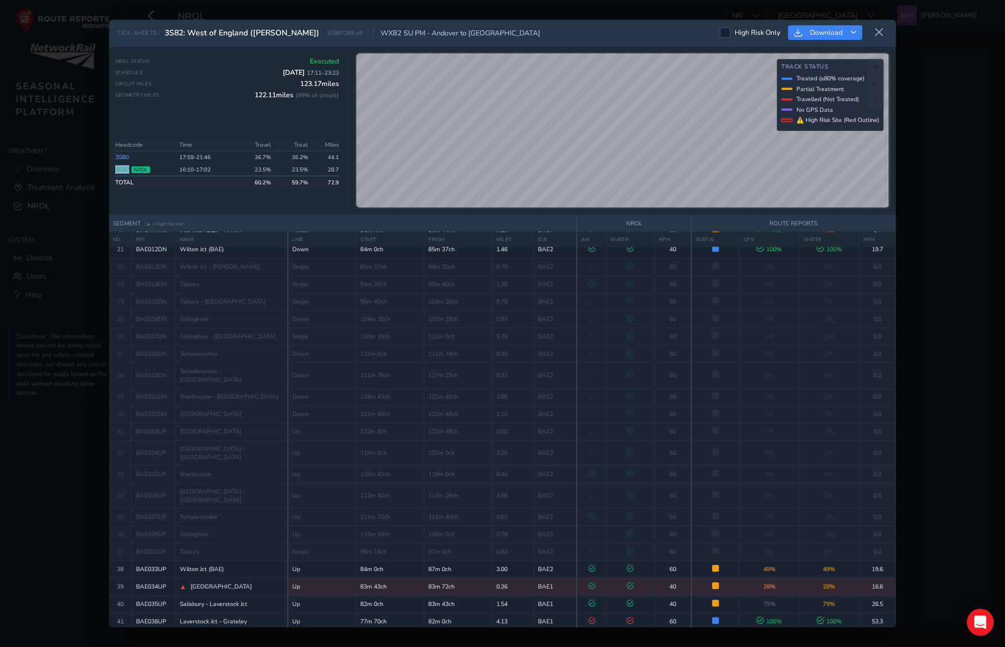
scroll to position [411, 0]
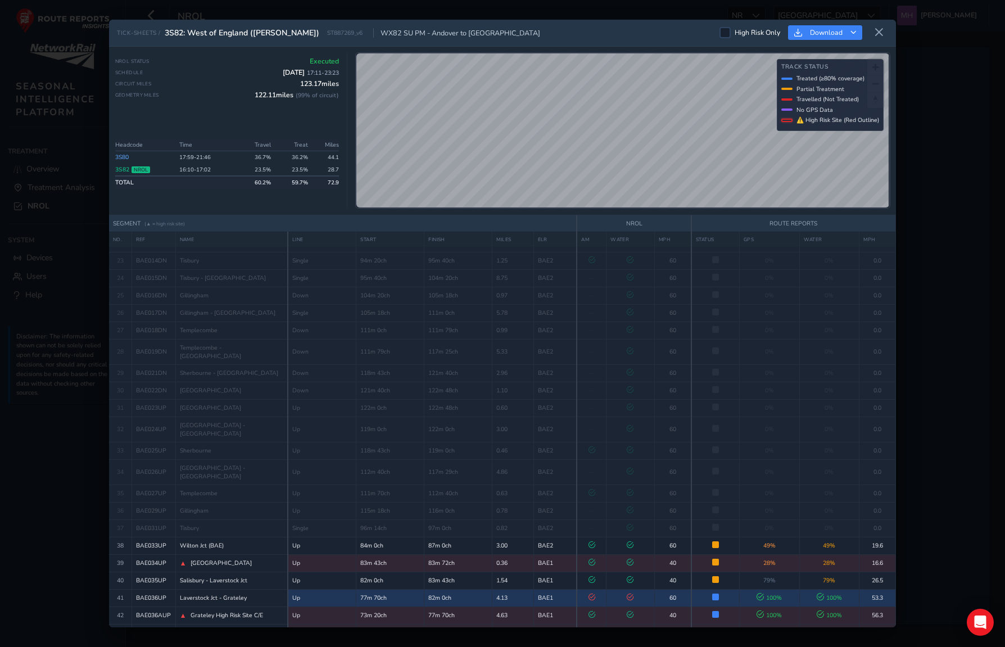
click at [628, 593] on icon at bounding box center [630, 596] width 7 height 7
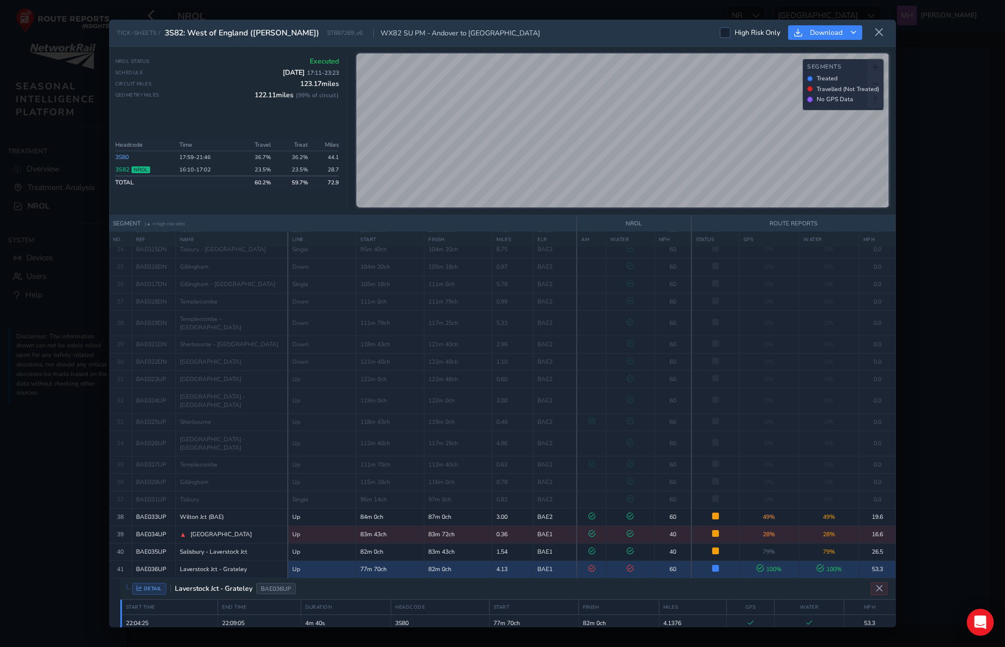
scroll to position [465, 0]
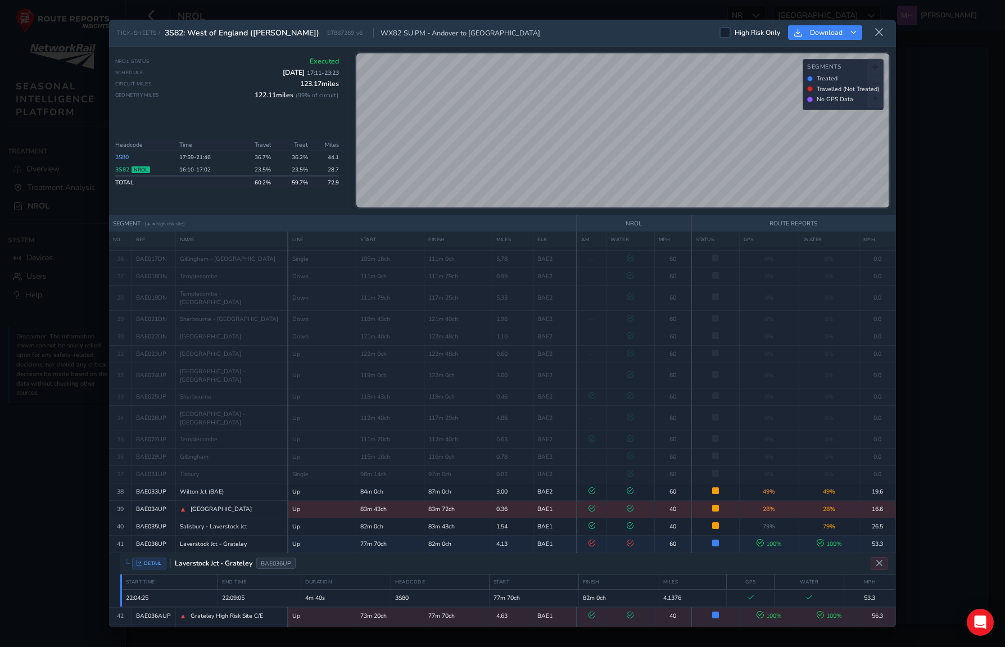
click at [629, 505] on icon at bounding box center [630, 508] width 7 height 7
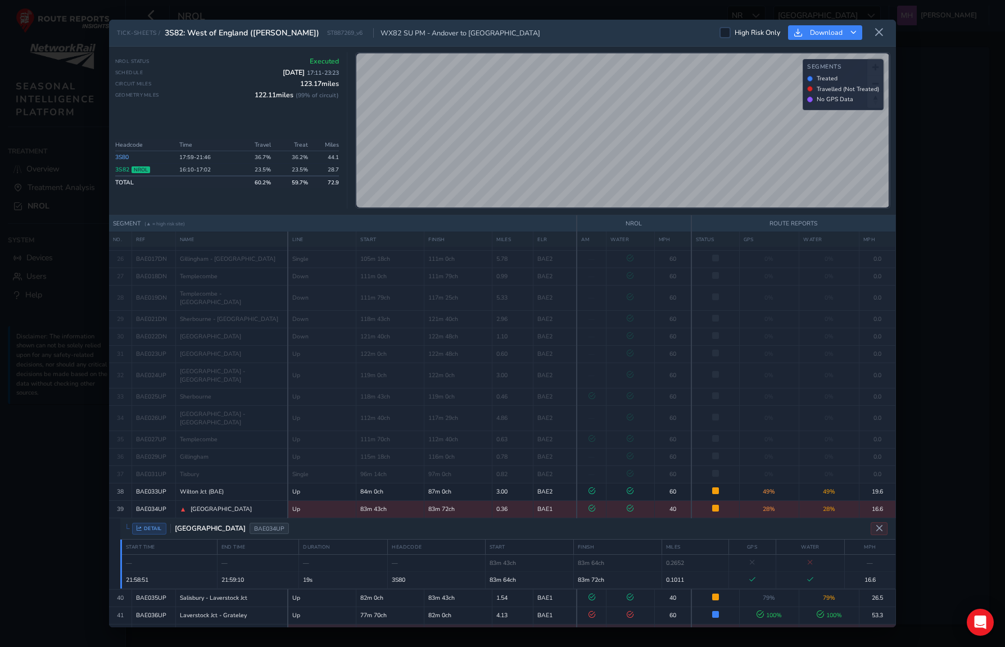
click at [629, 505] on icon at bounding box center [630, 508] width 7 height 7
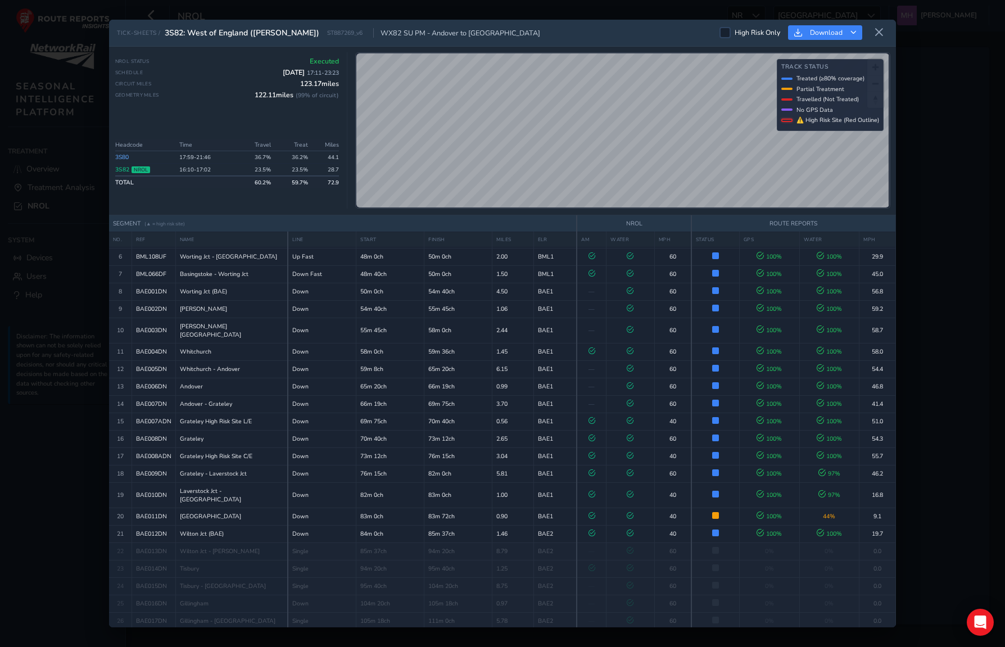
scroll to position [81, 0]
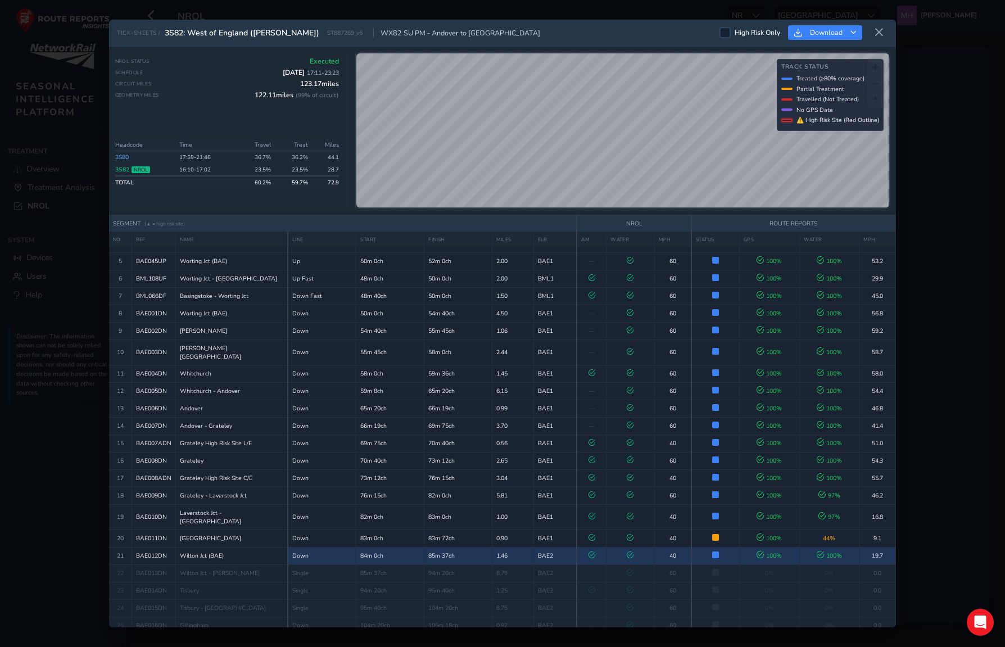
click at [631, 547] on td at bounding box center [630, 555] width 48 height 17
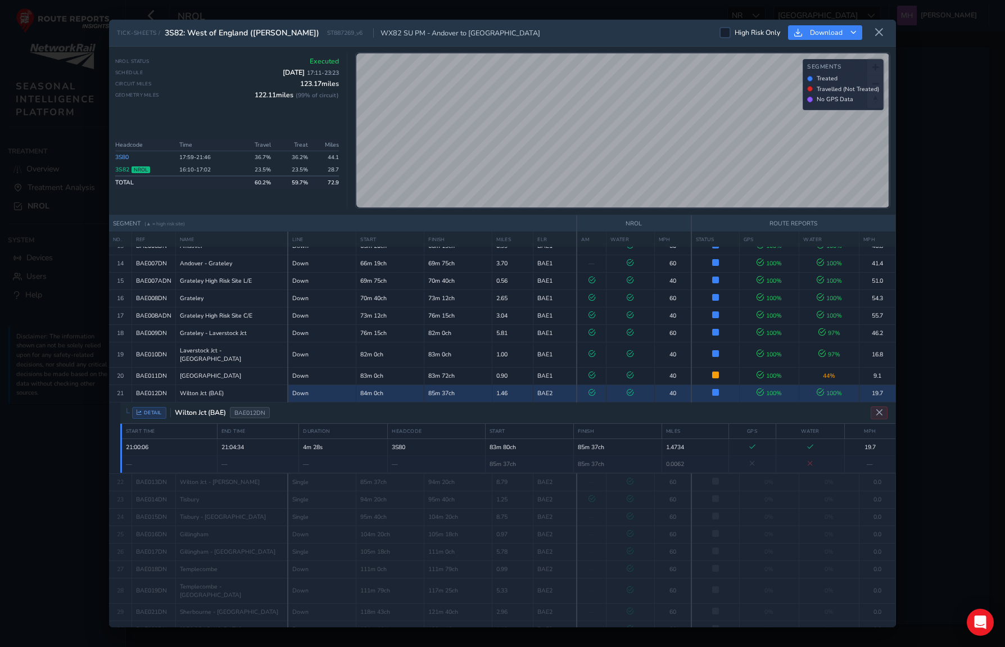
scroll to position [258, 0]
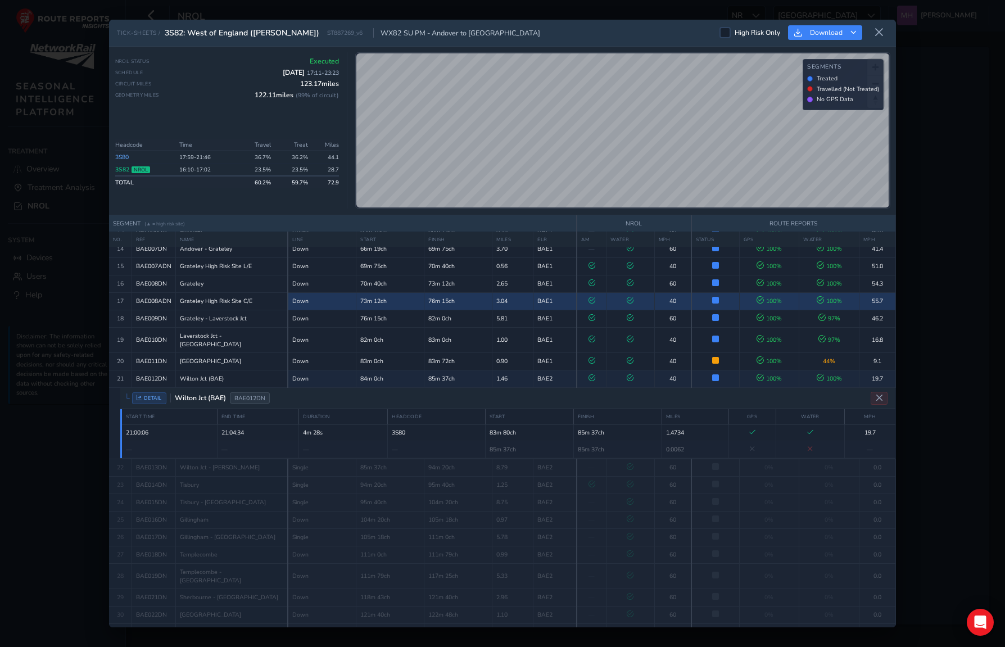
click at [627, 297] on icon at bounding box center [630, 300] width 7 height 7
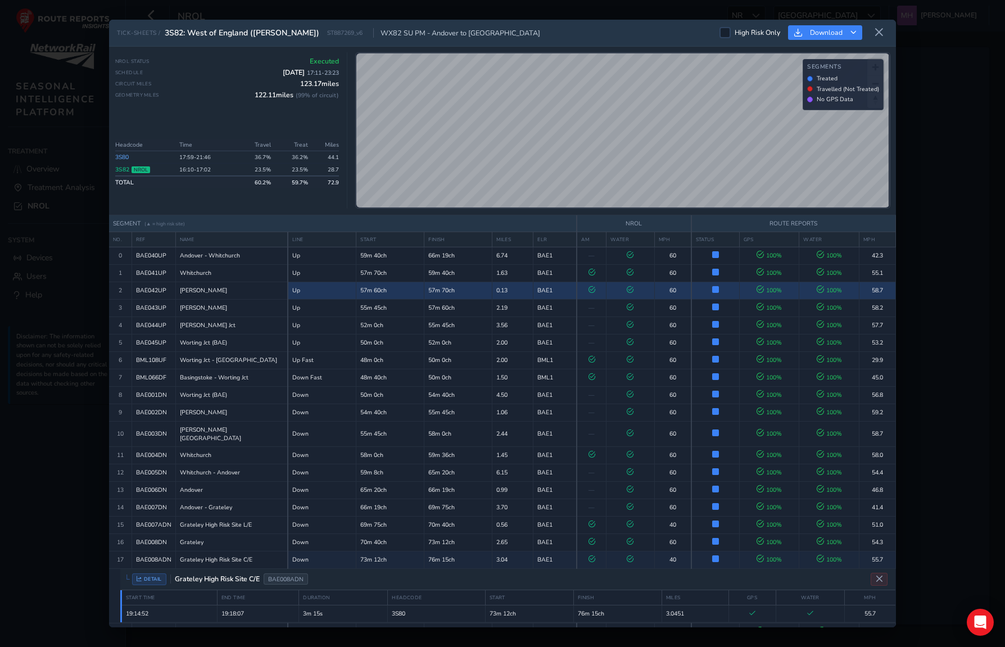
click at [627, 288] on icon at bounding box center [630, 289] width 7 height 7
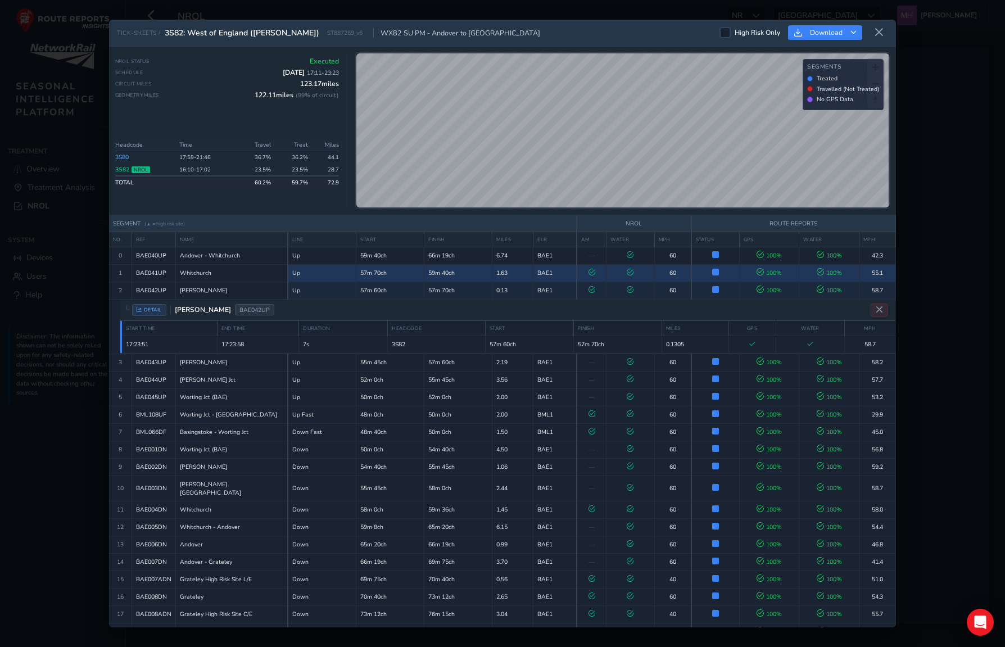
click at [628, 265] on td at bounding box center [630, 272] width 48 height 17
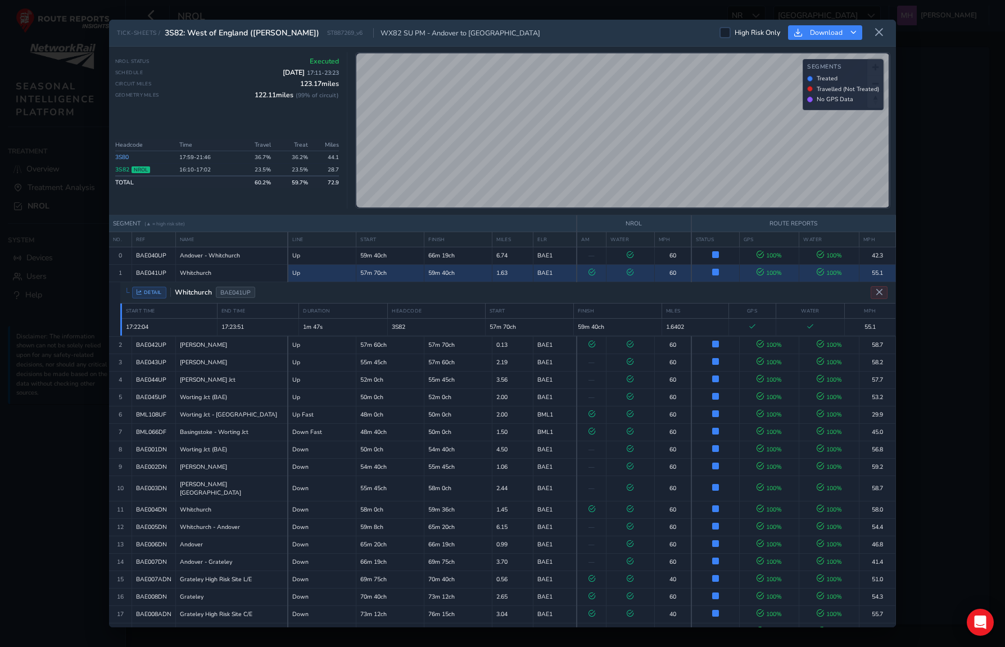
click at [638, 271] on td at bounding box center [630, 272] width 48 height 17
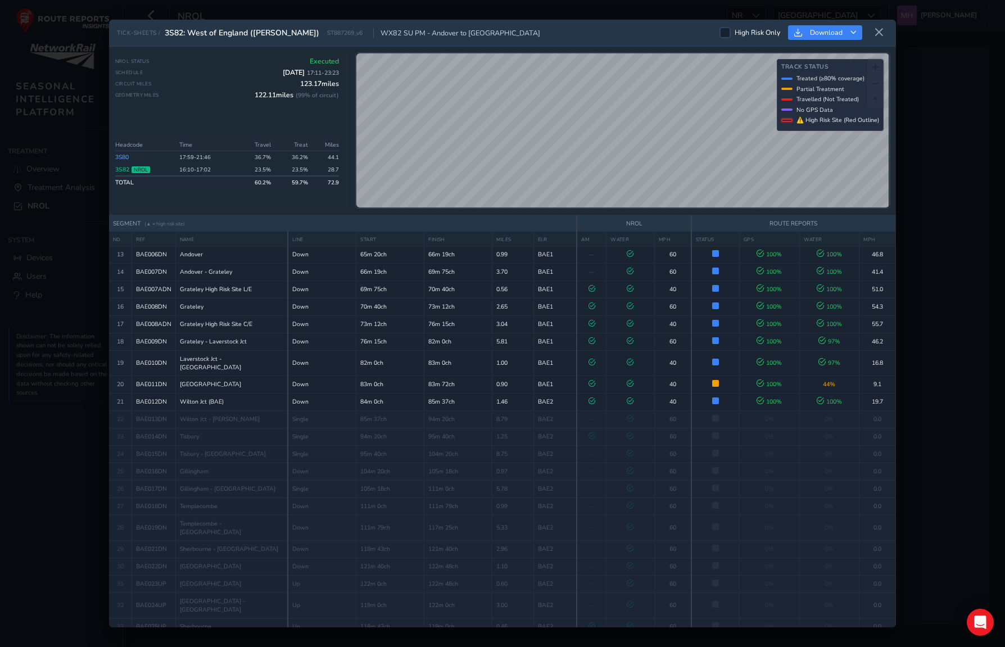
scroll to position [220, 0]
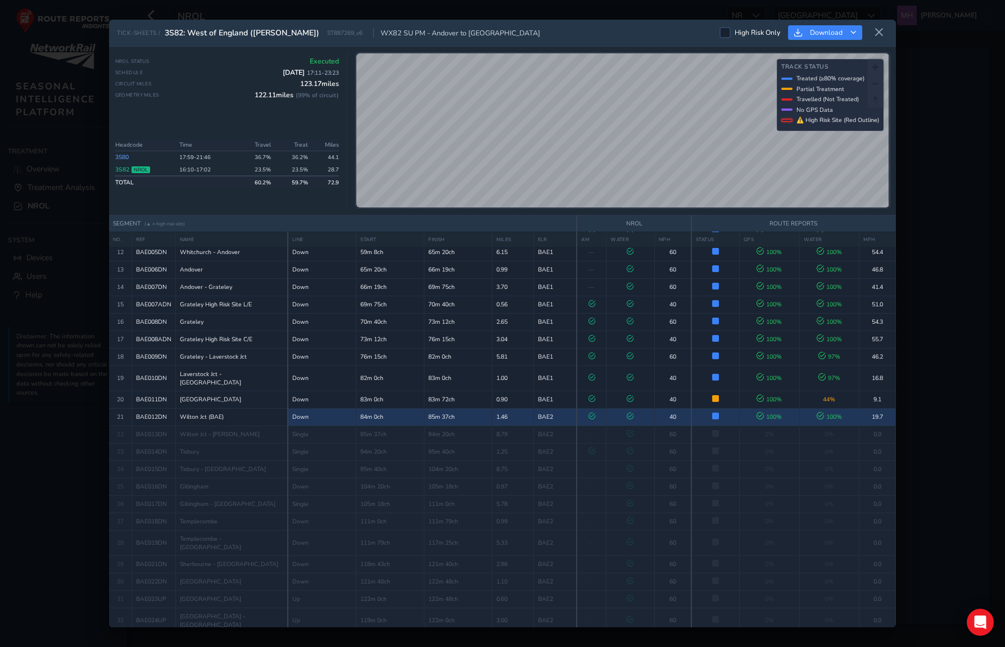
click at [647, 408] on td at bounding box center [630, 416] width 48 height 17
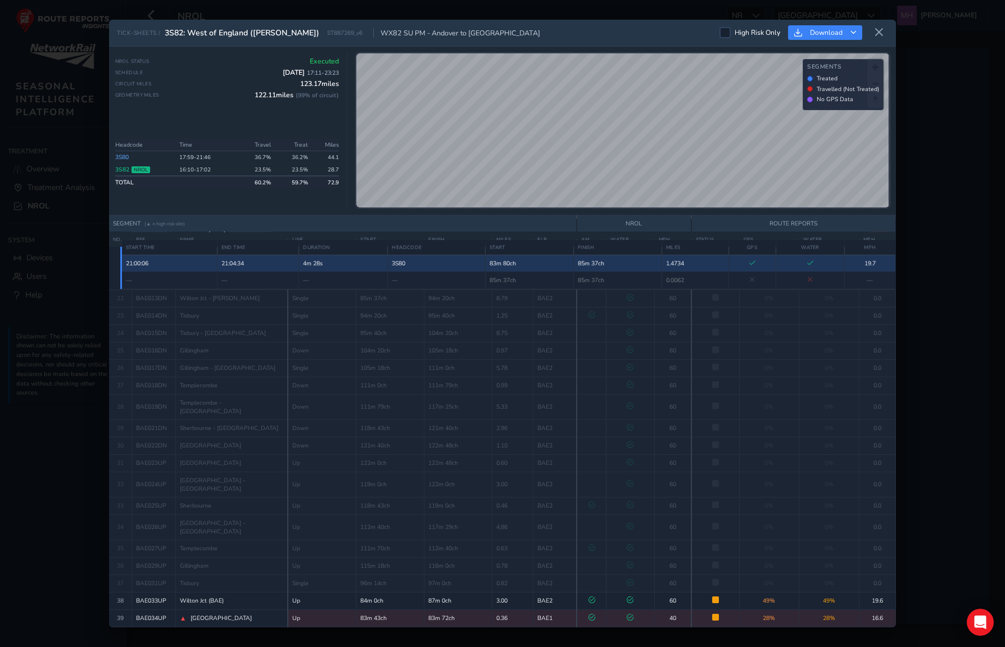
scroll to position [482, 0]
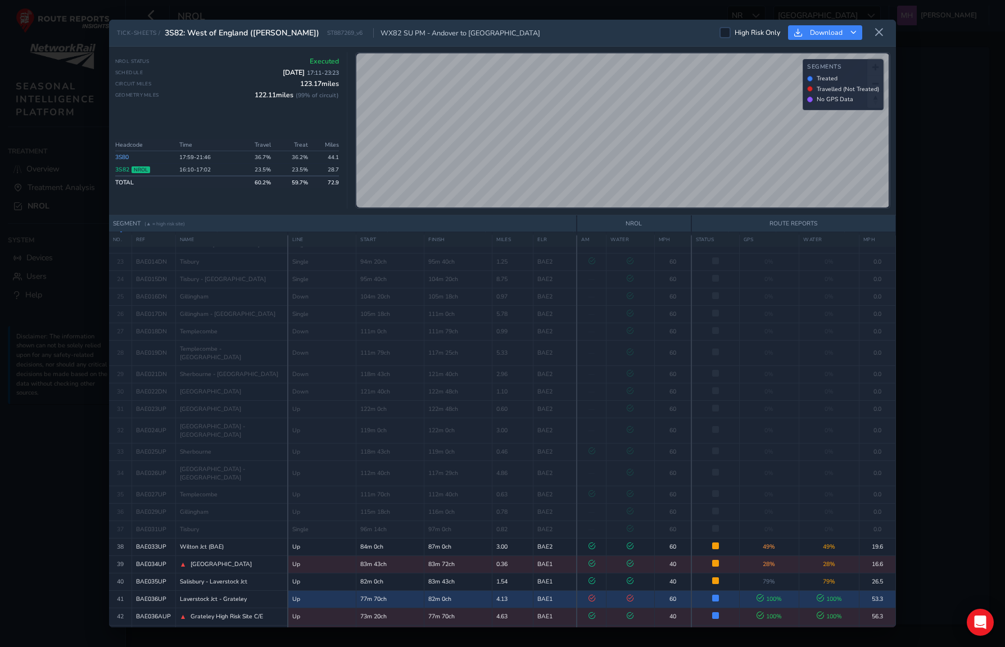
click at [632, 590] on td at bounding box center [630, 598] width 48 height 17
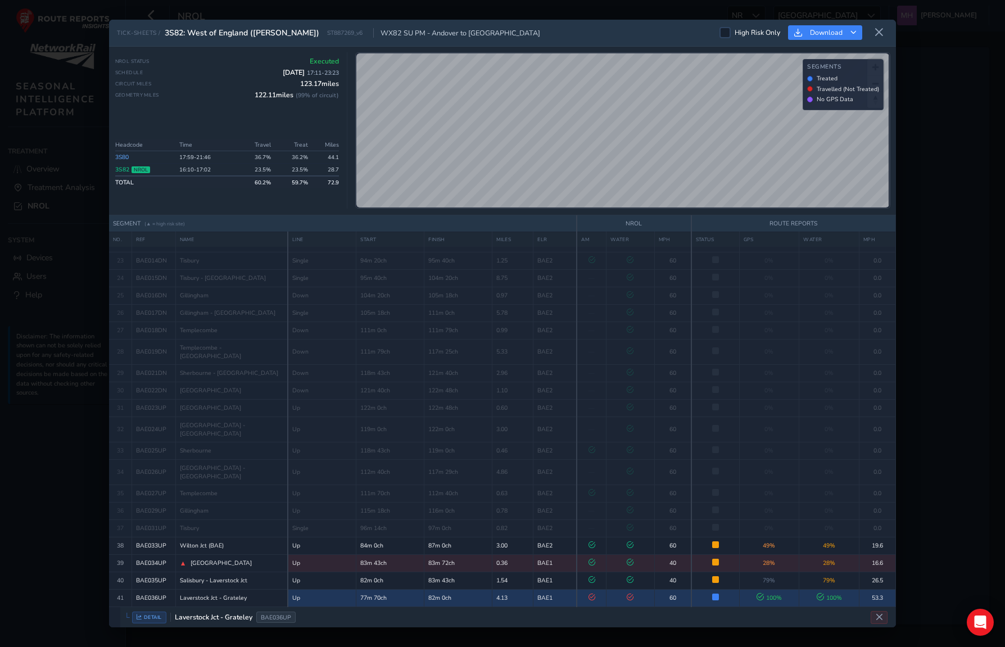
scroll to position [465, 0]
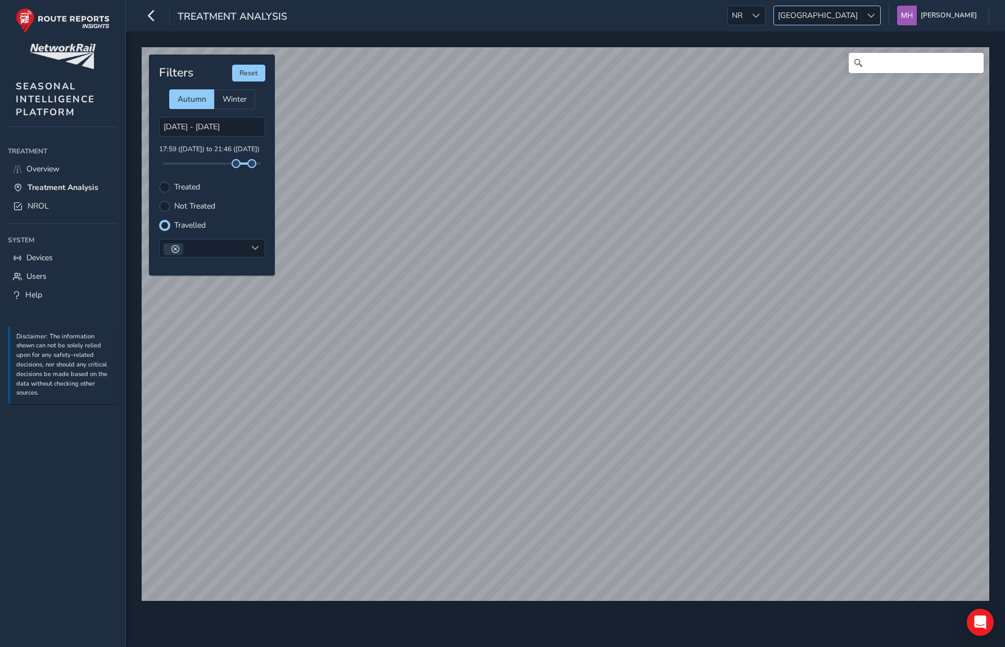
click at [852, 25] on div "Treatment Analysis NR NR Scotland Scotland Mikko Haavisto Colour Scheme: Dark D…" at bounding box center [565, 15] width 879 height 31
click at [860, 11] on span "[GEOGRAPHIC_DATA]" at bounding box center [818, 15] width 88 height 19
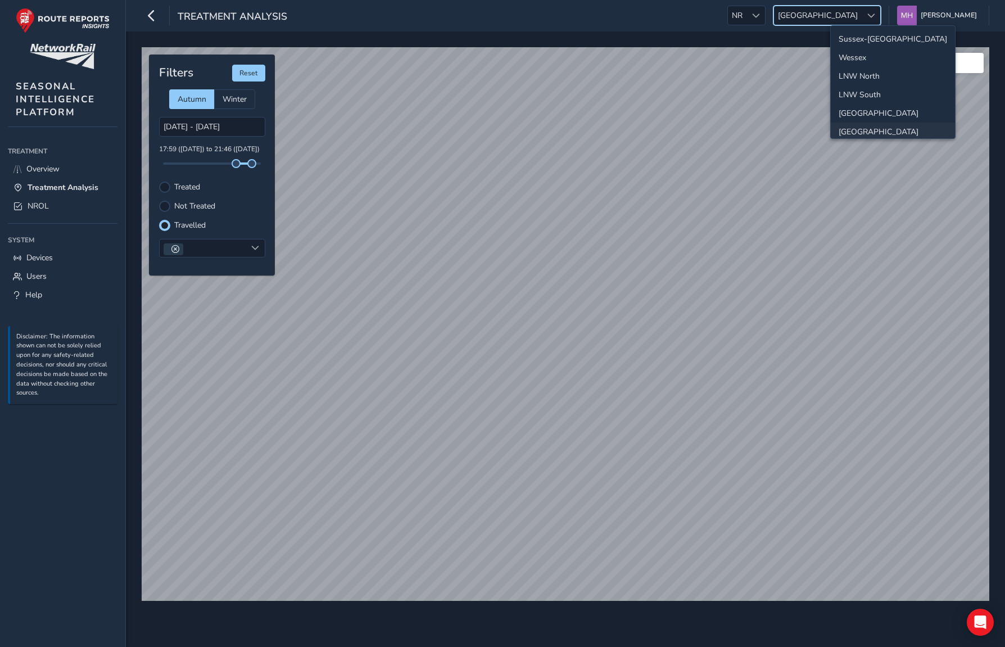
scroll to position [2, 0]
click at [852, 57] on li "Wessex" at bounding box center [892, 55] width 124 height 19
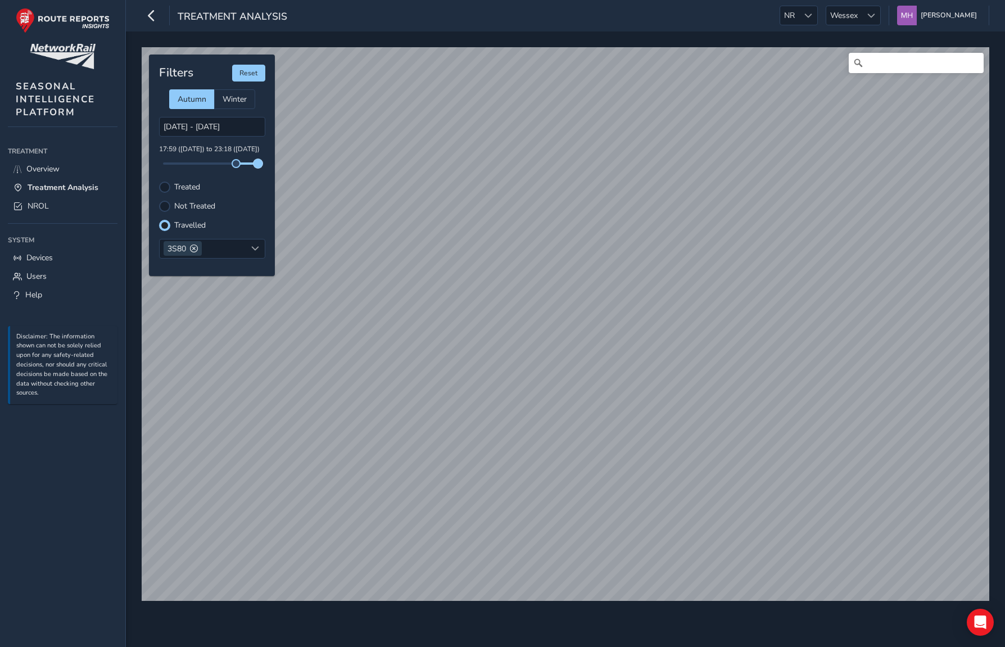
drag, startPoint x: 252, startPoint y: 164, endPoint x: 258, endPoint y: 164, distance: 6.2
click at [258, 164] on span at bounding box center [257, 163] width 9 height 9
drag, startPoint x: 258, startPoint y: 164, endPoint x: 266, endPoint y: 164, distance: 7.3
click at [266, 164] on div "Filters Reset Autumn Winter 28/09/2025 - 28/09/2025 17:59 (28 Sep) to 23:59 (28…" at bounding box center [212, 165] width 126 height 221
drag, startPoint x: 262, startPoint y: 165, endPoint x: 255, endPoint y: 165, distance: 7.9
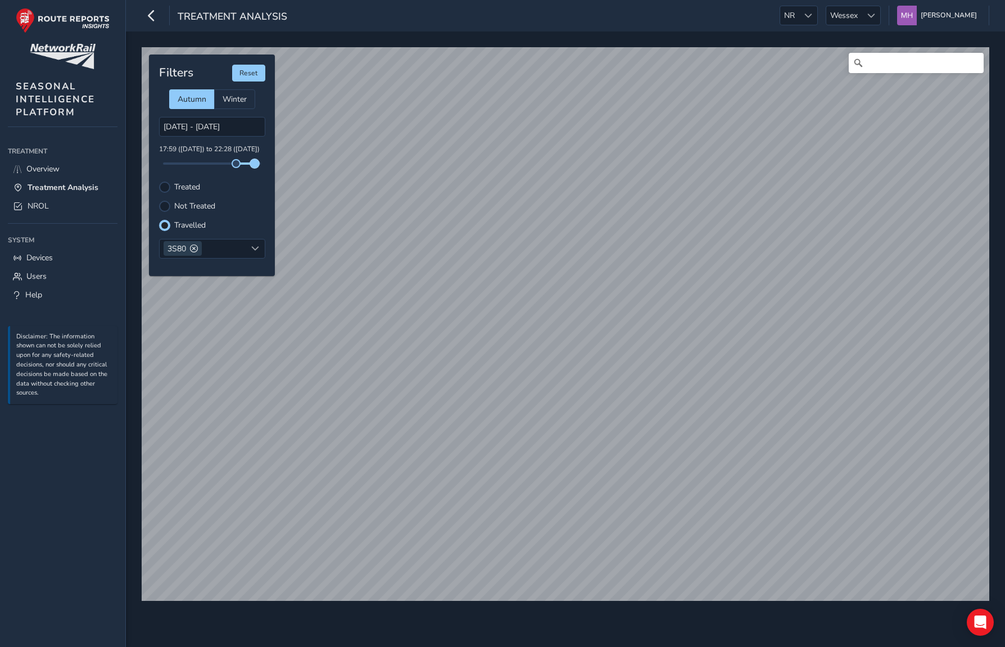
click at [255, 165] on span at bounding box center [254, 163] width 9 height 9
click at [837, 19] on span "[GEOGRAPHIC_DATA]" at bounding box center [818, 15] width 88 height 19
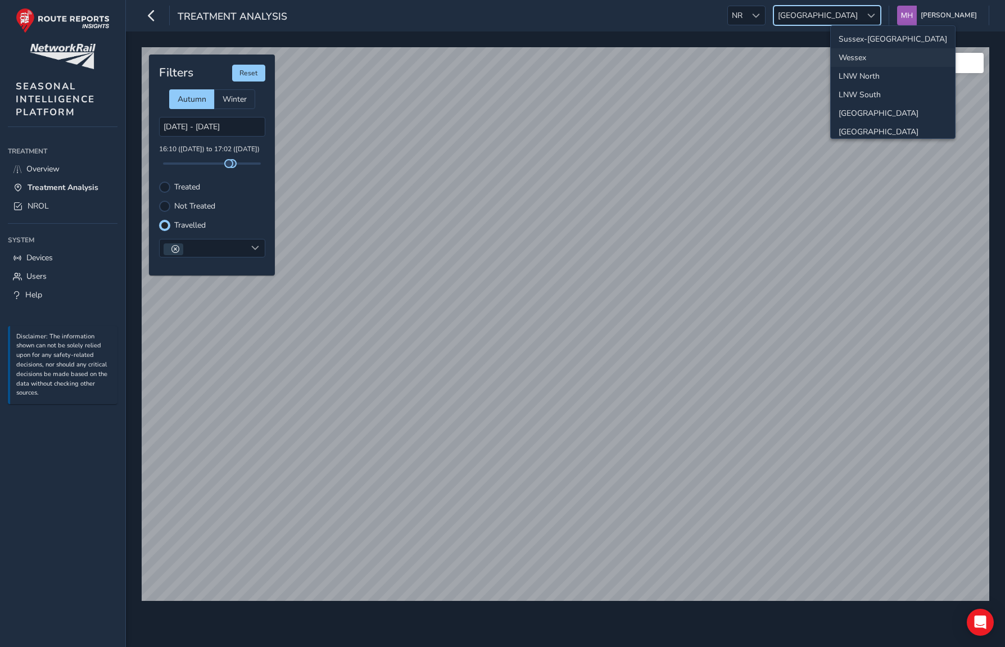
click at [850, 55] on li "Wessex" at bounding box center [892, 57] width 124 height 19
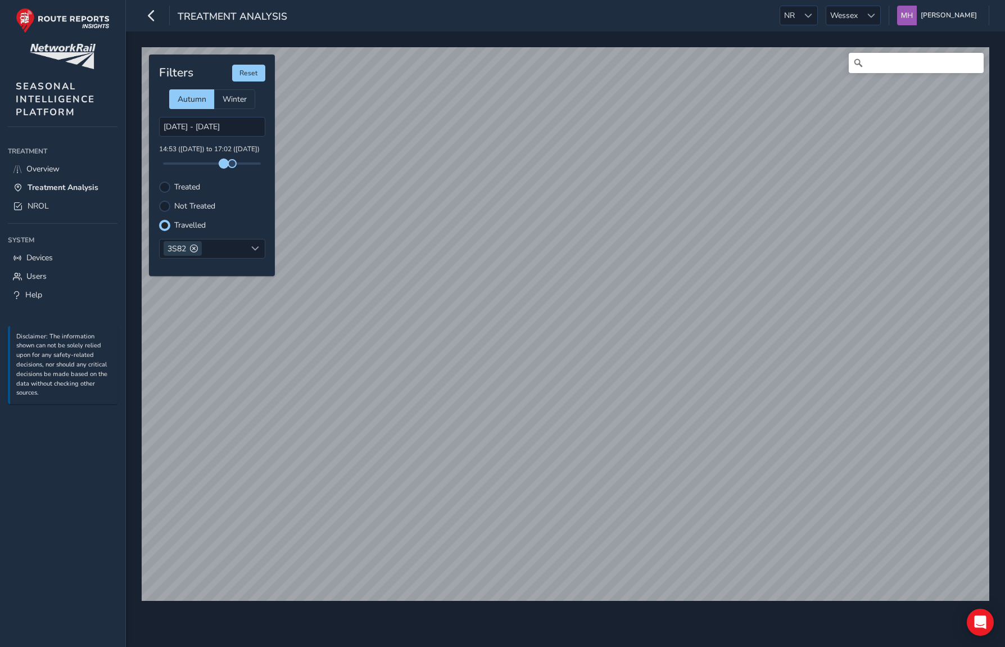
drag, startPoint x: 230, startPoint y: 165, endPoint x: 221, endPoint y: 166, distance: 9.0
click at [221, 166] on span at bounding box center [223, 163] width 9 height 9
click at [233, 165] on span at bounding box center [233, 163] width 9 height 9
click at [827, 9] on ul "NR NR [GEOGRAPHIC_DATA] [GEOGRAPHIC_DATA] [PERSON_NAME] Colour Scheme: Dark Dim…" at bounding box center [854, 16] width 270 height 20
click at [855, 18] on span "[GEOGRAPHIC_DATA]" at bounding box center [818, 15] width 88 height 19
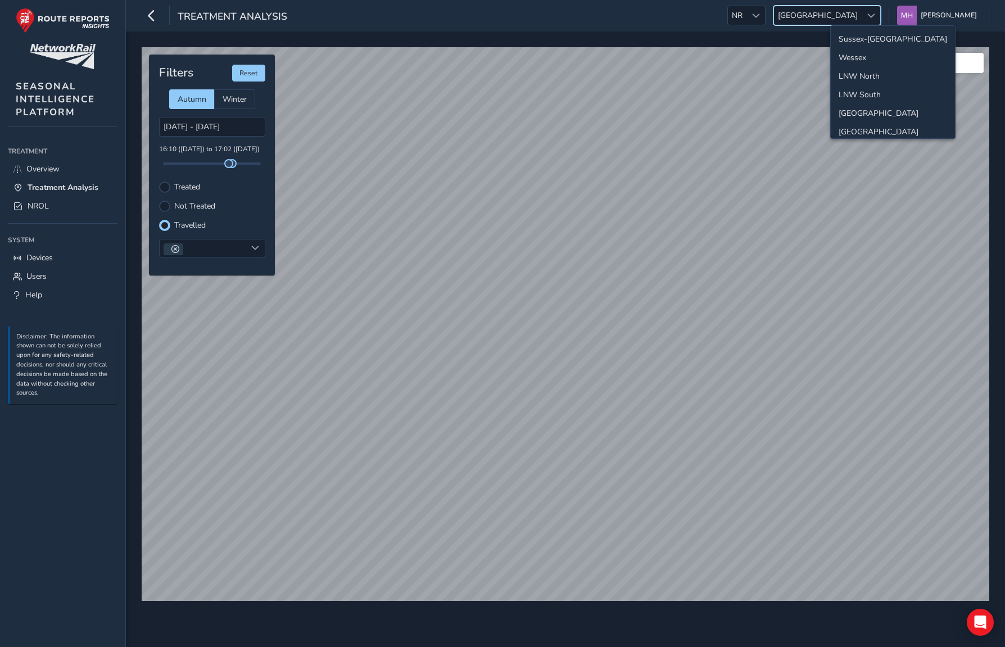
scroll to position [4, 0]
click at [847, 52] on li "Wessex" at bounding box center [892, 53] width 124 height 19
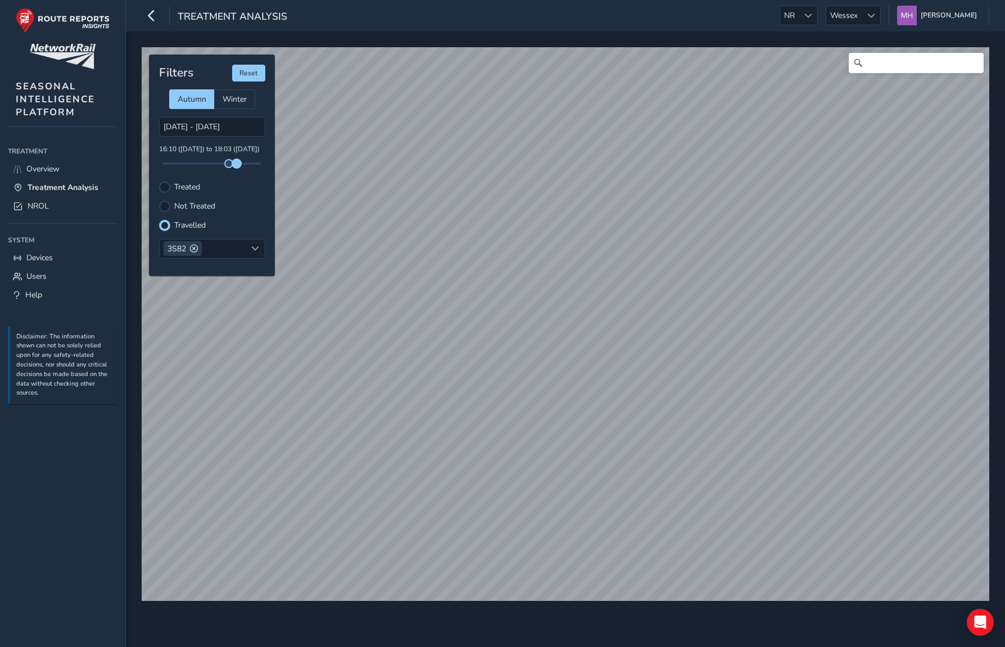
click at [238, 165] on span at bounding box center [236, 163] width 9 height 9
drag, startPoint x: 238, startPoint y: 163, endPoint x: 256, endPoint y: 166, distance: 18.8
click at [256, 166] on span at bounding box center [256, 163] width 9 height 9
click at [194, 248] on span at bounding box center [194, 248] width 8 height 8
drag, startPoint x: 257, startPoint y: 164, endPoint x: 239, endPoint y: 166, distance: 18.1
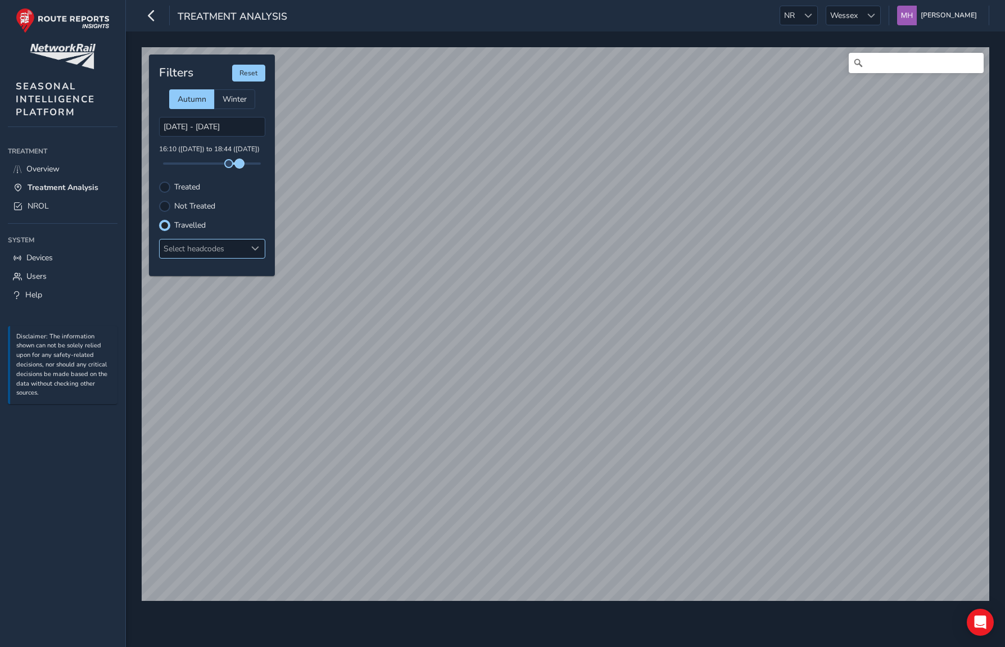
click at [239, 166] on span at bounding box center [239, 163] width 9 height 9
click at [241, 166] on span at bounding box center [241, 163] width 9 height 9
click at [239, 165] on span at bounding box center [239, 163] width 9 height 9
click at [877, 10] on div at bounding box center [870, 15] width 19 height 19
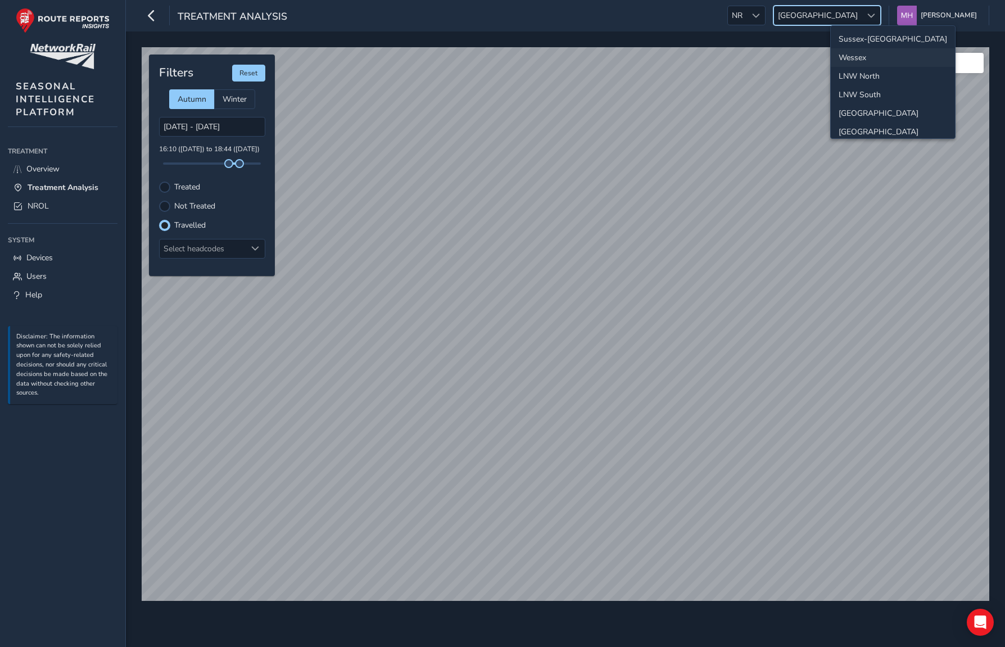
click at [852, 61] on li "Wessex" at bounding box center [892, 57] width 124 height 19
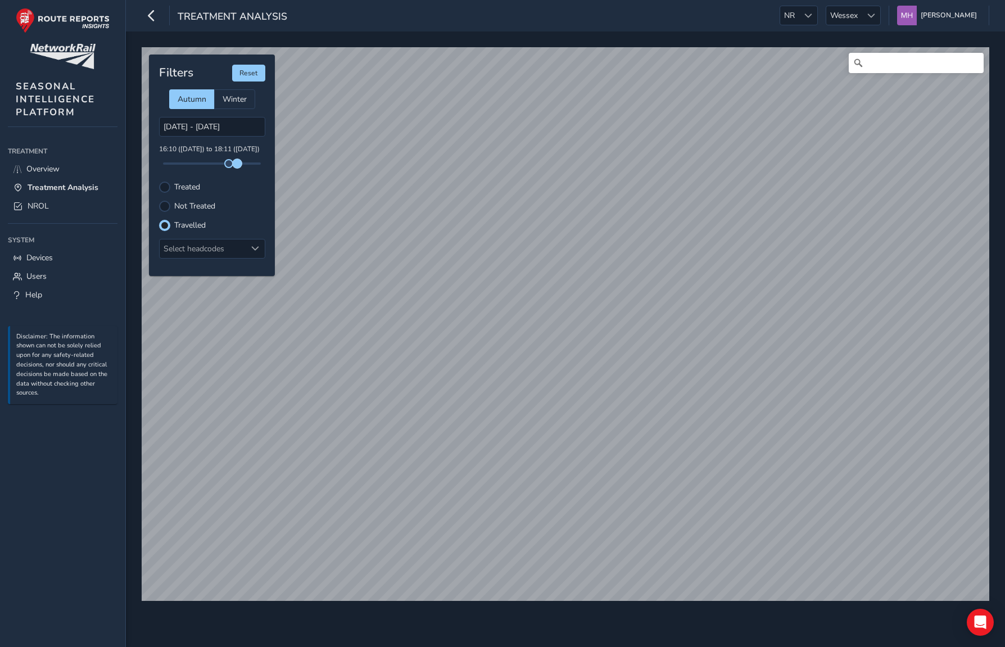
click at [237, 164] on span at bounding box center [237, 163] width 9 height 9
drag, startPoint x: 229, startPoint y: 166, endPoint x: 236, endPoint y: 167, distance: 7.4
click at [236, 167] on span at bounding box center [236, 163] width 9 height 9
click at [236, 165] on span at bounding box center [236, 163] width 9 height 9
drag, startPoint x: 236, startPoint y: 162, endPoint x: 230, endPoint y: 163, distance: 5.6
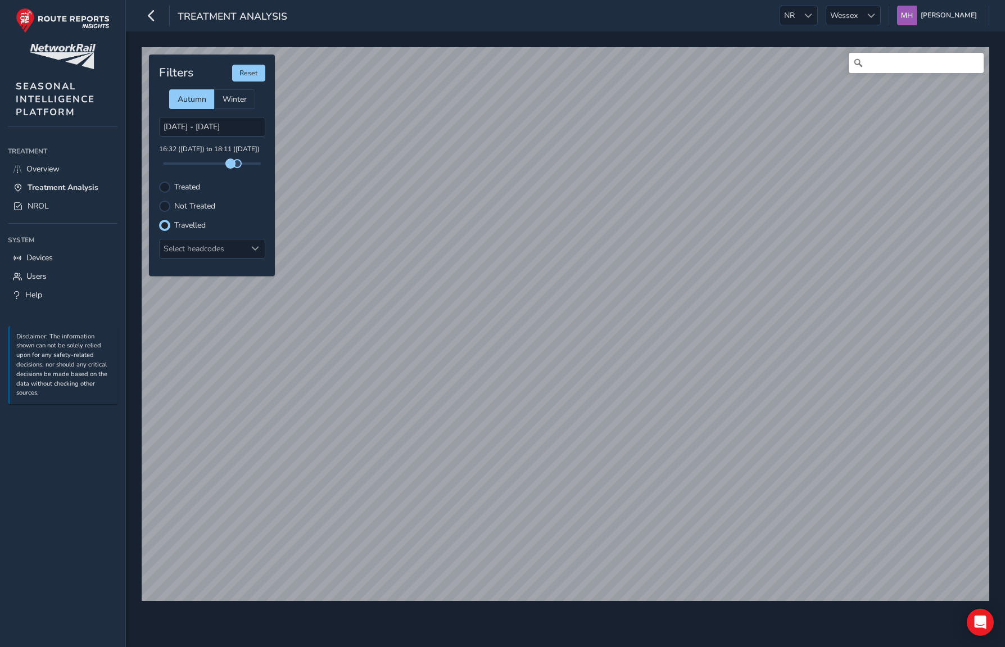
click at [230, 163] on span at bounding box center [230, 163] width 9 height 9
drag, startPoint x: 240, startPoint y: 165, endPoint x: 246, endPoint y: 165, distance: 5.6
click at [246, 165] on span at bounding box center [244, 163] width 9 height 9
drag, startPoint x: 232, startPoint y: 166, endPoint x: 239, endPoint y: 166, distance: 7.9
click at [239, 166] on span at bounding box center [239, 163] width 9 height 9
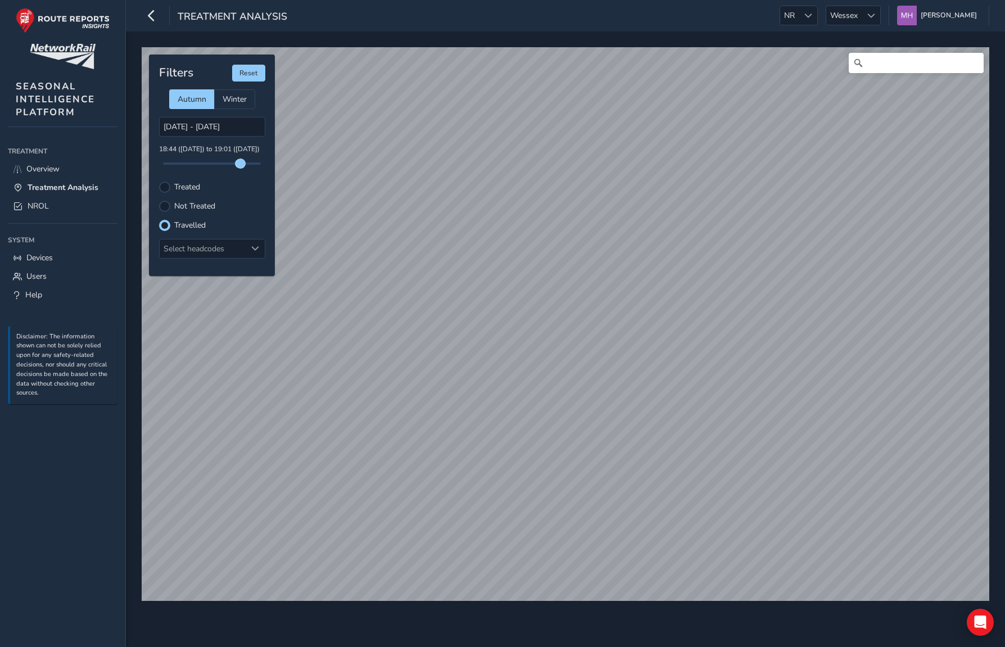
drag, startPoint x: 247, startPoint y: 165, endPoint x: 240, endPoint y: 166, distance: 6.8
click at [240, 166] on span at bounding box center [240, 163] width 9 height 9
click at [249, 249] on div at bounding box center [255, 248] width 19 height 19
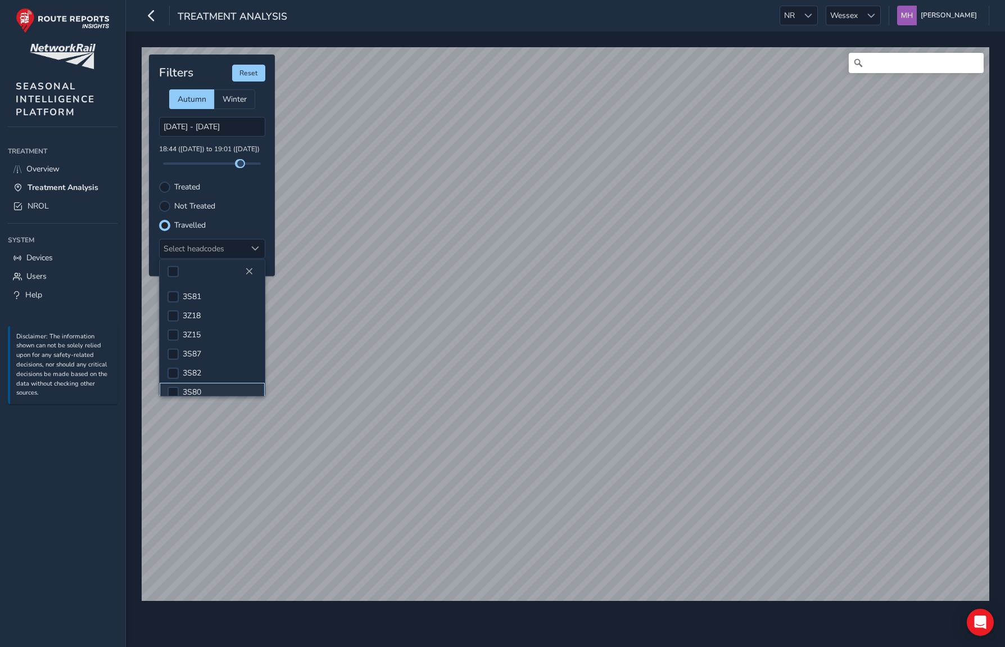
click at [191, 391] on span "3S80" at bounding box center [192, 392] width 19 height 11
click at [175, 371] on div at bounding box center [172, 372] width 11 height 11
click at [172, 387] on div at bounding box center [172, 392] width 11 height 11
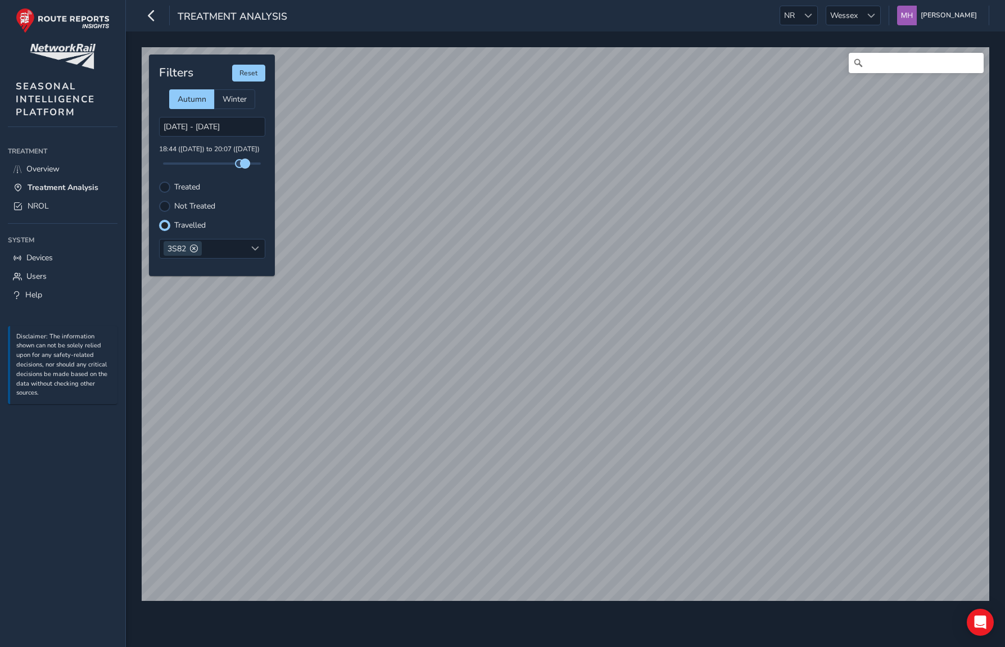
click at [246, 165] on span at bounding box center [244, 163] width 9 height 9
click at [234, 165] on span at bounding box center [234, 163] width 9 height 9
